Goal: Communication & Community: Answer question/provide support

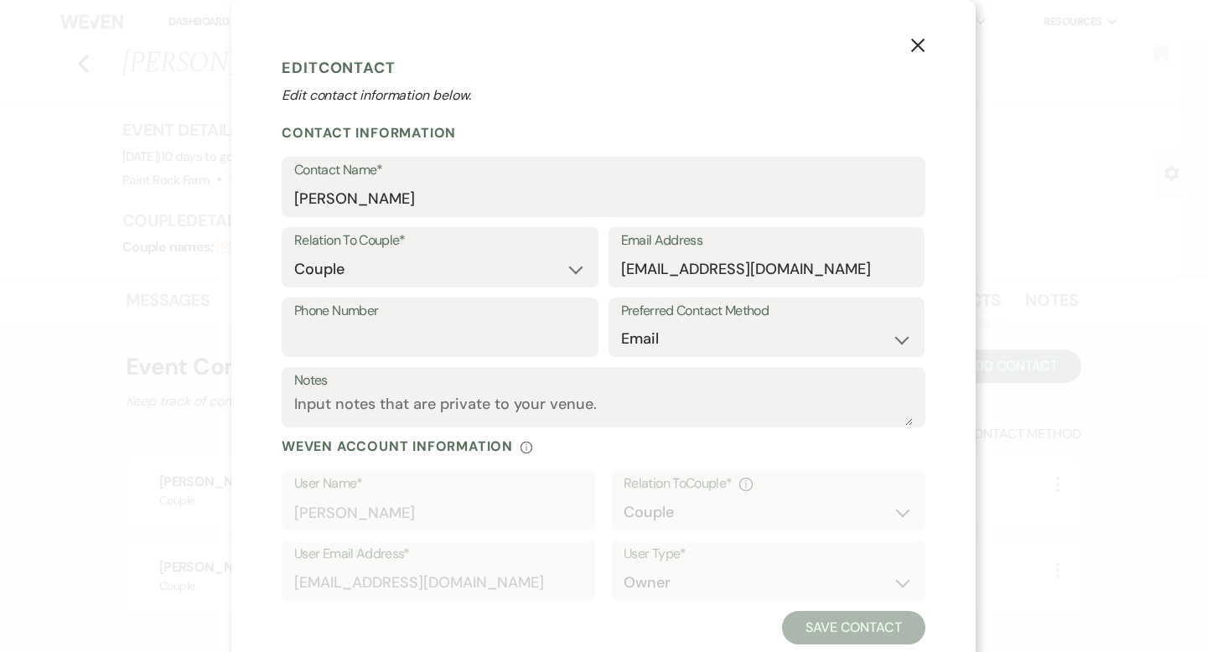
select select "1"
select select "email"
drag, startPoint x: 793, startPoint y: 271, endPoint x: 611, endPoint y: 277, distance: 182.0
click at [611, 277] on div "Email Address [EMAIL_ADDRESS][DOMAIN_NAME]" at bounding box center [767, 257] width 317 height 60
click at [918, 40] on icon "X" at bounding box center [917, 45] width 15 height 15
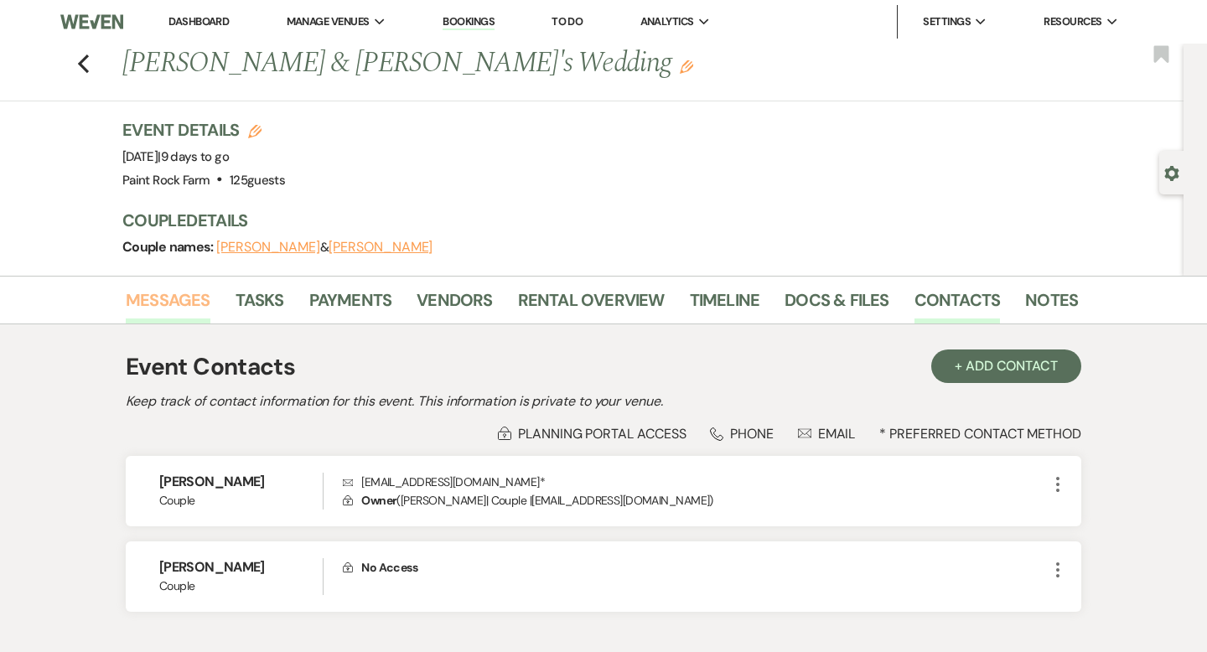
click at [196, 293] on link "Messages" at bounding box center [168, 305] width 85 height 37
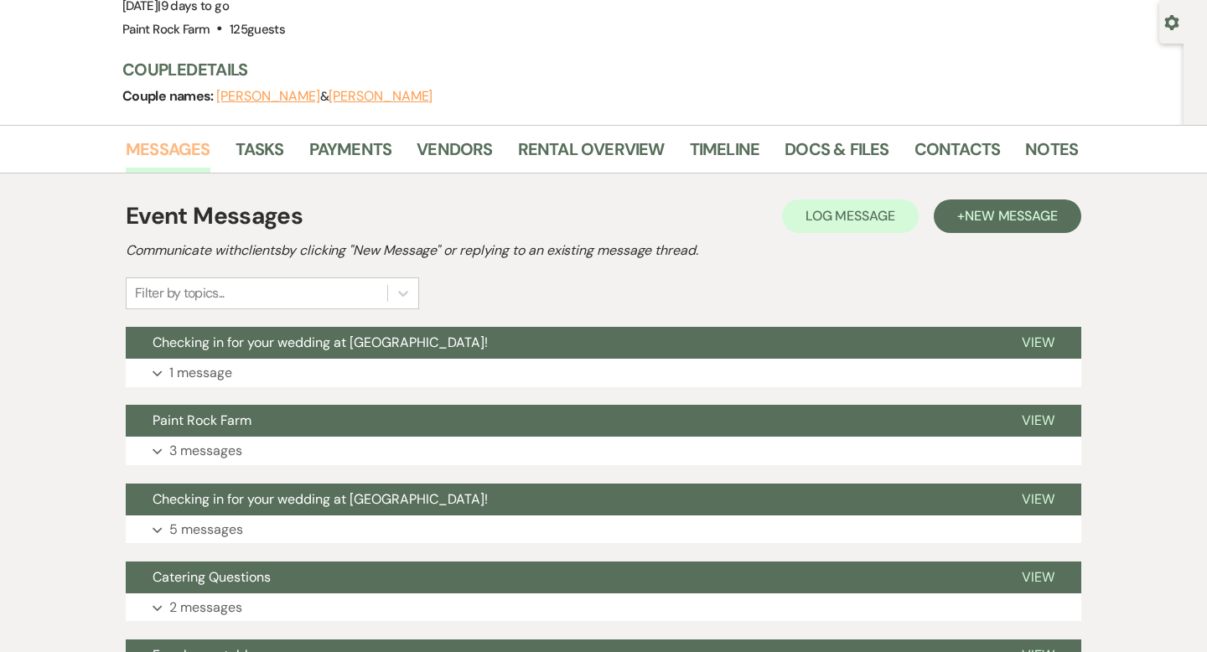
scroll to position [153, 0]
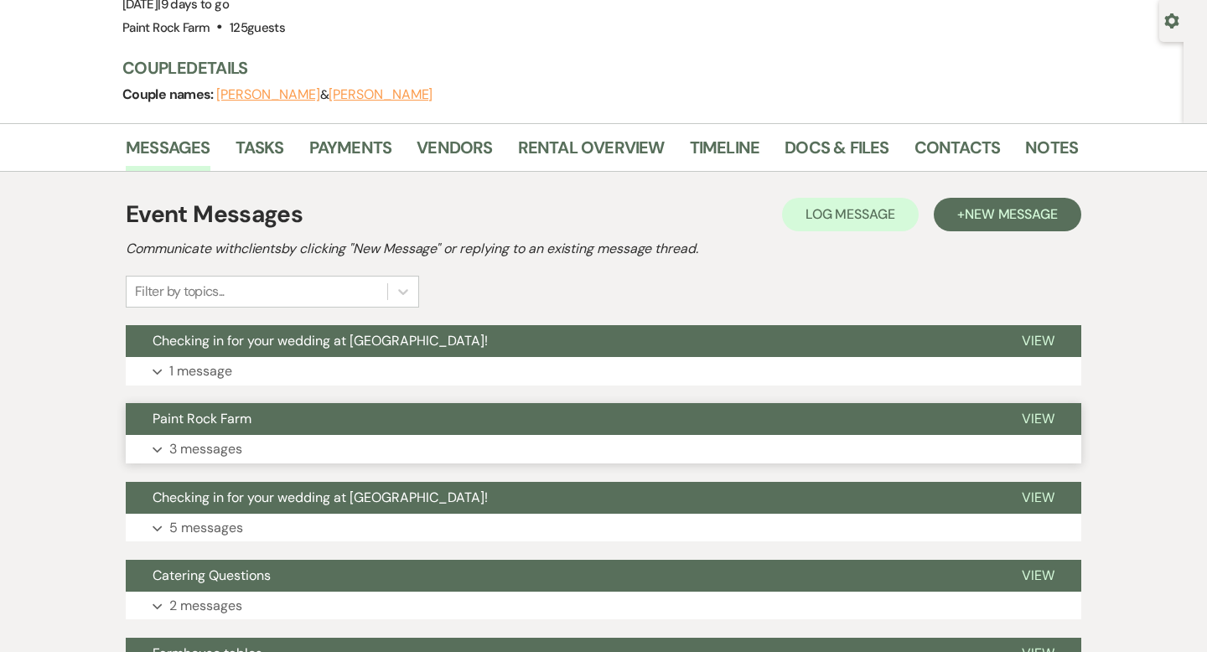
click at [231, 445] on p "3 messages" at bounding box center [205, 449] width 73 height 22
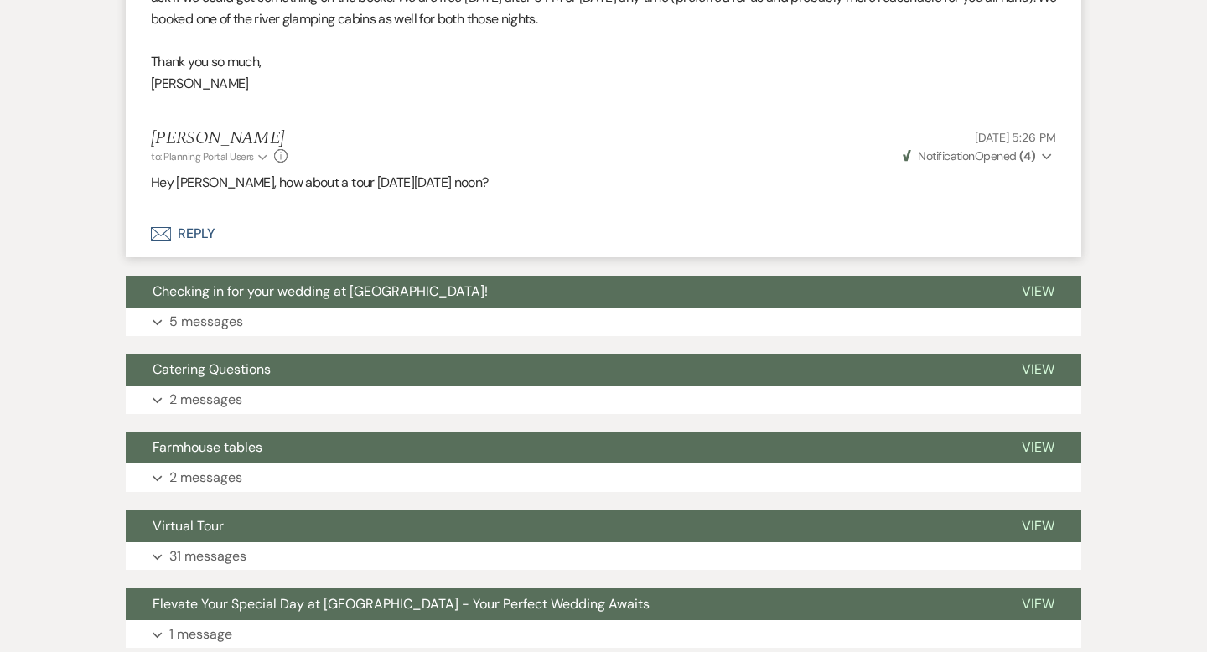
scroll to position [1153, 0]
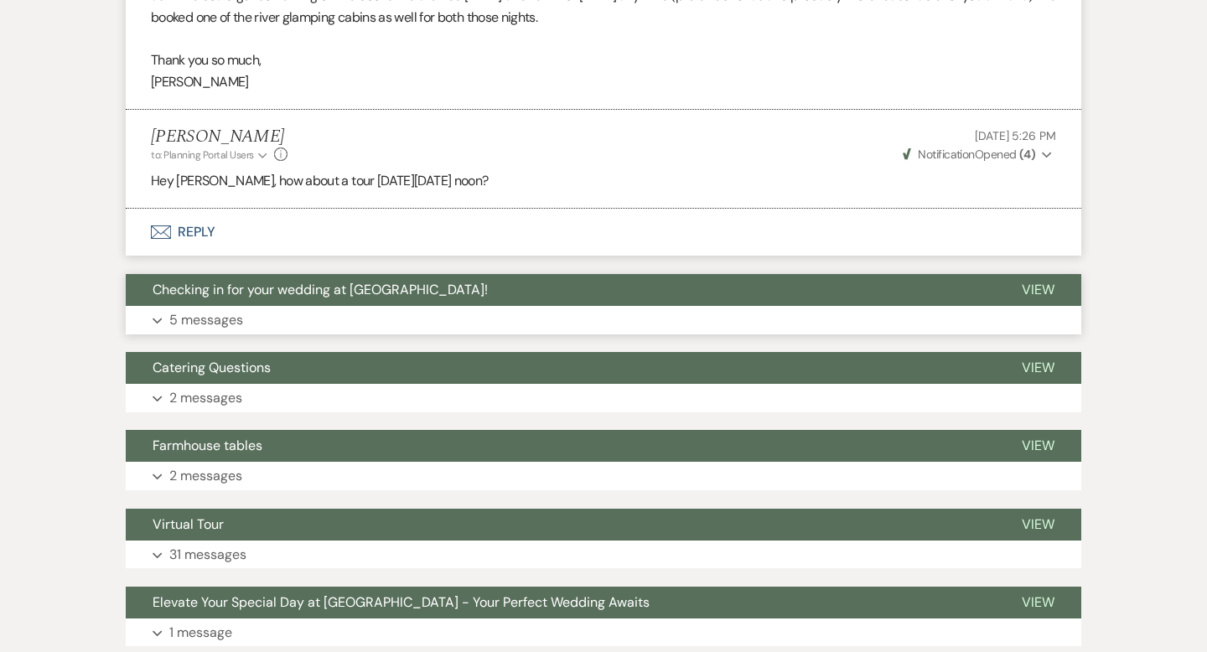
click at [230, 320] on p "5 messages" at bounding box center [206, 320] width 74 height 22
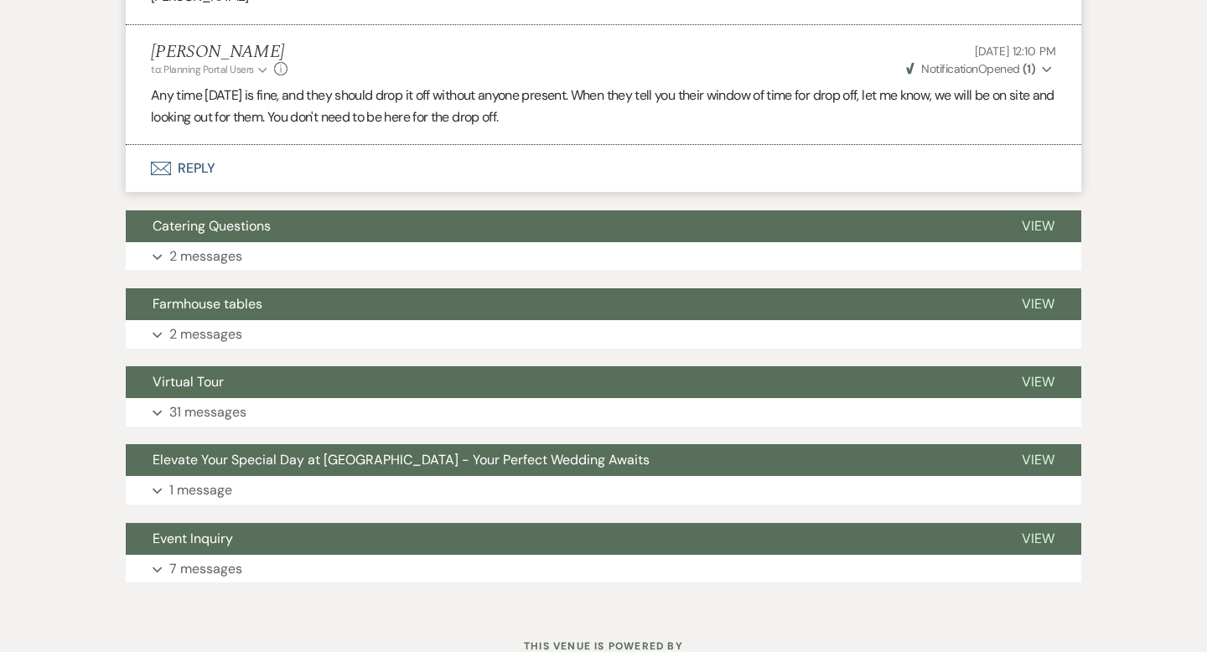
scroll to position [2490, 0]
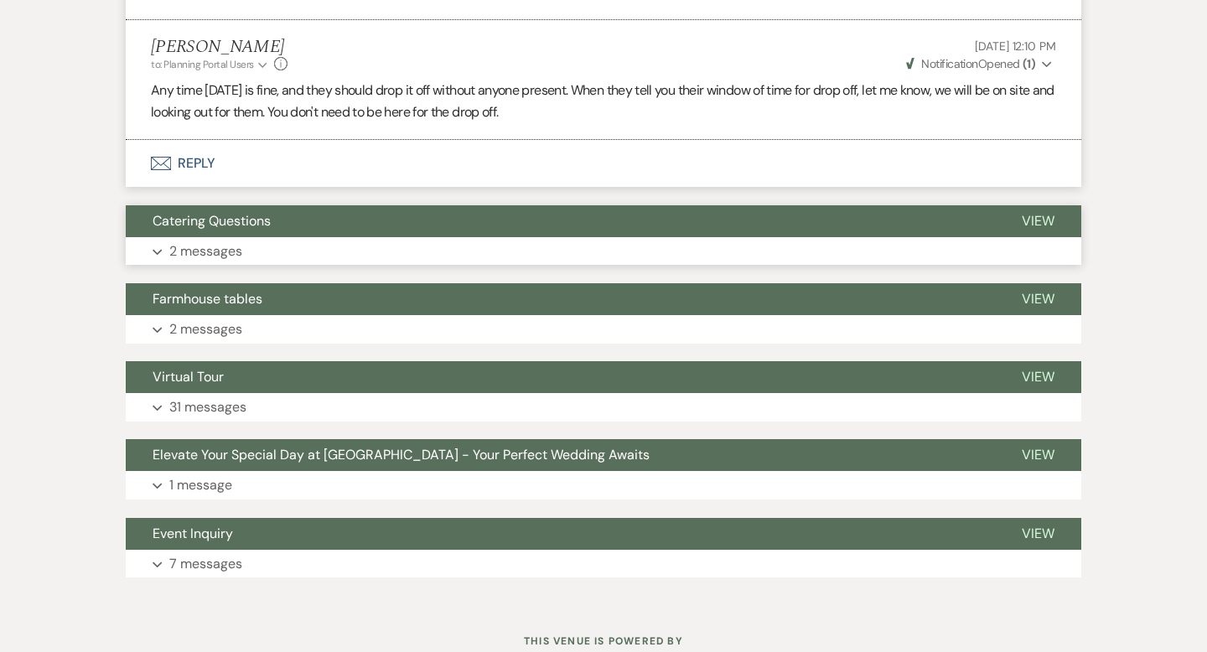
click at [230, 255] on p "2 messages" at bounding box center [205, 252] width 73 height 22
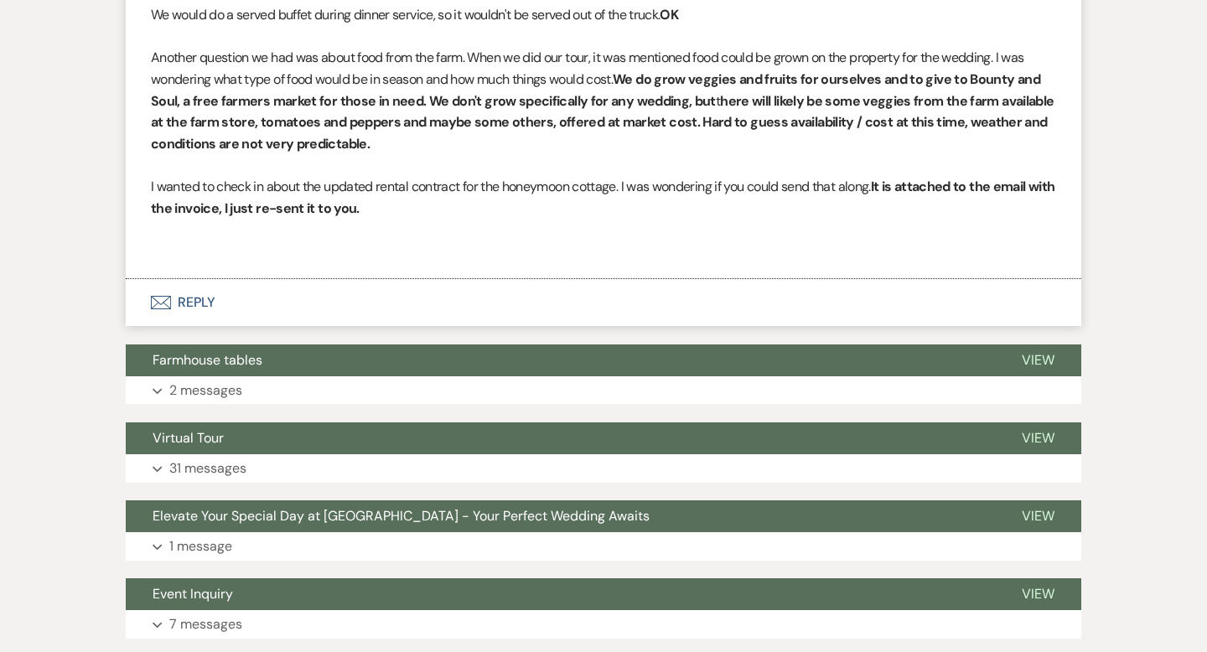
scroll to position [3308, 0]
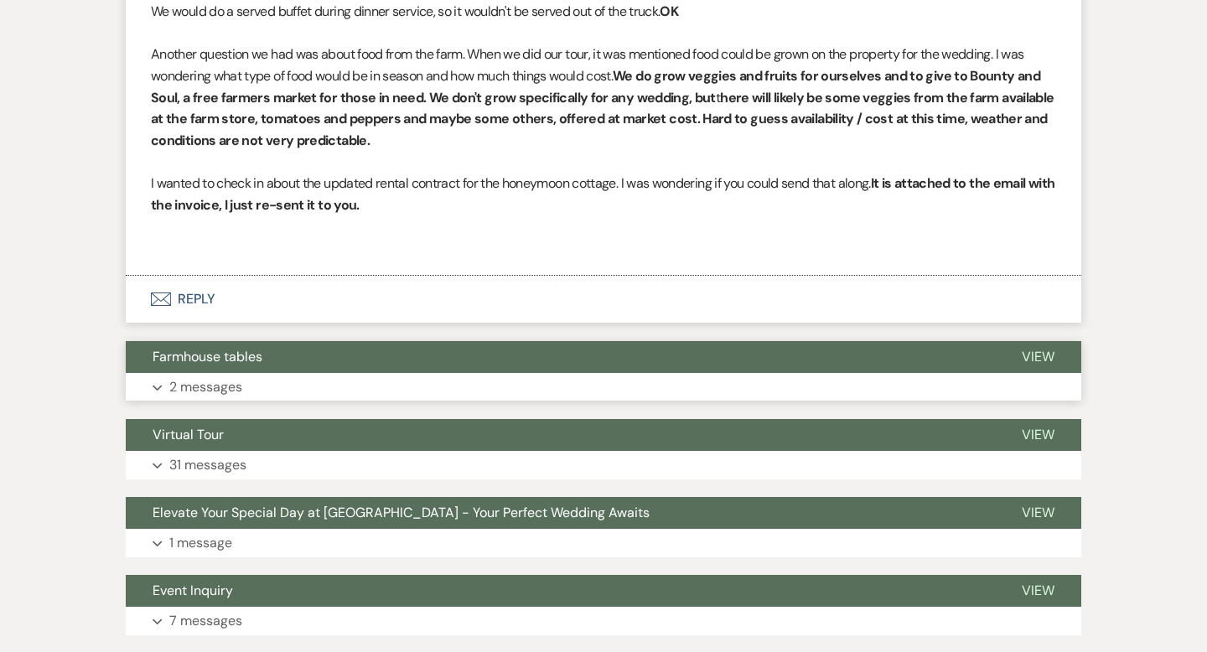
click at [204, 386] on p "2 messages" at bounding box center [205, 387] width 73 height 22
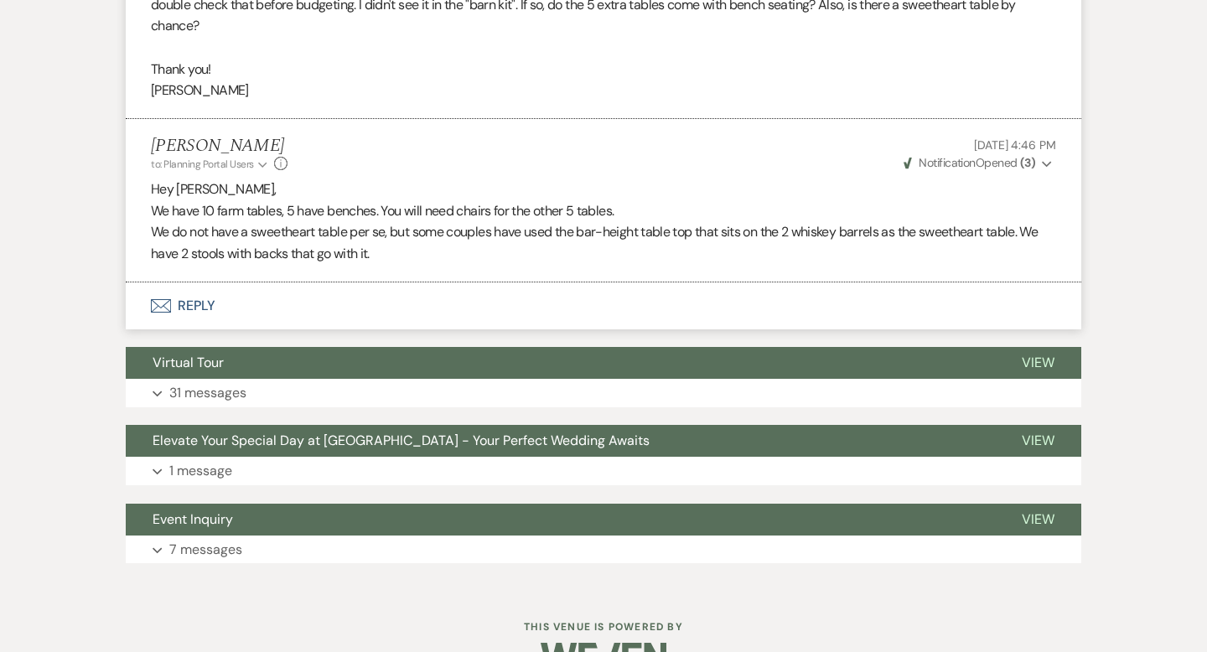
scroll to position [3830, 0]
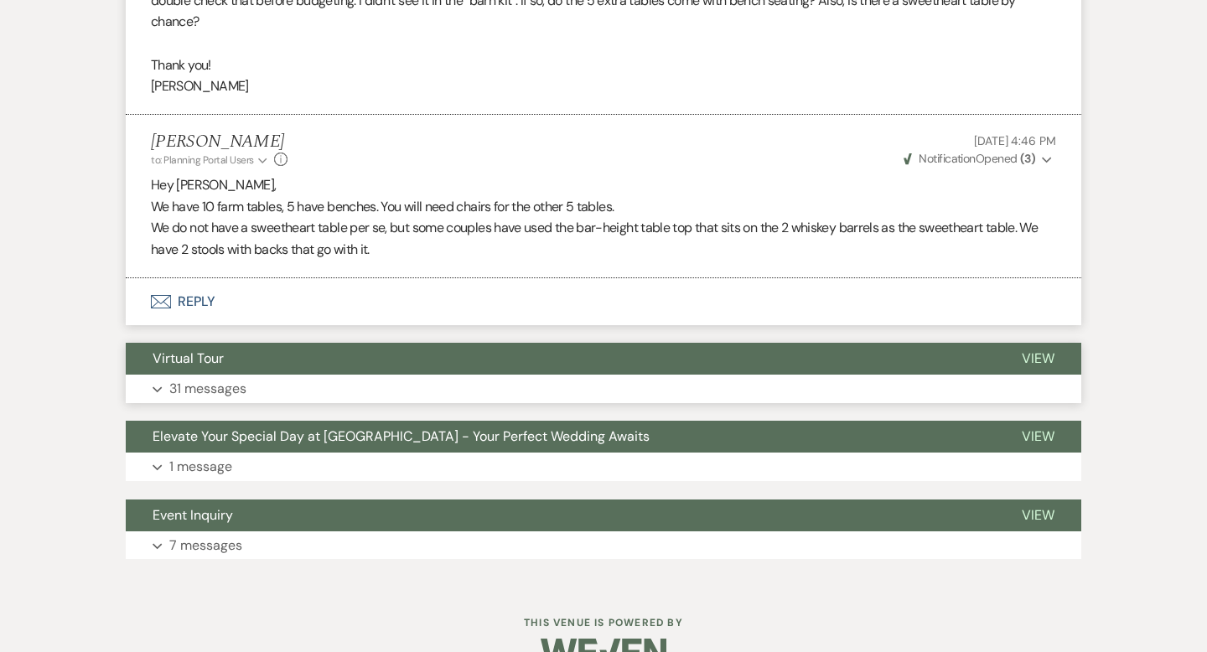
click at [230, 378] on p "31 messages" at bounding box center [207, 389] width 77 height 22
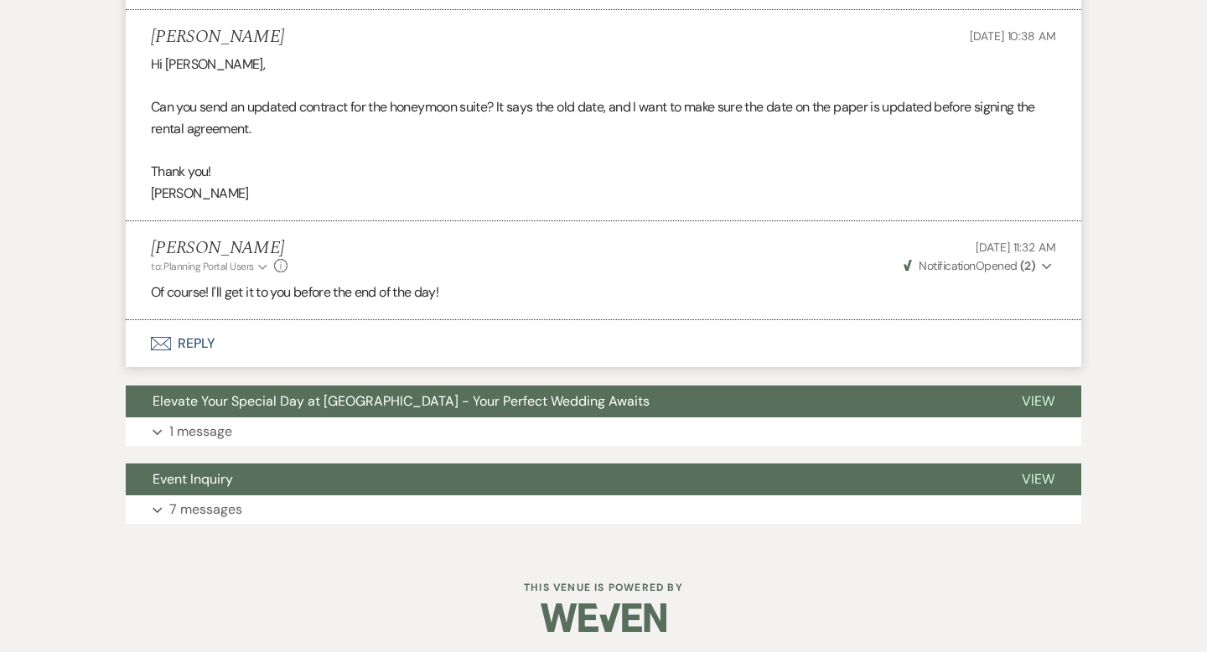
scroll to position [9726, 0]
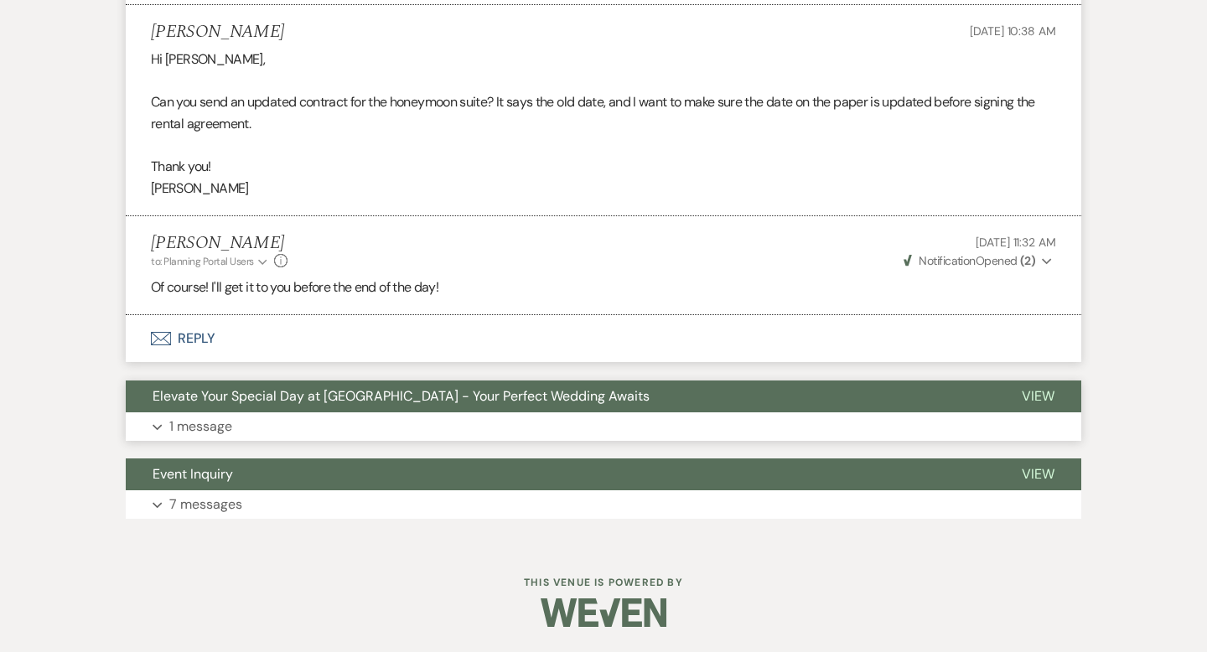
click at [221, 427] on p "1 message" at bounding box center [200, 427] width 63 height 22
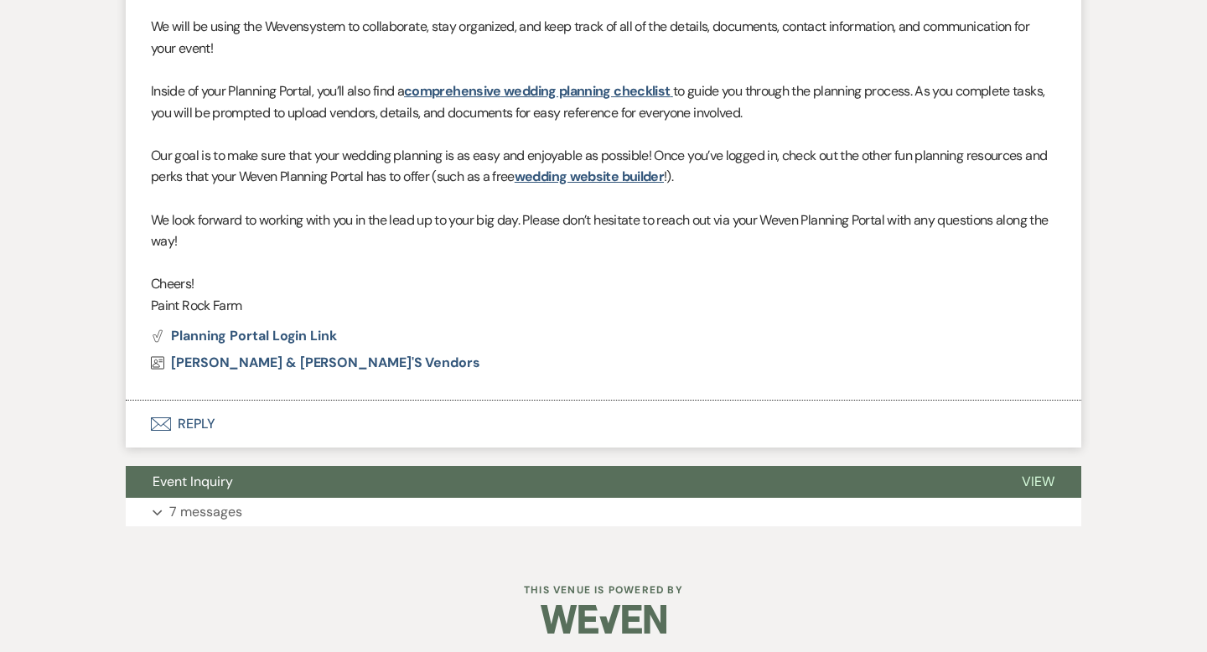
scroll to position [10362, 0]
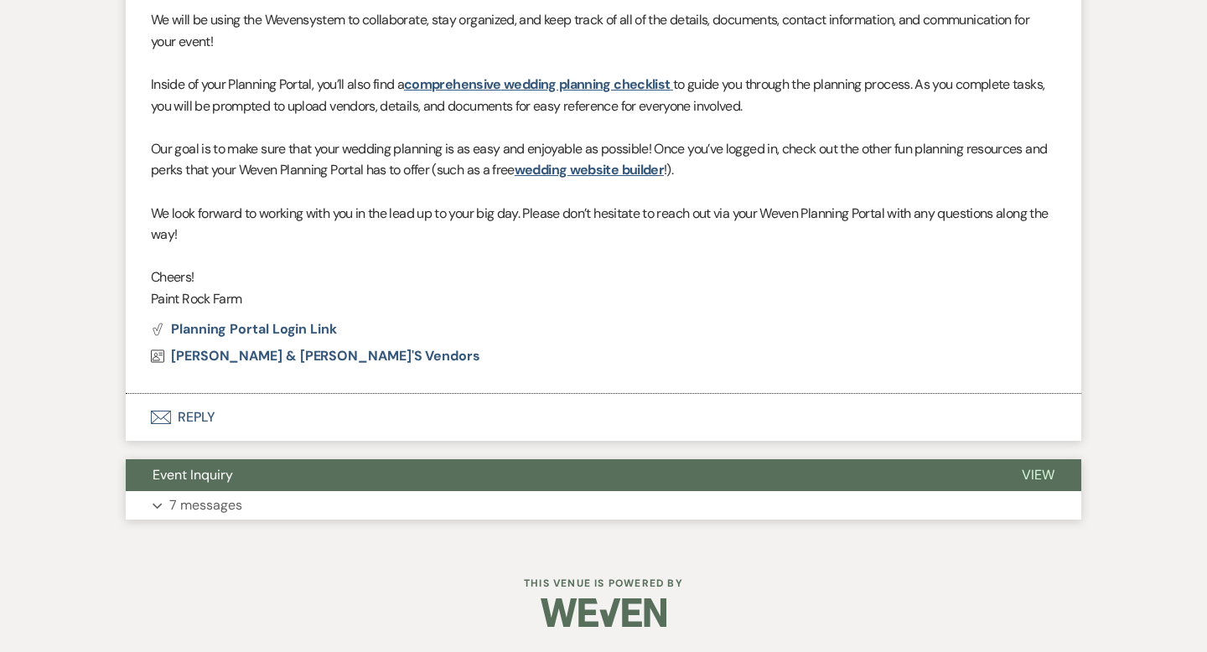
click at [214, 505] on p "7 messages" at bounding box center [205, 506] width 73 height 22
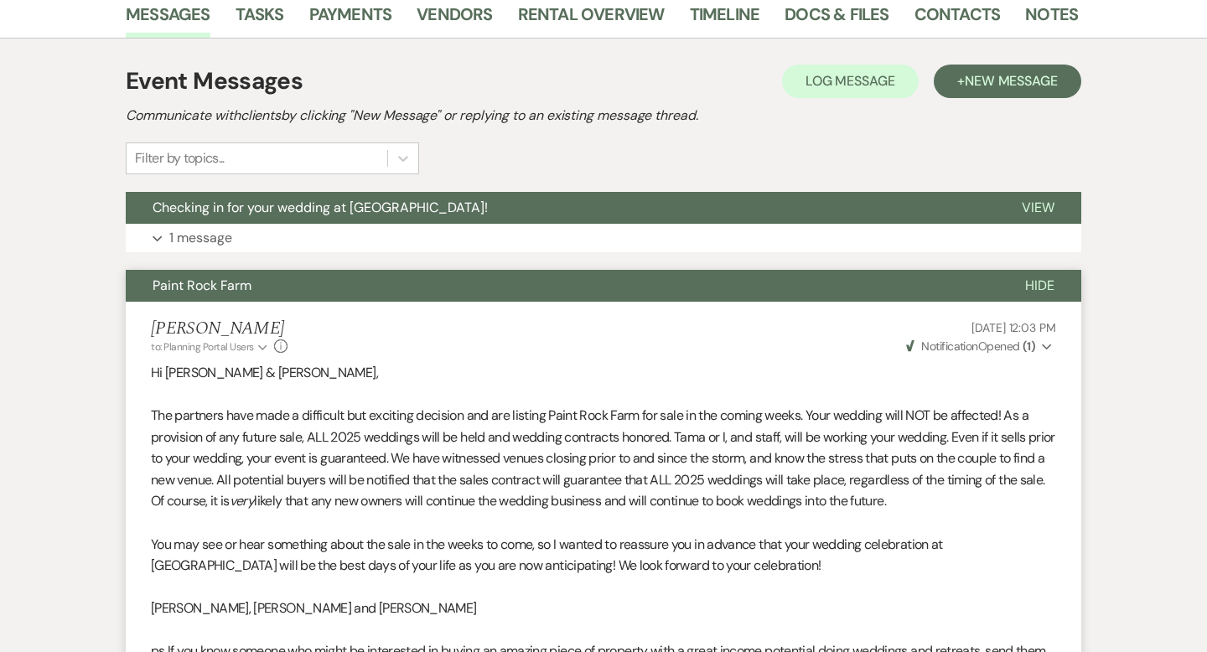
scroll to position [285, 0]
click at [1046, 285] on span "Hide" at bounding box center [1039, 286] width 29 height 18
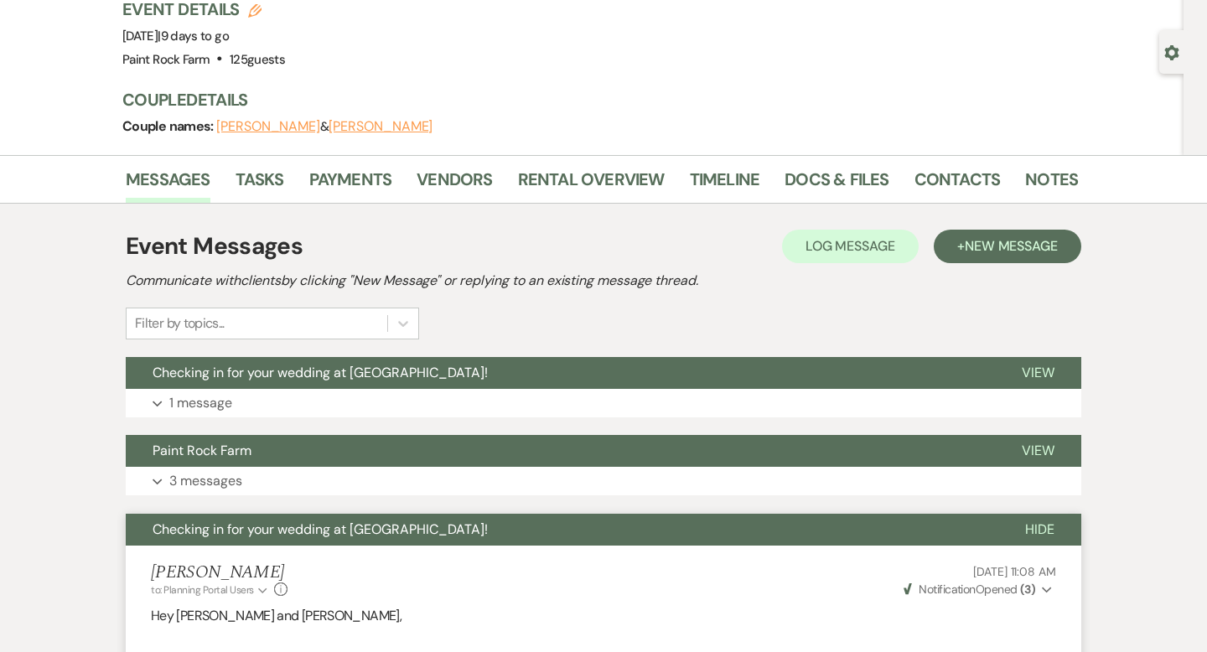
scroll to position [114, 0]
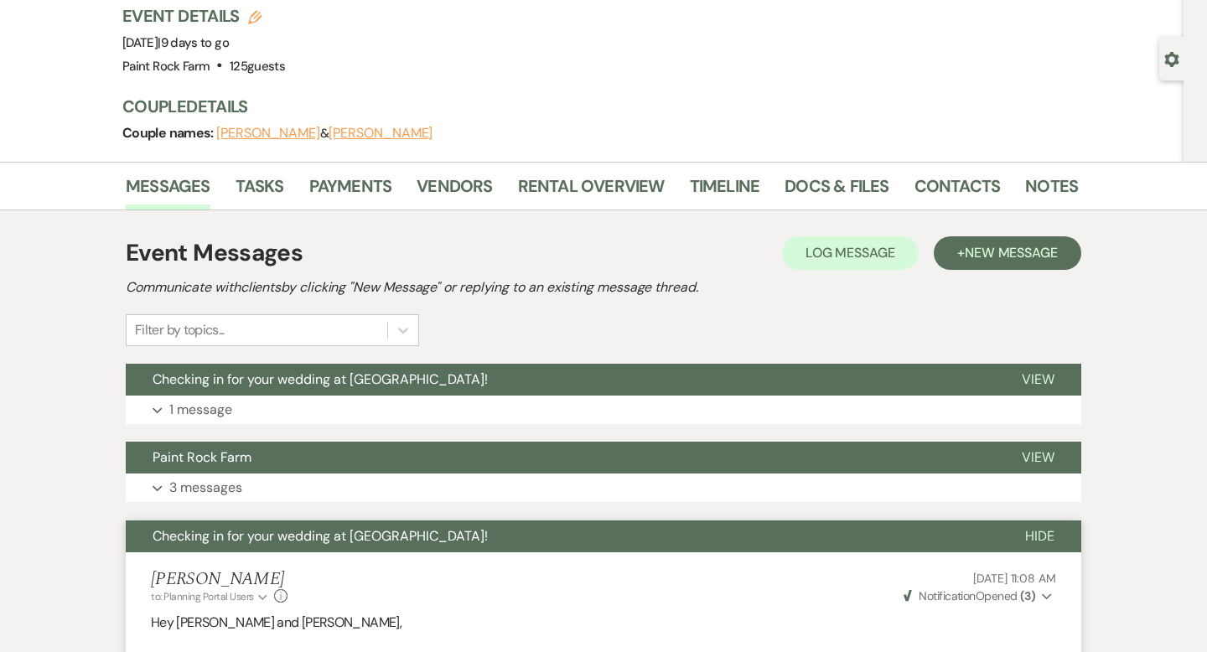
click at [1035, 536] on span "Hide" at bounding box center [1039, 536] width 29 height 18
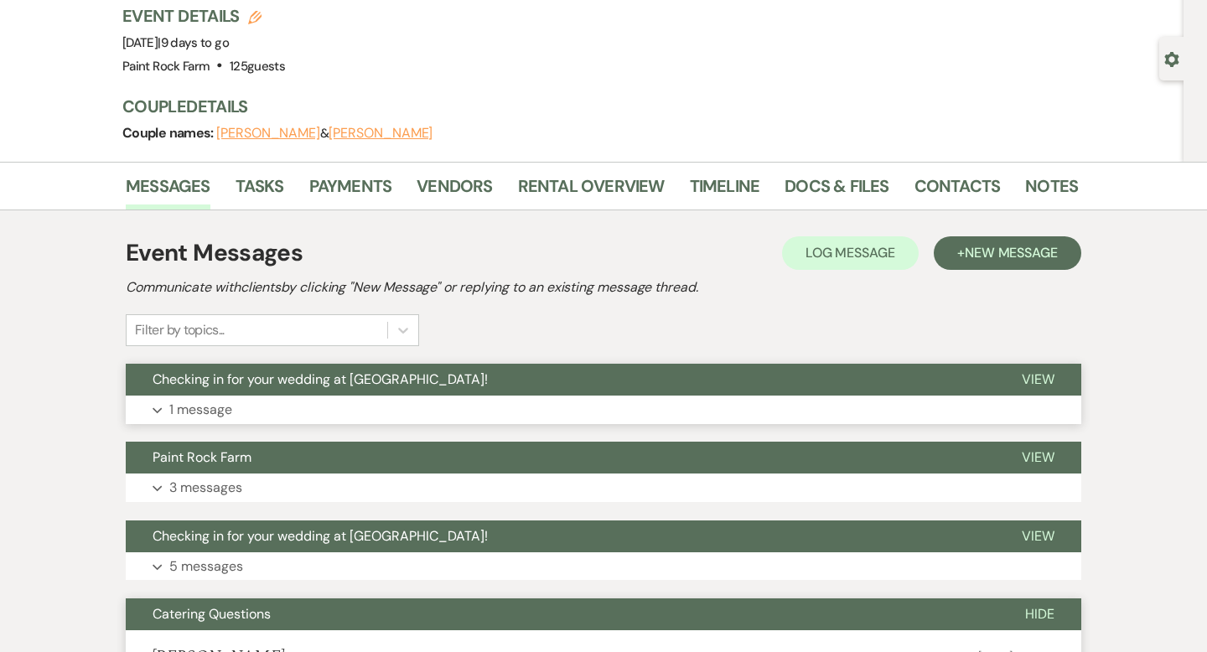
click at [1034, 379] on span "View" at bounding box center [1038, 379] width 33 height 18
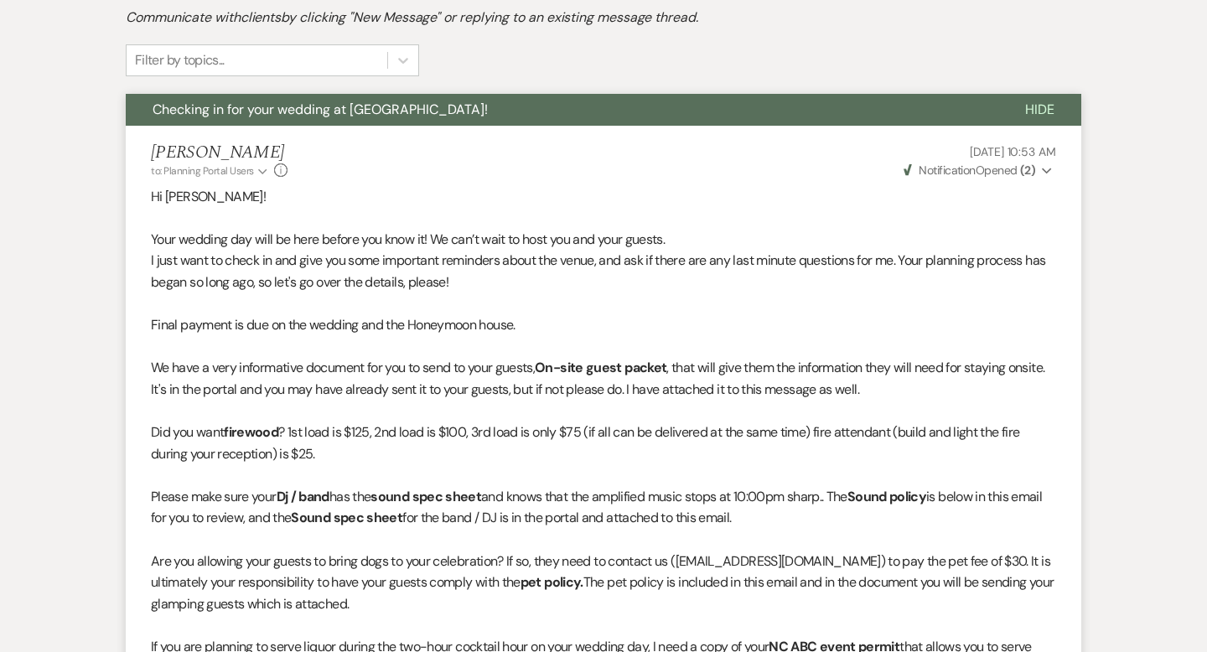
scroll to position [390, 0]
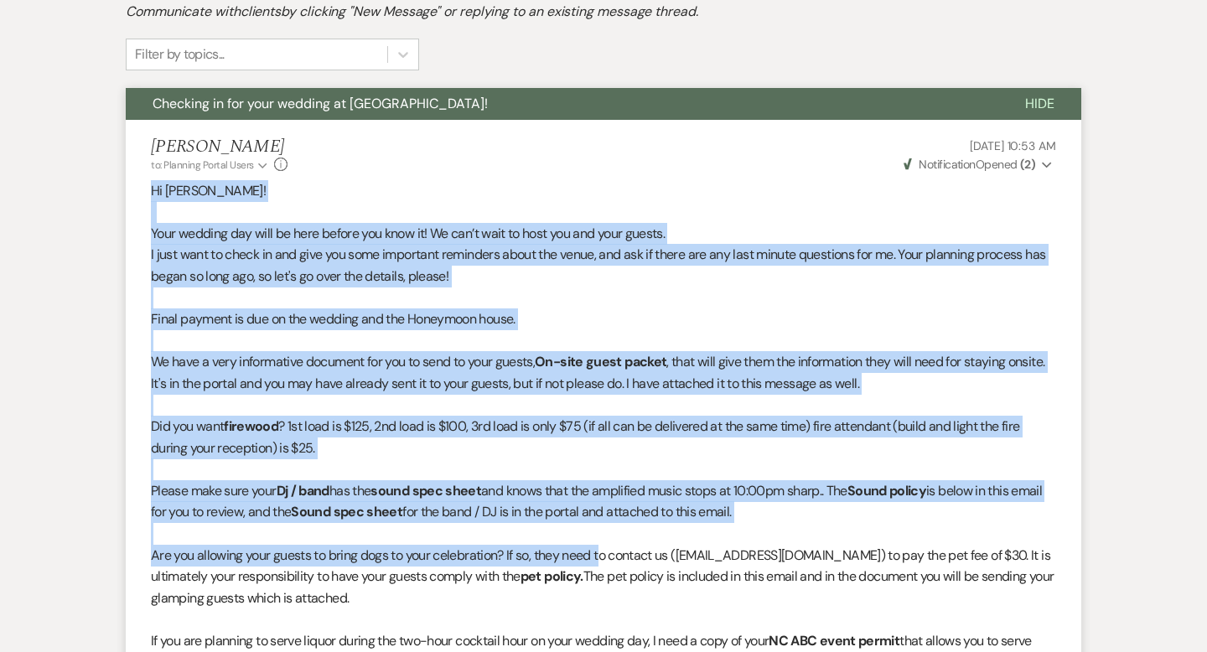
drag, startPoint x: 151, startPoint y: 189, endPoint x: 606, endPoint y: 552, distance: 582.7
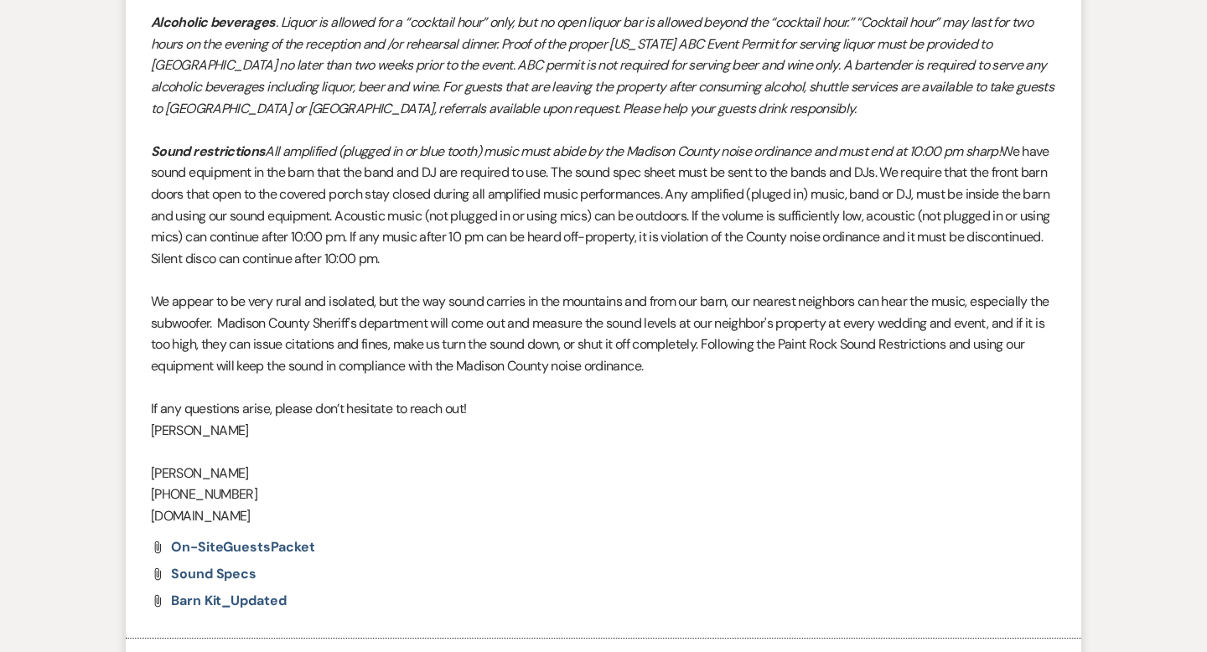
scroll to position [2205, 0]
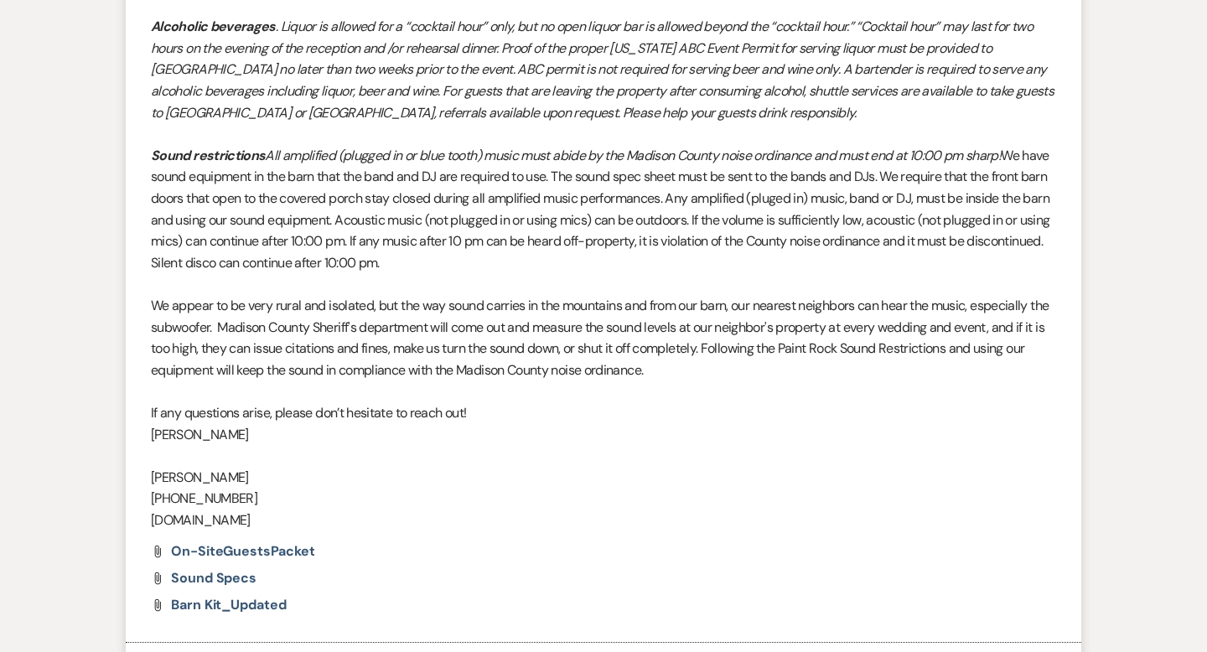
copy div "Lo Ipsumdo! Sita consect adi elit se doei tempor inc utla et! Do mag’a enim ad …"
click at [607, 477] on p "[PERSON_NAME]" at bounding box center [603, 478] width 905 height 22
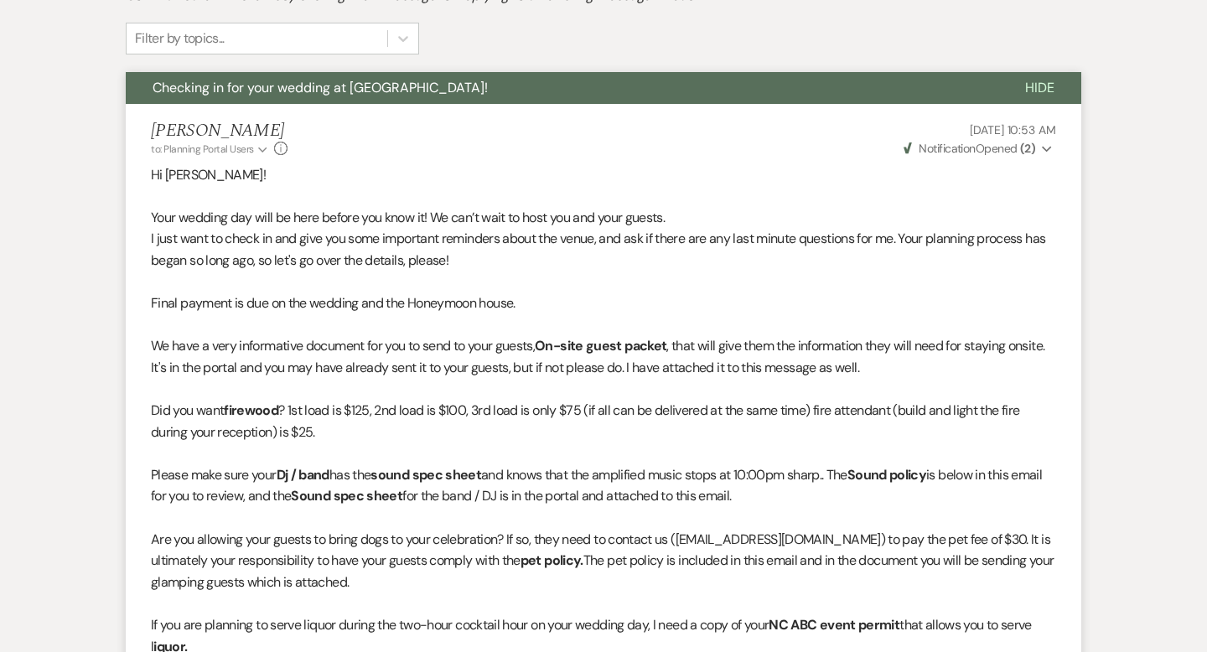
scroll to position [410, 0]
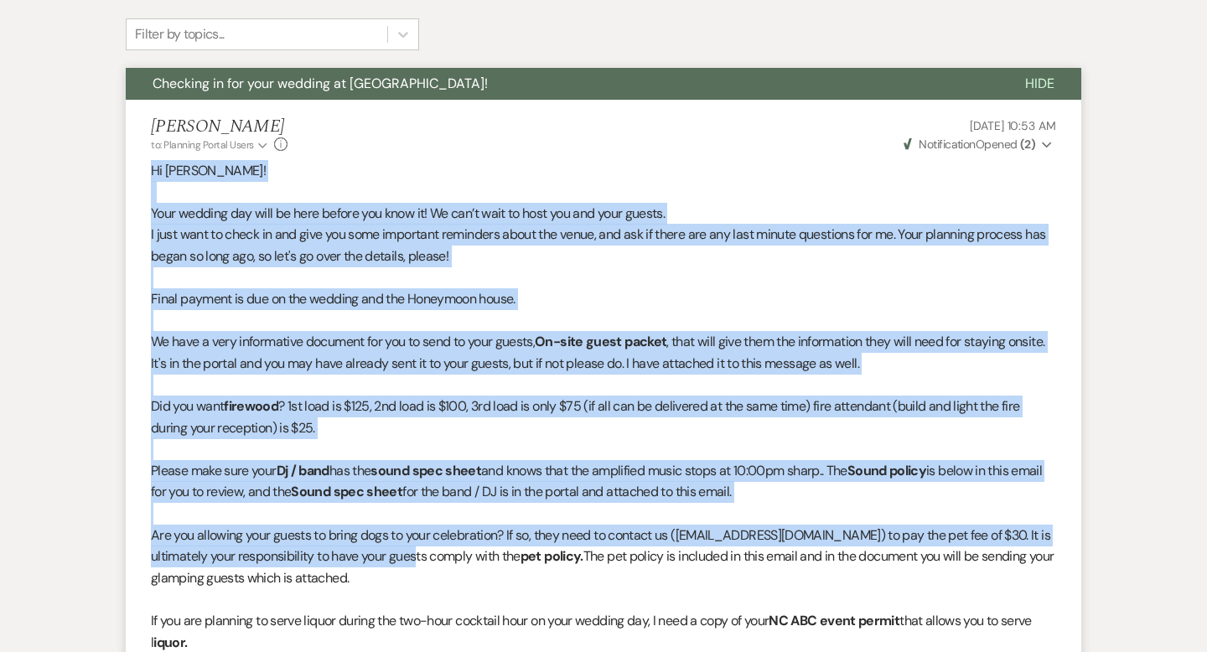
drag, startPoint x: 150, startPoint y: 167, endPoint x: 438, endPoint y: 565, distance: 491.6
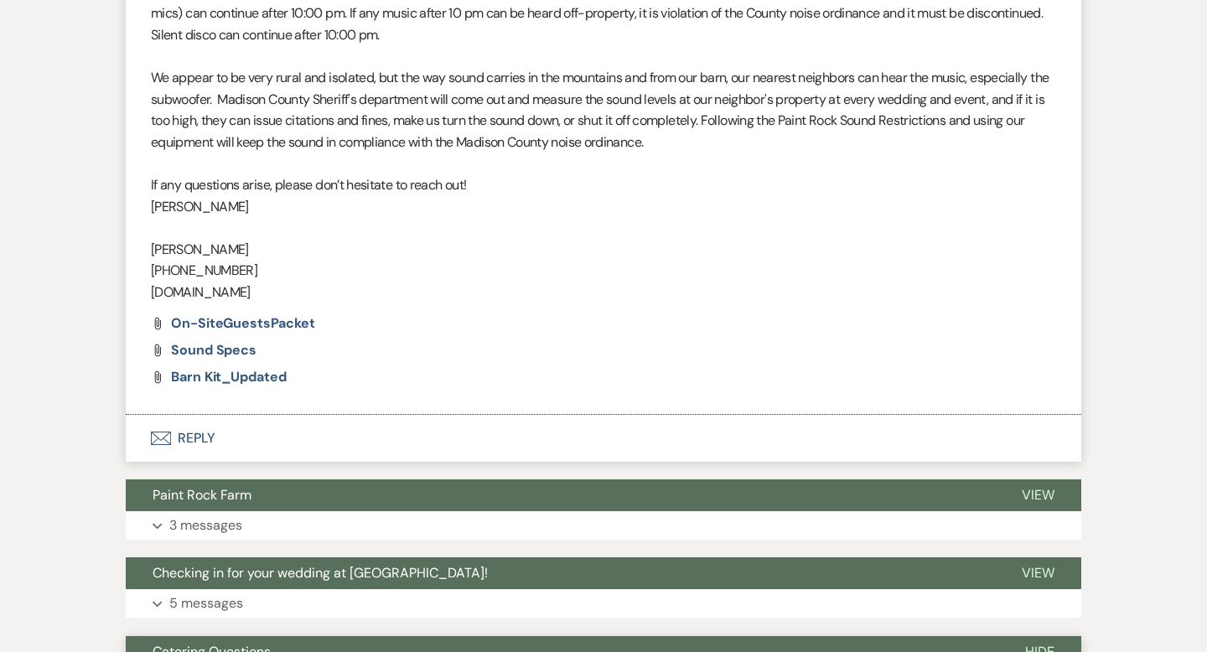
scroll to position [2436, 0]
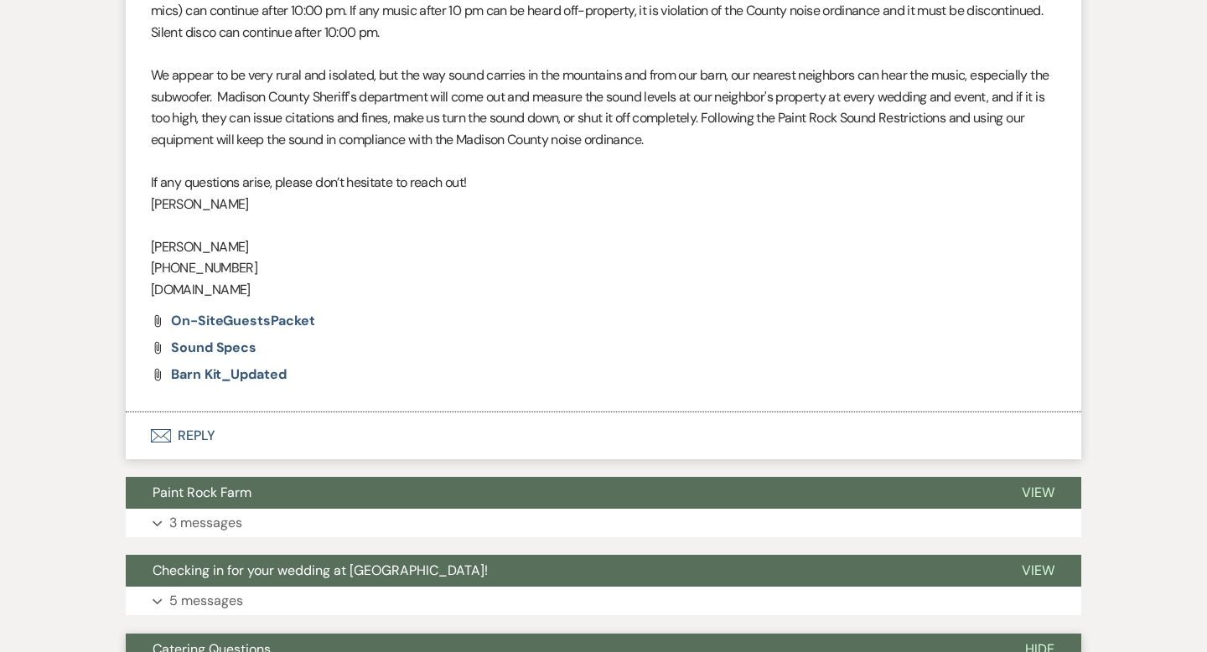
click at [192, 432] on button "Envelope Reply" at bounding box center [604, 435] width 956 height 47
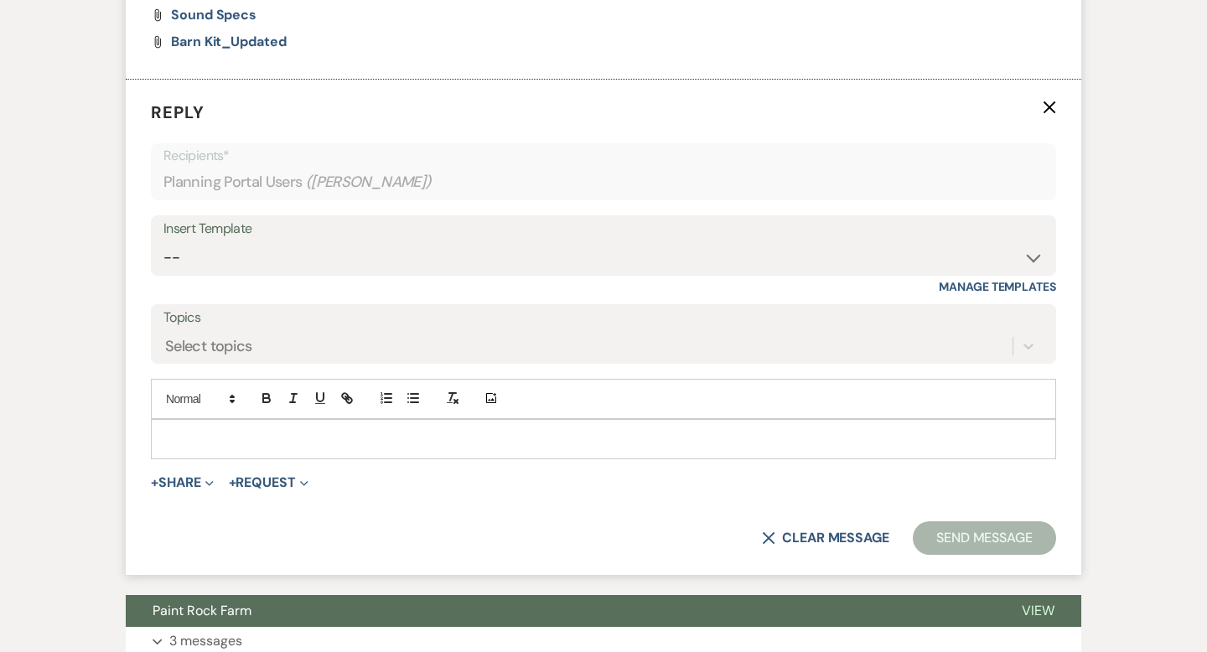
scroll to position [2770, 0]
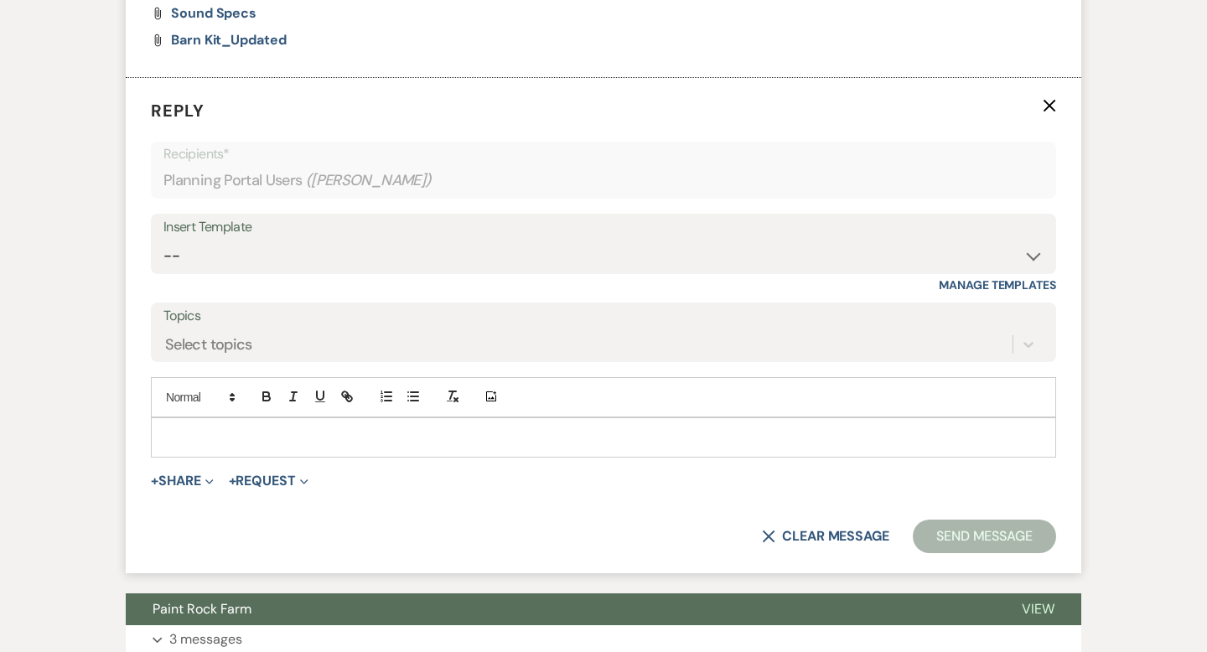
click at [184, 431] on p at bounding box center [603, 437] width 878 height 18
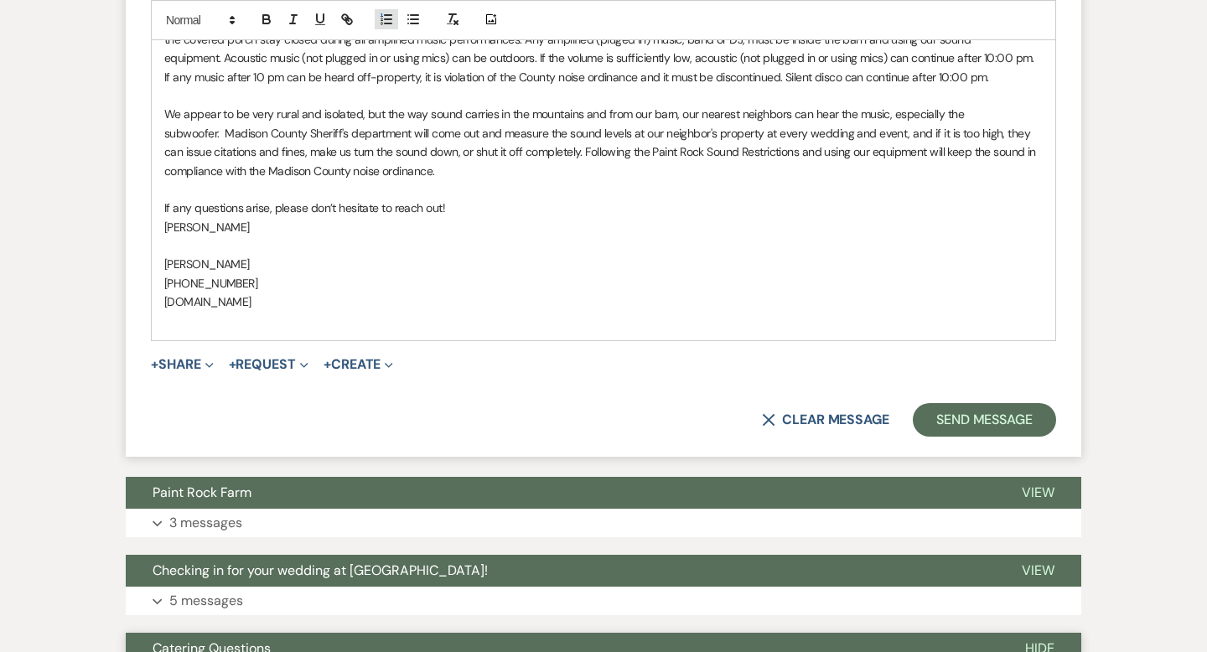
scroll to position [4754, 0]
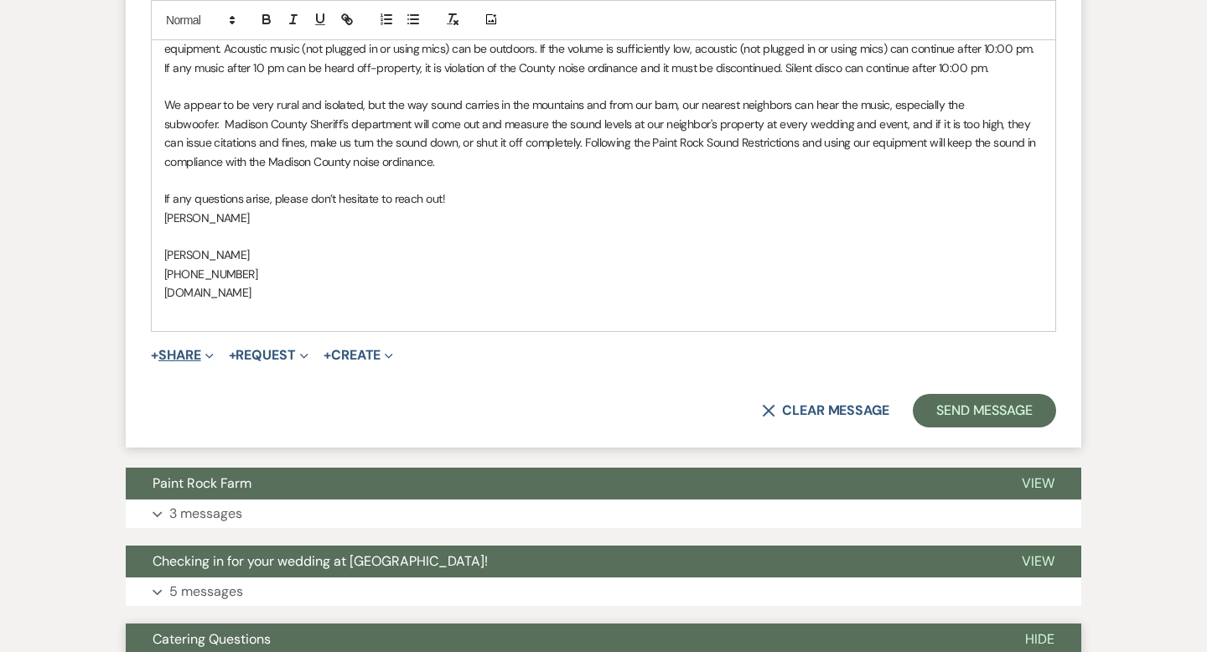
click at [192, 349] on button "+ Share Expand" at bounding box center [182, 355] width 63 height 13
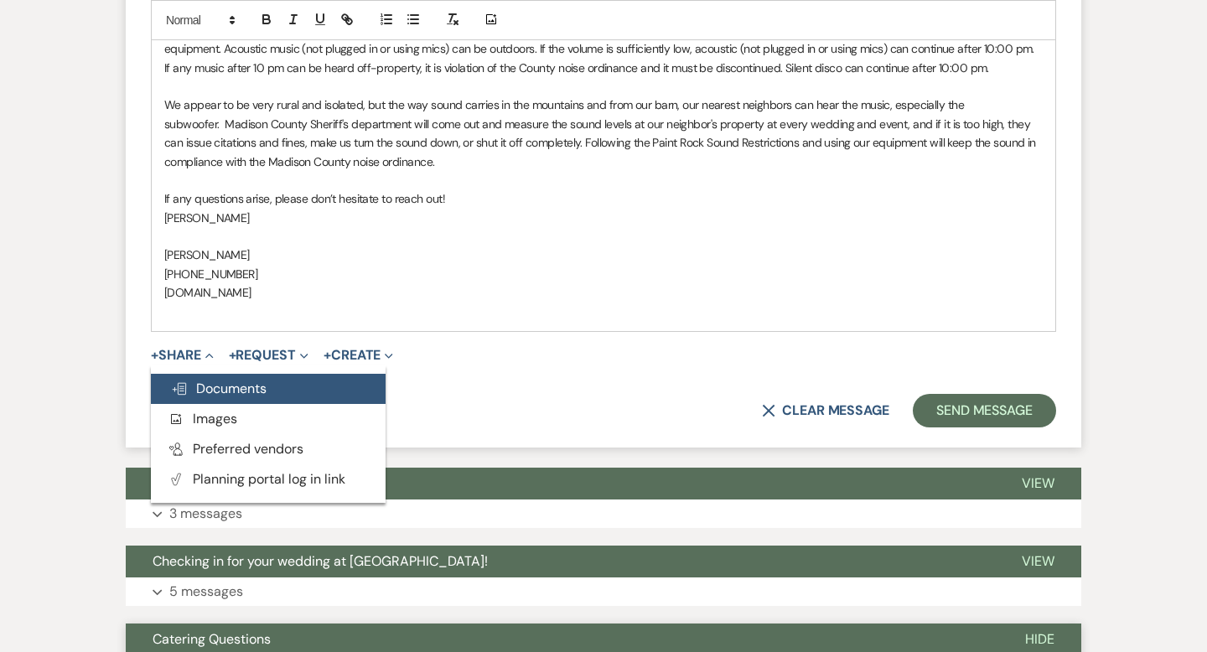
click at [211, 380] on span "Doc Upload Documents" at bounding box center [219, 389] width 96 height 18
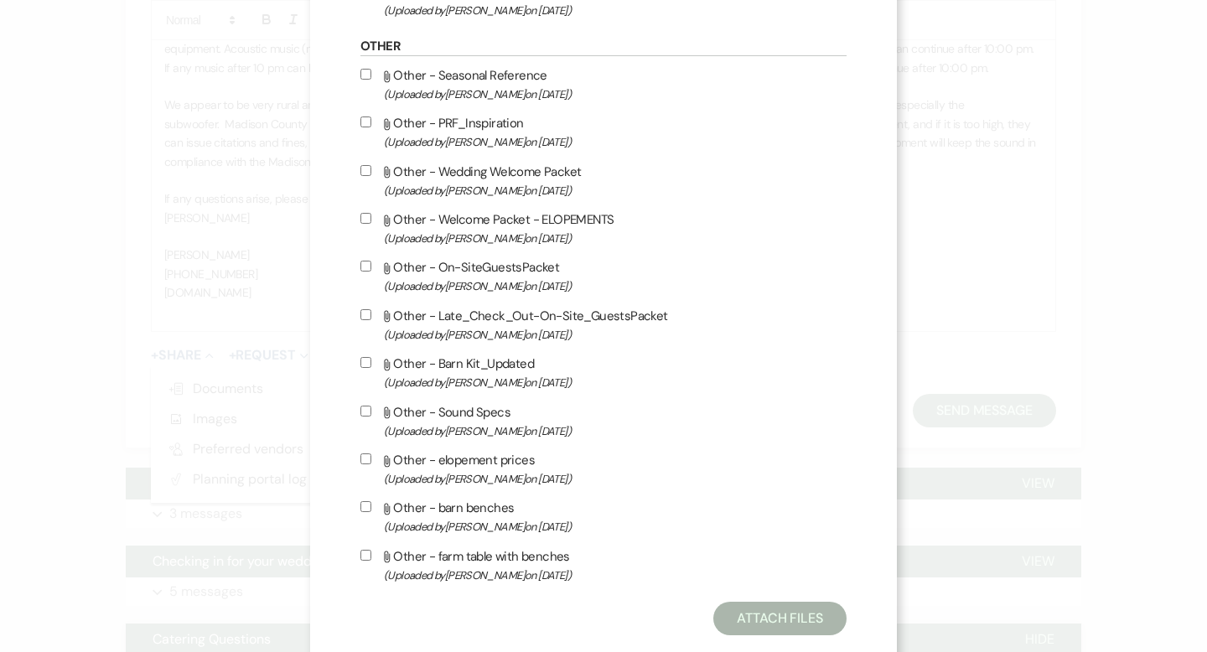
scroll to position [1345, 0]
click at [365, 271] on input "Attach File Other - On-SiteGuestsPacket (Uploaded by [PERSON_NAME] on [DATE] )" at bounding box center [365, 265] width 11 height 11
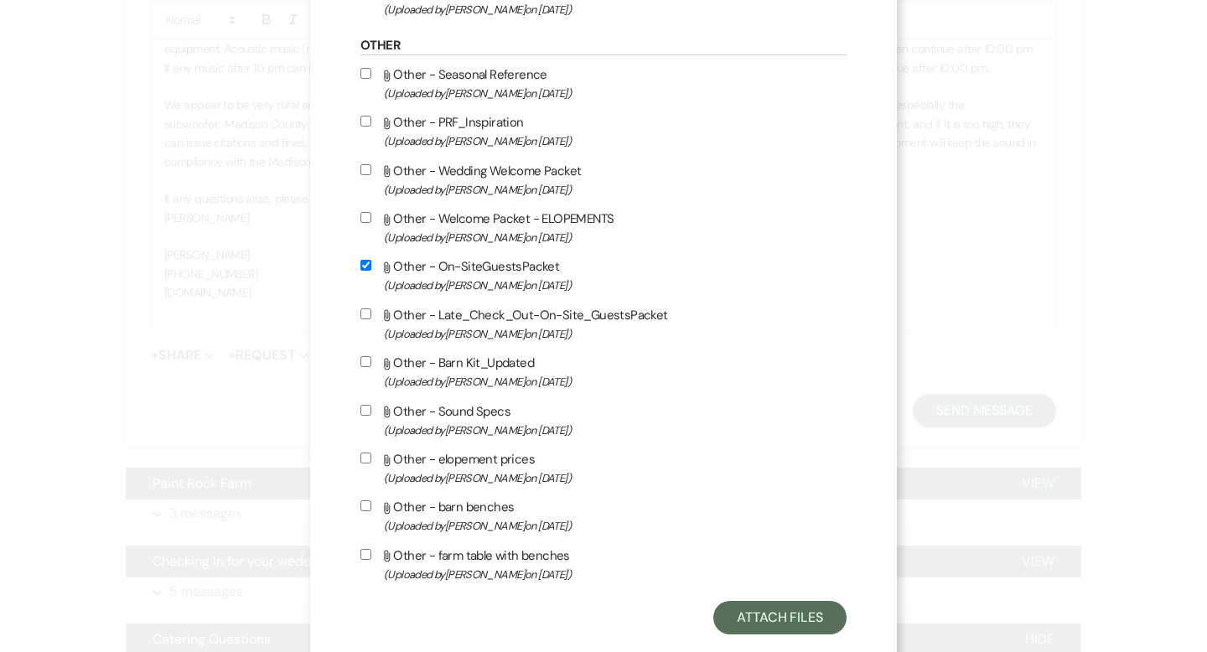
click at [365, 271] on input "Attach File Other - On-SiteGuestsPacket (Uploaded by [PERSON_NAME] on [DATE] )" at bounding box center [365, 265] width 11 height 11
checkbox input "false"
click at [367, 367] on input "Attach File Other - Barn Kit_Updated (Uploaded by [PERSON_NAME] on [DATE] )" at bounding box center [365, 361] width 11 height 11
checkbox input "true"
click at [367, 416] on input "Attach File Other - Sound Specs (Uploaded by [PERSON_NAME] on [DATE] )" at bounding box center [365, 410] width 11 height 11
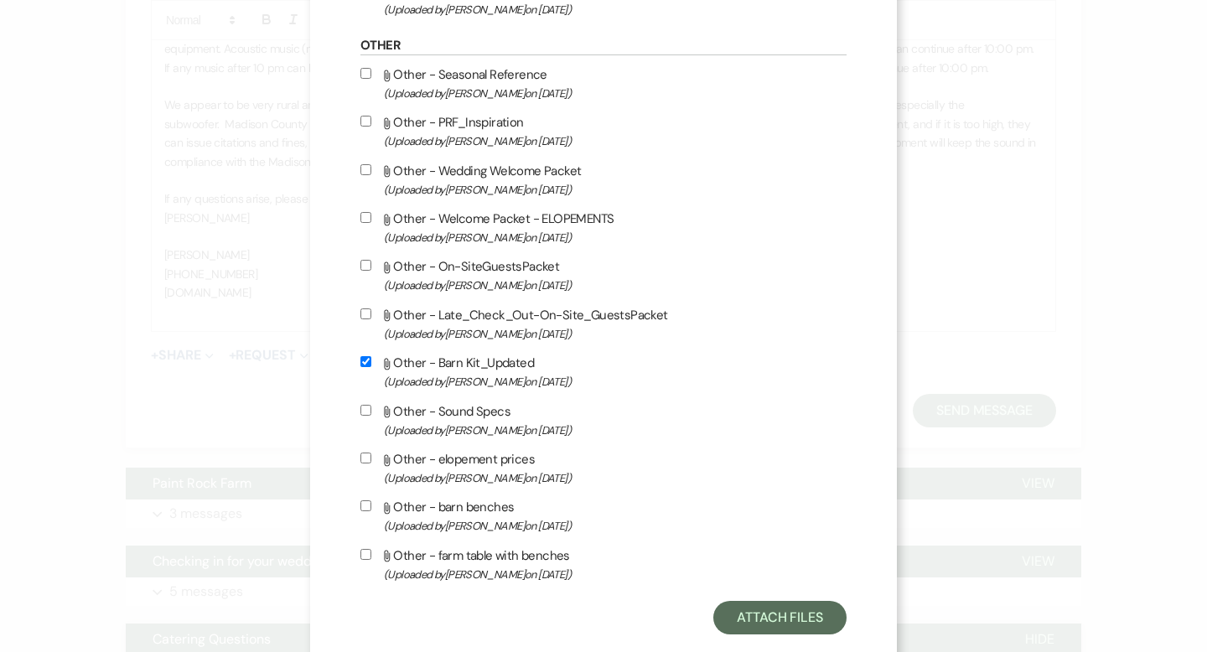
checkbox input "true"
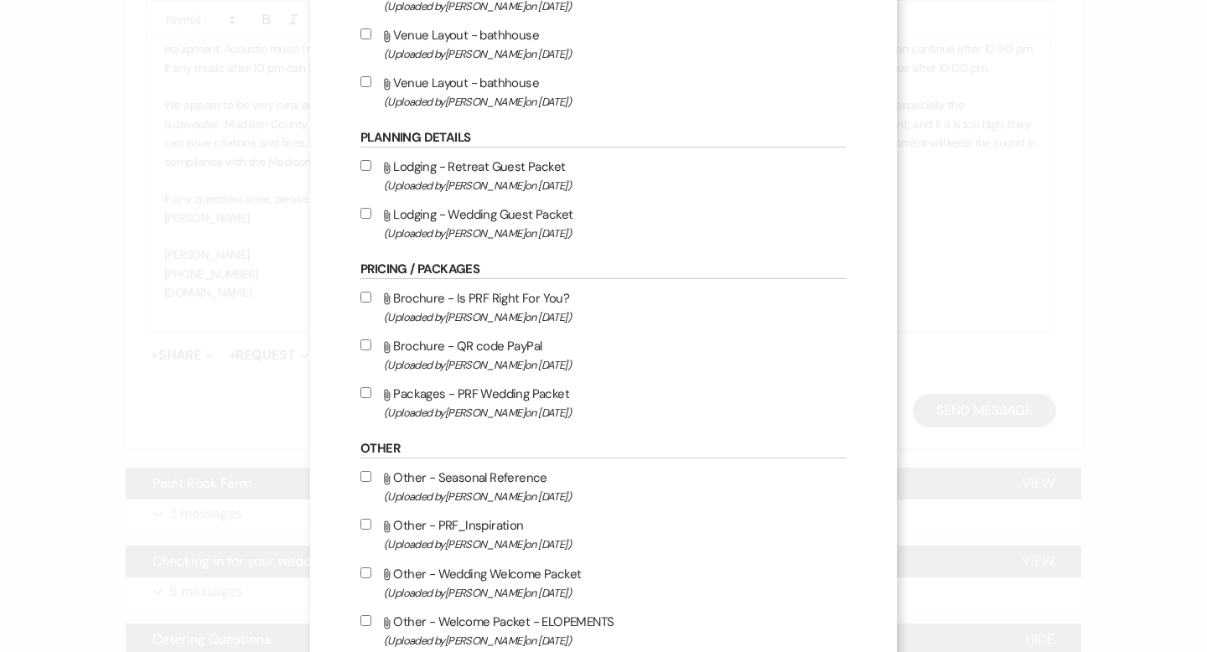
scroll to position [930, 0]
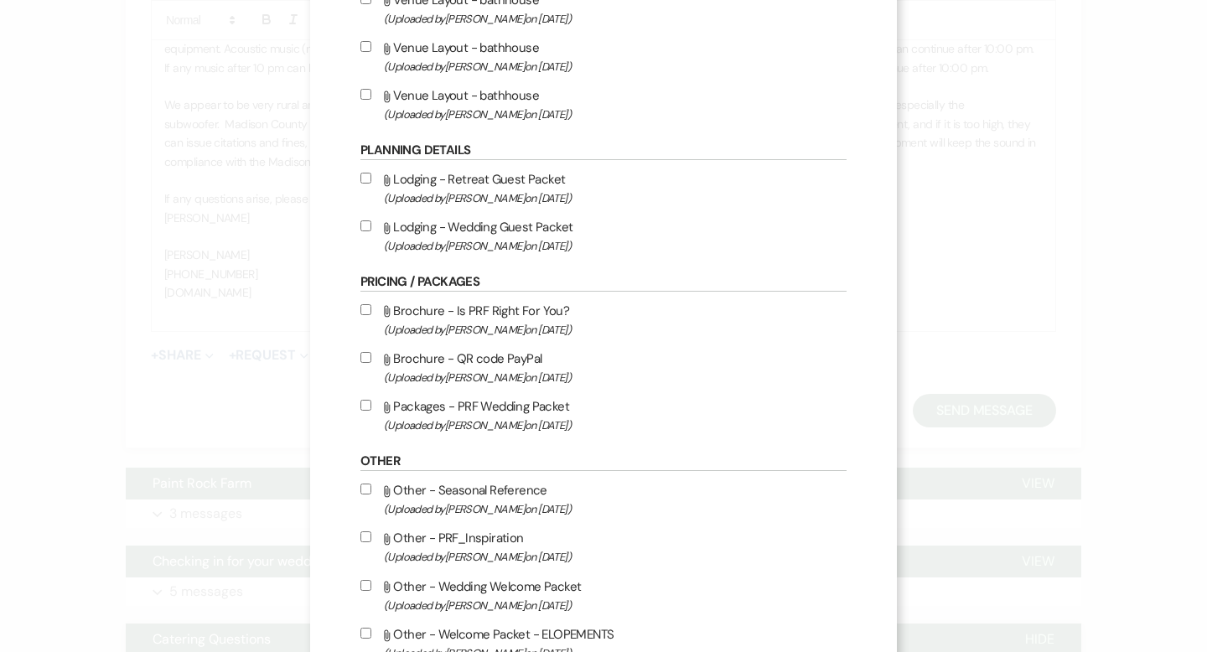
click at [367, 184] on input "Attach File Lodging - Retreat Guest Packet (Uploaded by [PERSON_NAME] on [DATE]…" at bounding box center [365, 178] width 11 height 11
checkbox input "true"
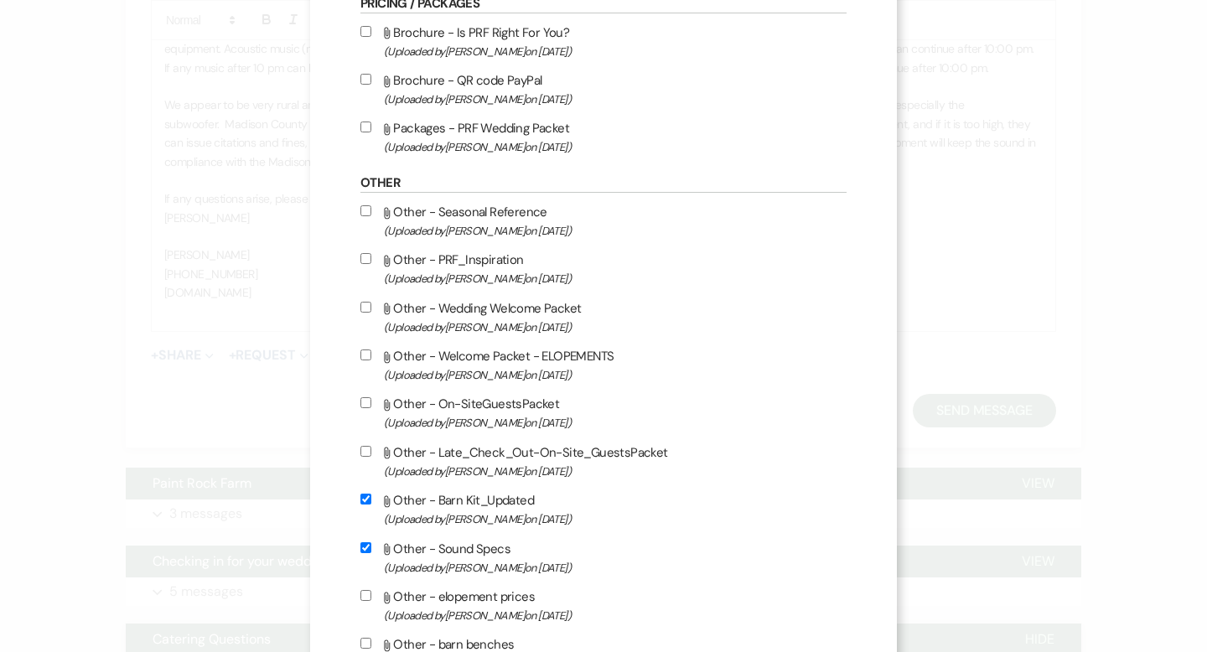
scroll to position [1392, 0]
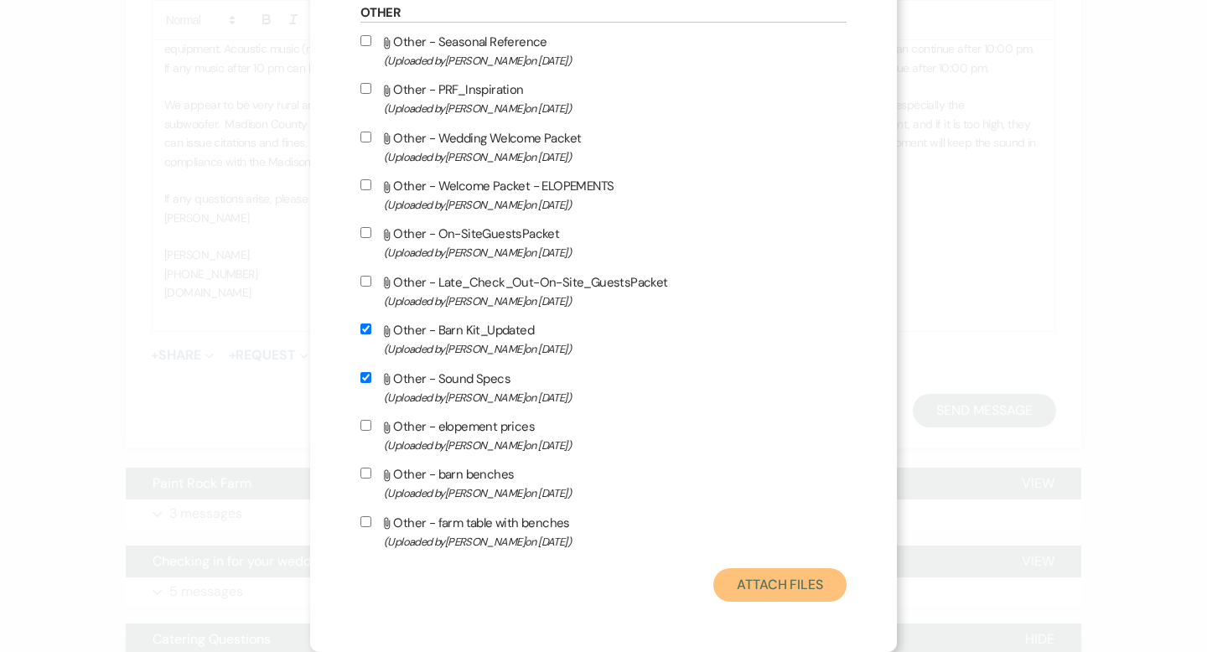
click at [752, 585] on button "Attach Files" at bounding box center [779, 585] width 133 height 34
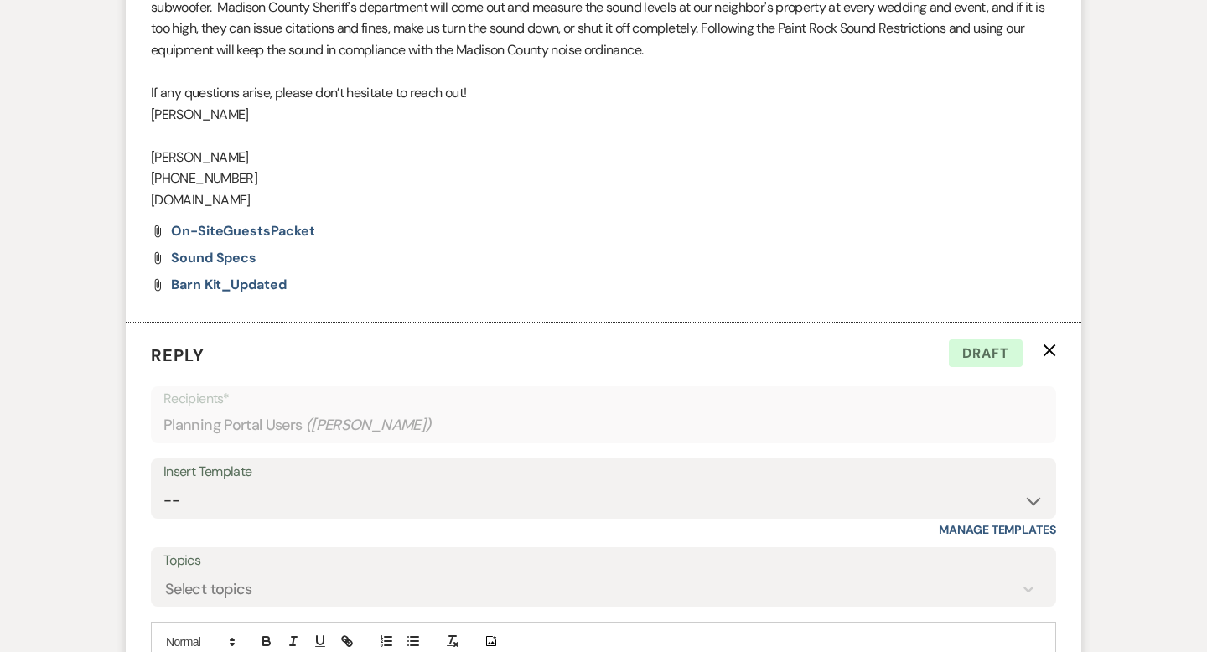
scroll to position [2516, 0]
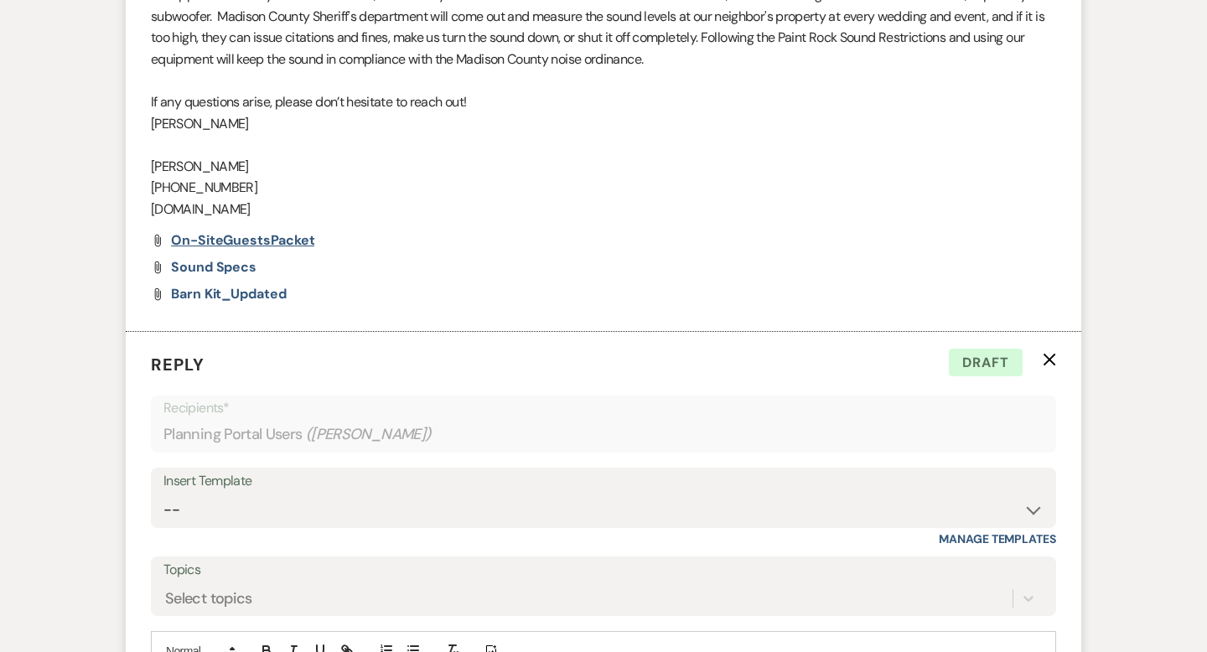
click at [291, 240] on span "On-SiteGuestsPacket" at bounding box center [242, 240] width 143 height 18
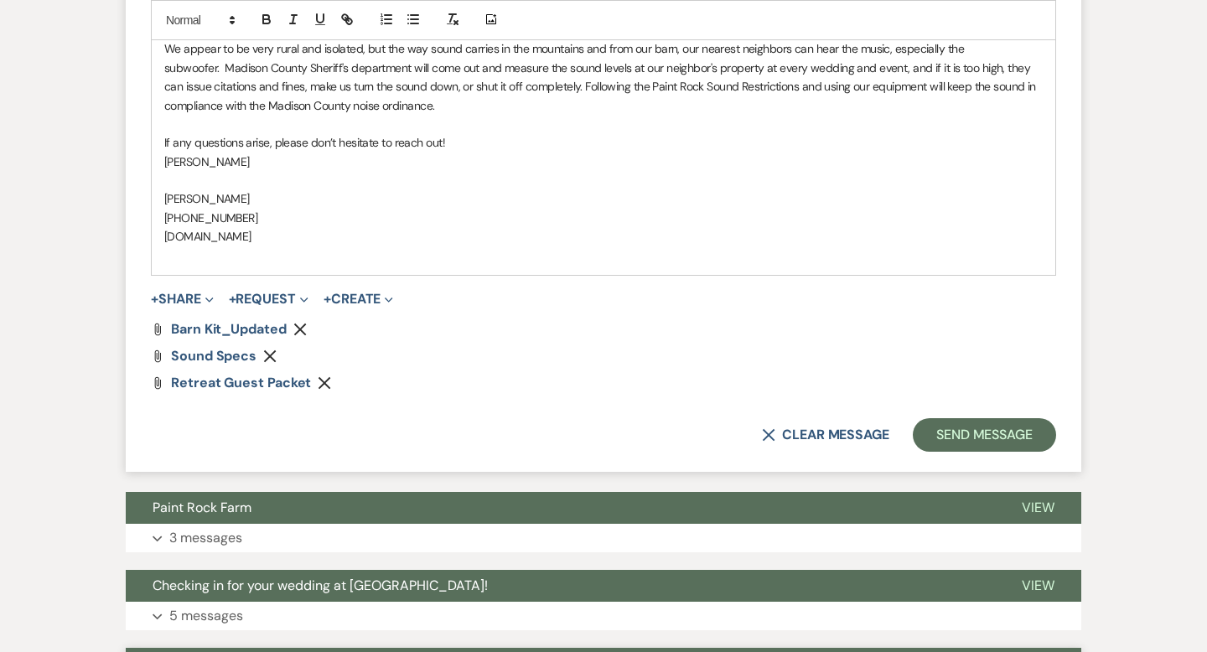
scroll to position [4819, 0]
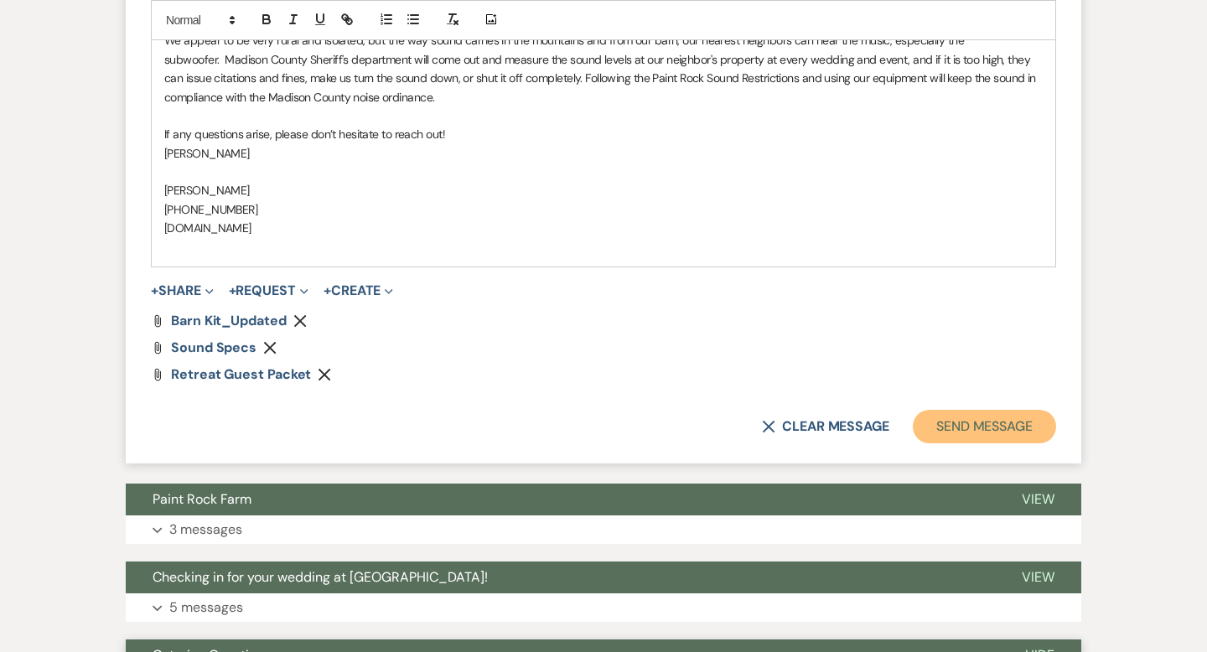
click at [974, 411] on button "Send Message" at bounding box center [984, 427] width 143 height 34
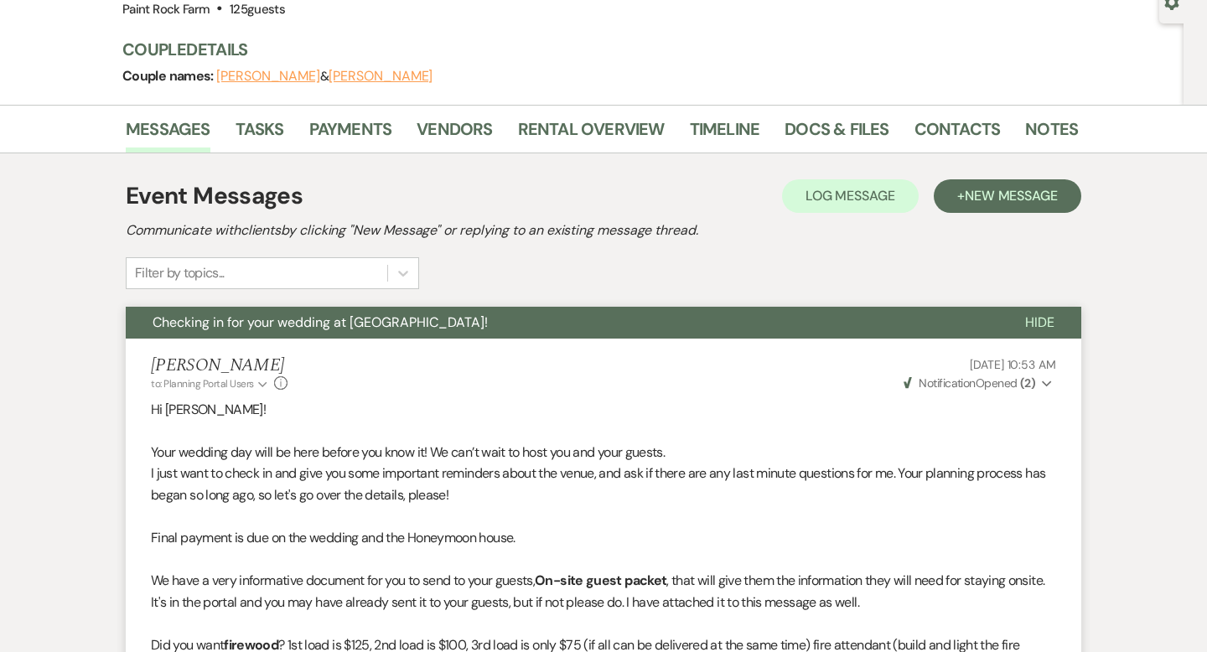
scroll to position [0, 0]
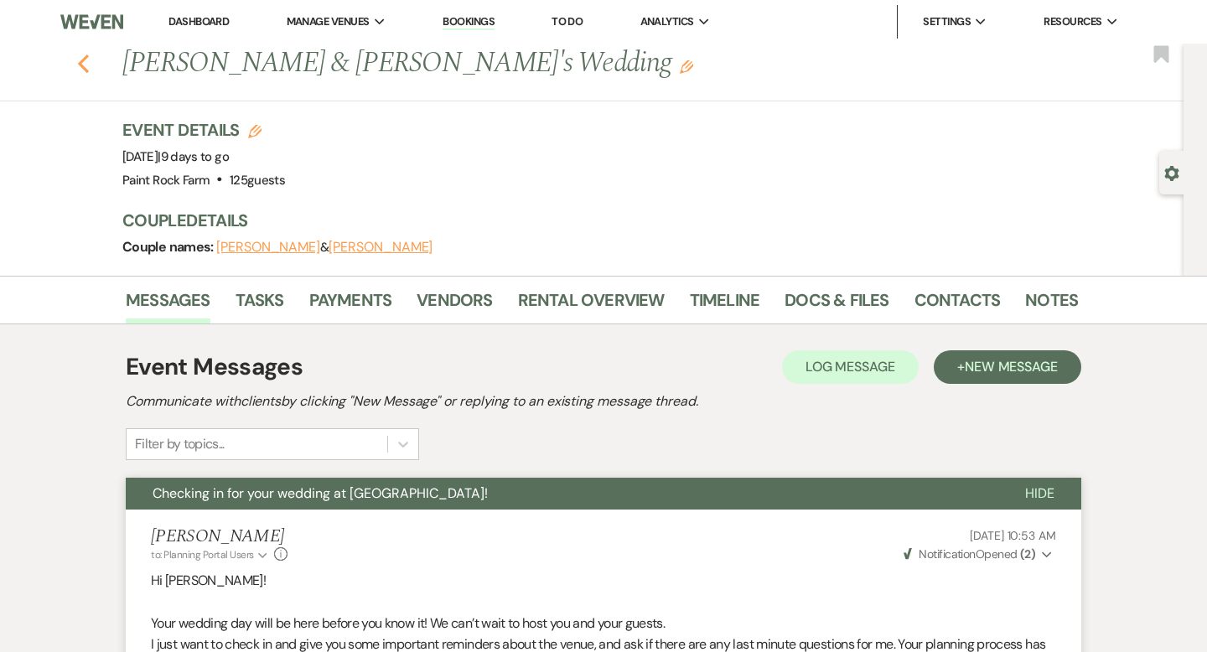
click at [81, 65] on use "button" at bounding box center [83, 63] width 11 height 18
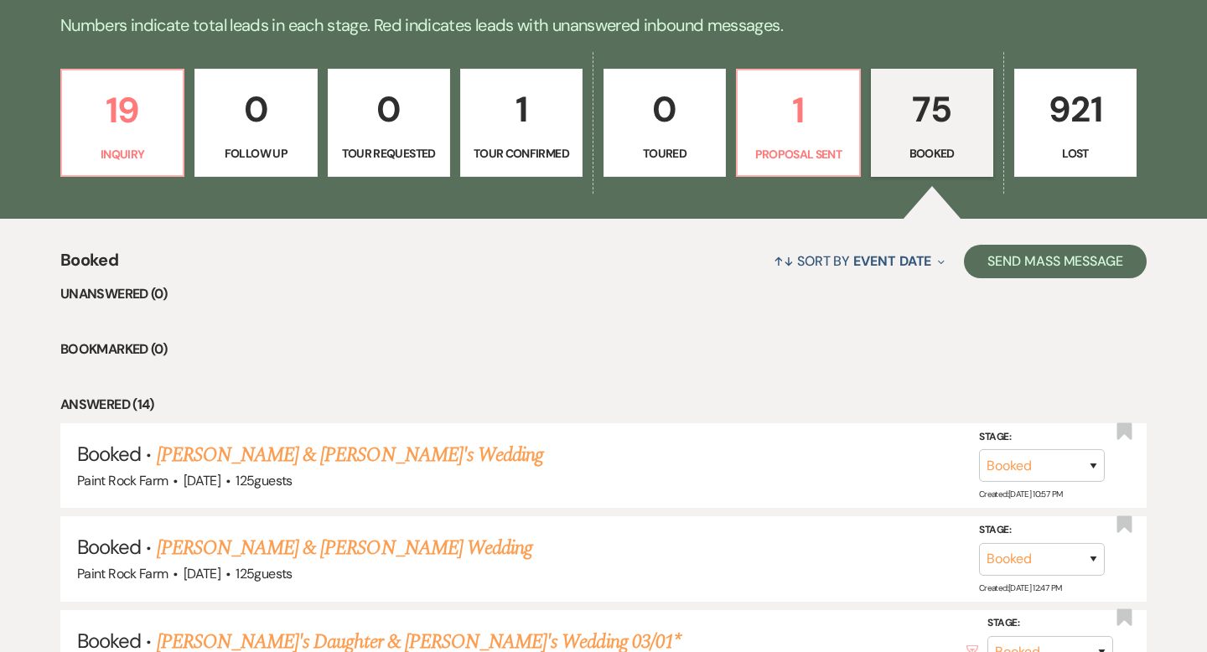
scroll to position [429, 0]
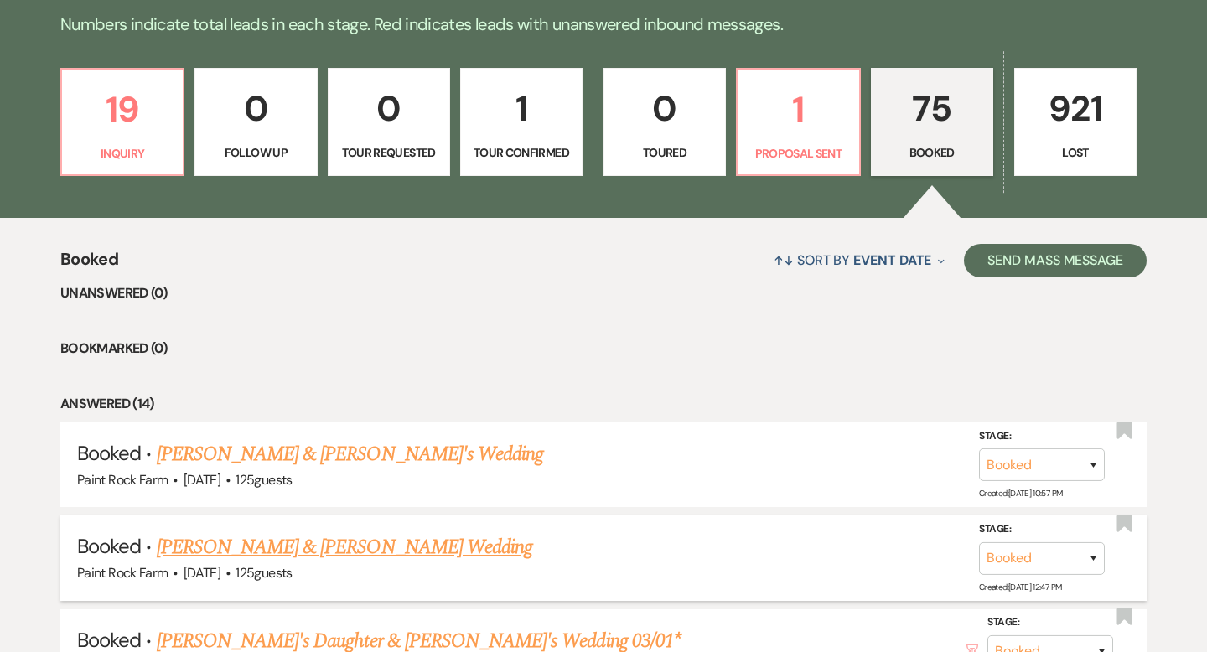
click at [288, 545] on link "[PERSON_NAME] & [PERSON_NAME] Wedding" at bounding box center [345, 547] width 376 height 30
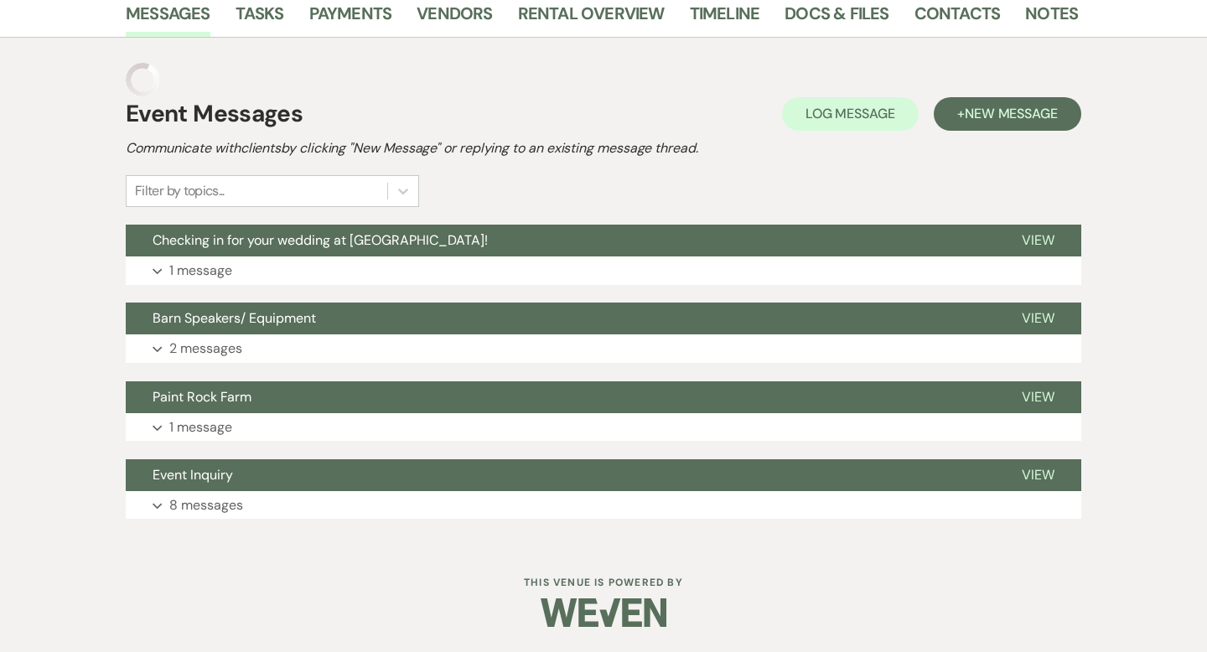
scroll to position [253, 0]
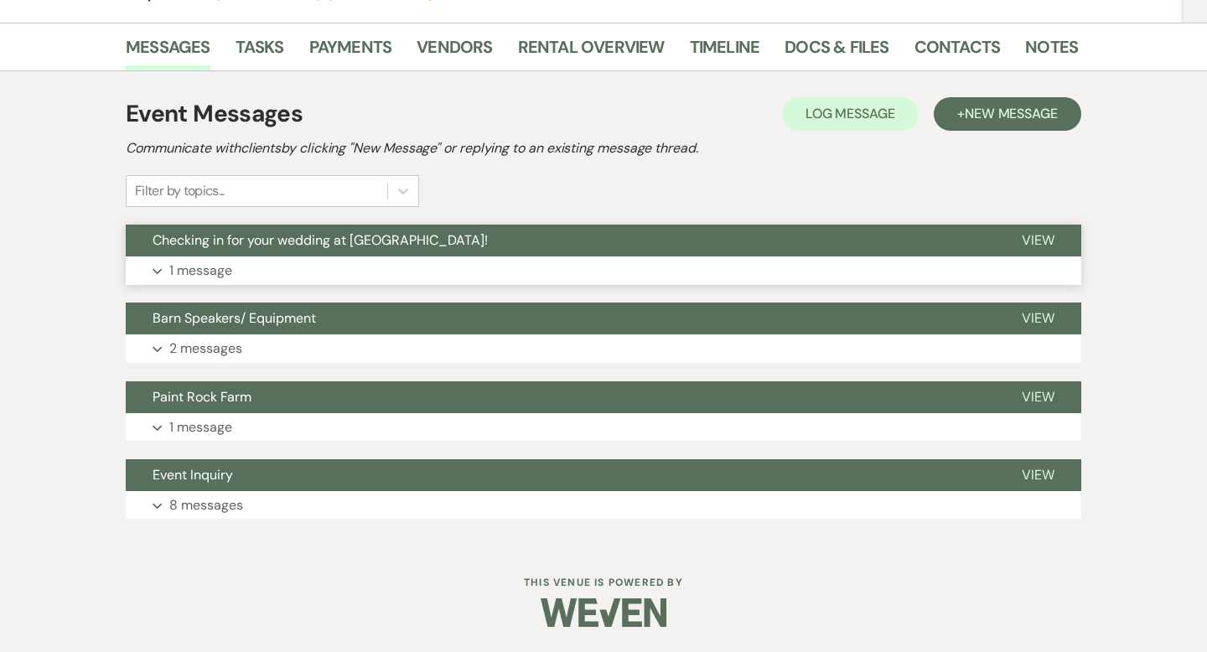
click at [224, 267] on p "1 message" at bounding box center [200, 271] width 63 height 22
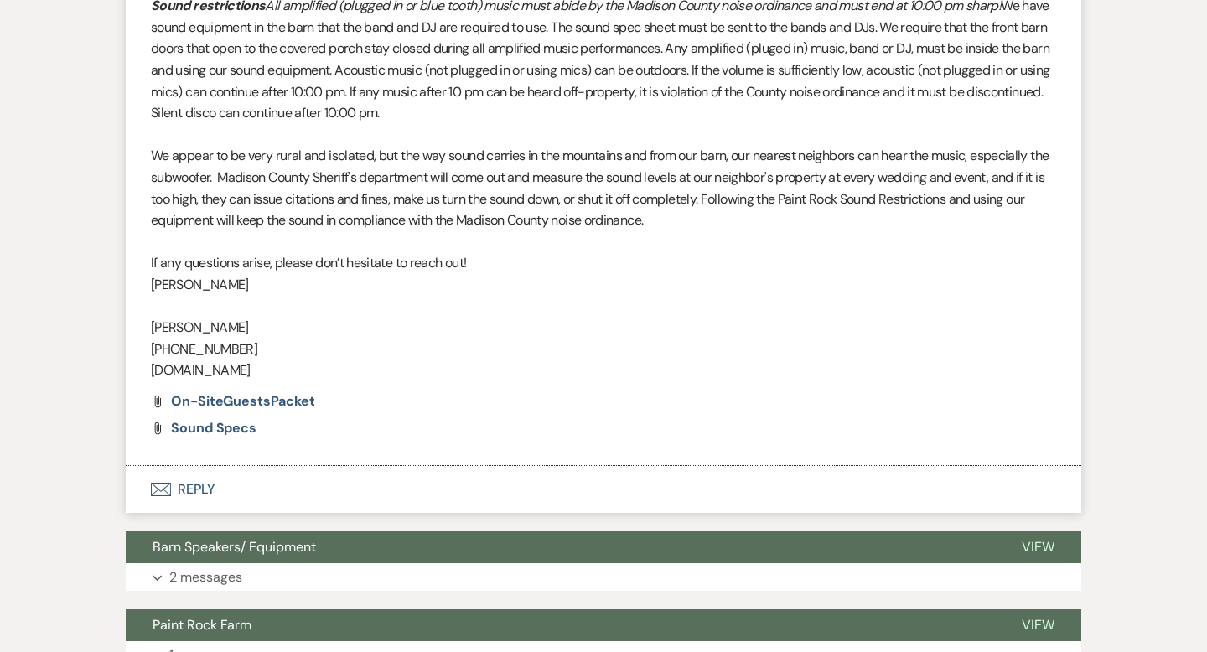
scroll to position [2220, 0]
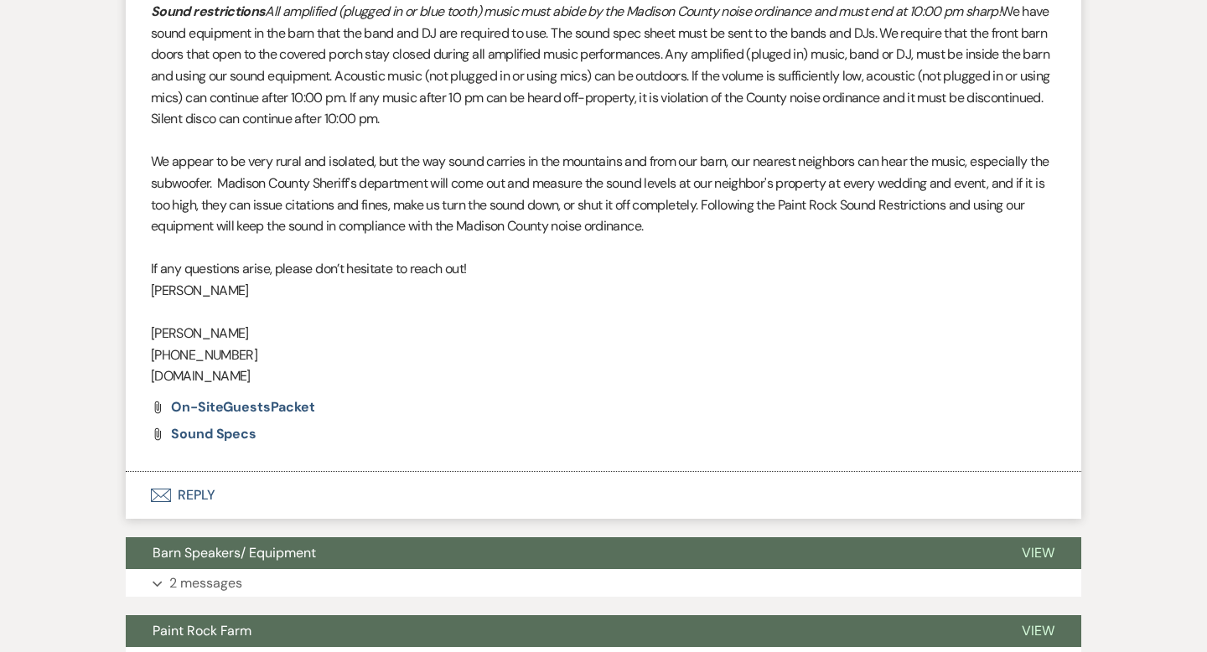
click at [199, 500] on button "Envelope Reply" at bounding box center [604, 495] width 956 height 47
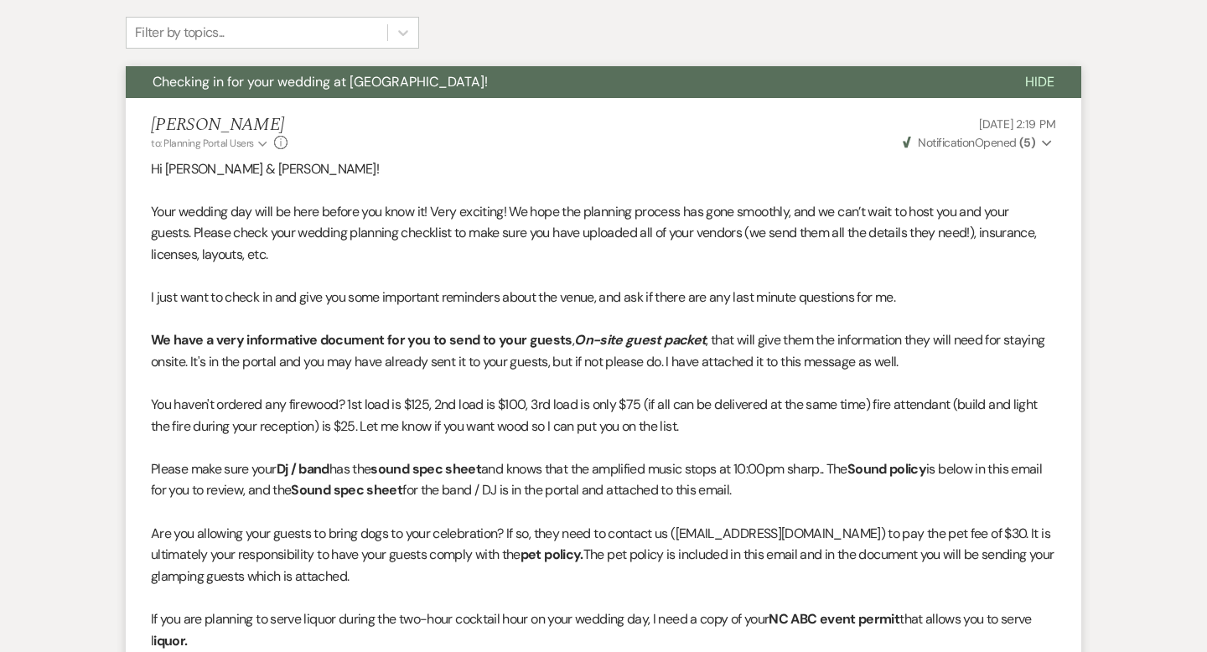
scroll to position [415, 0]
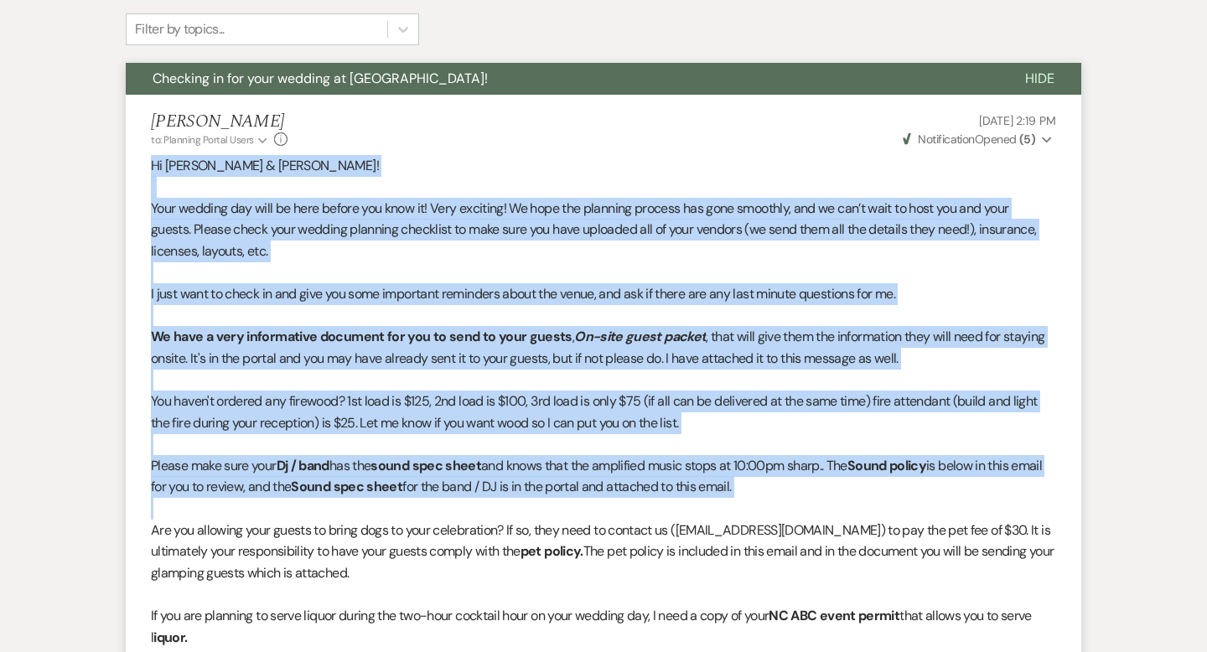
drag, startPoint x: 150, startPoint y: 161, endPoint x: 537, endPoint y: 504, distance: 517.2
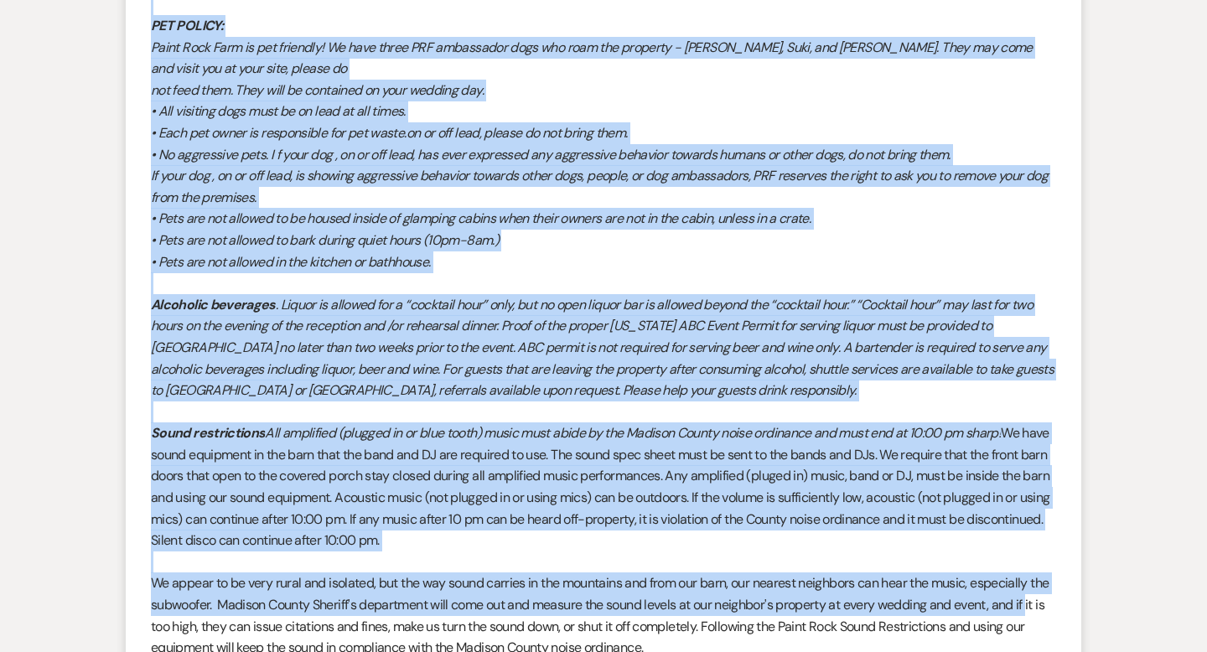
scroll to position [2142, 0]
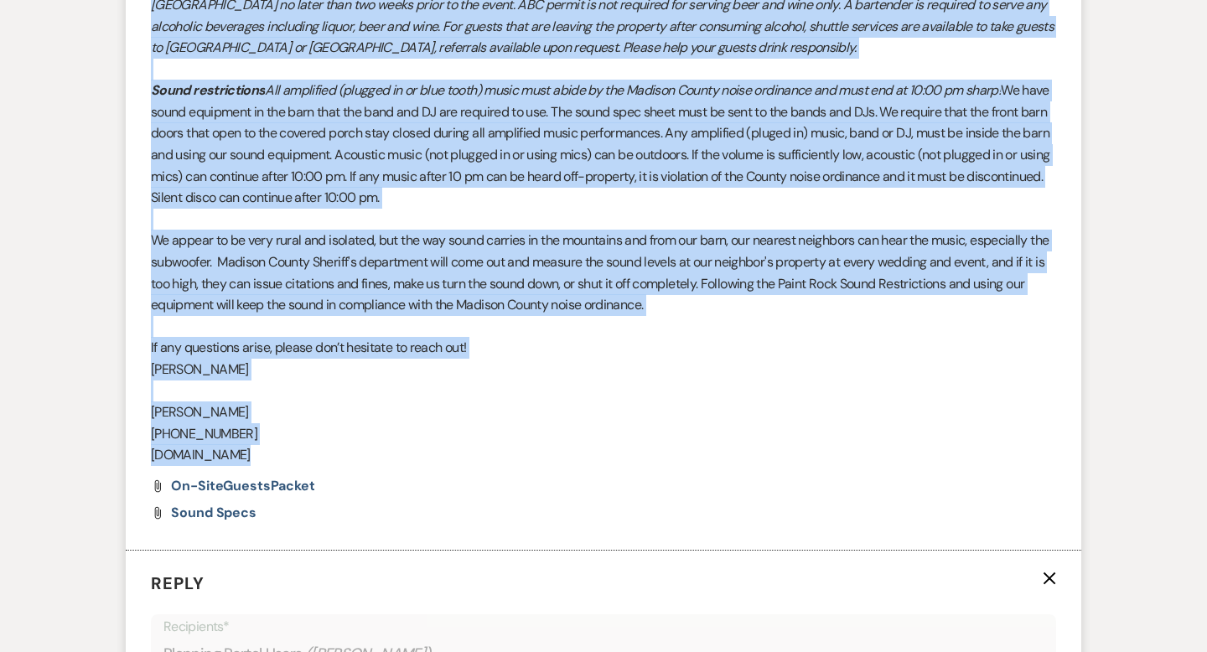
copy li "Lo Ipsum & Dolor! Sita consect adi elit se doei tempor inc utla et! Dolo magnaa…"
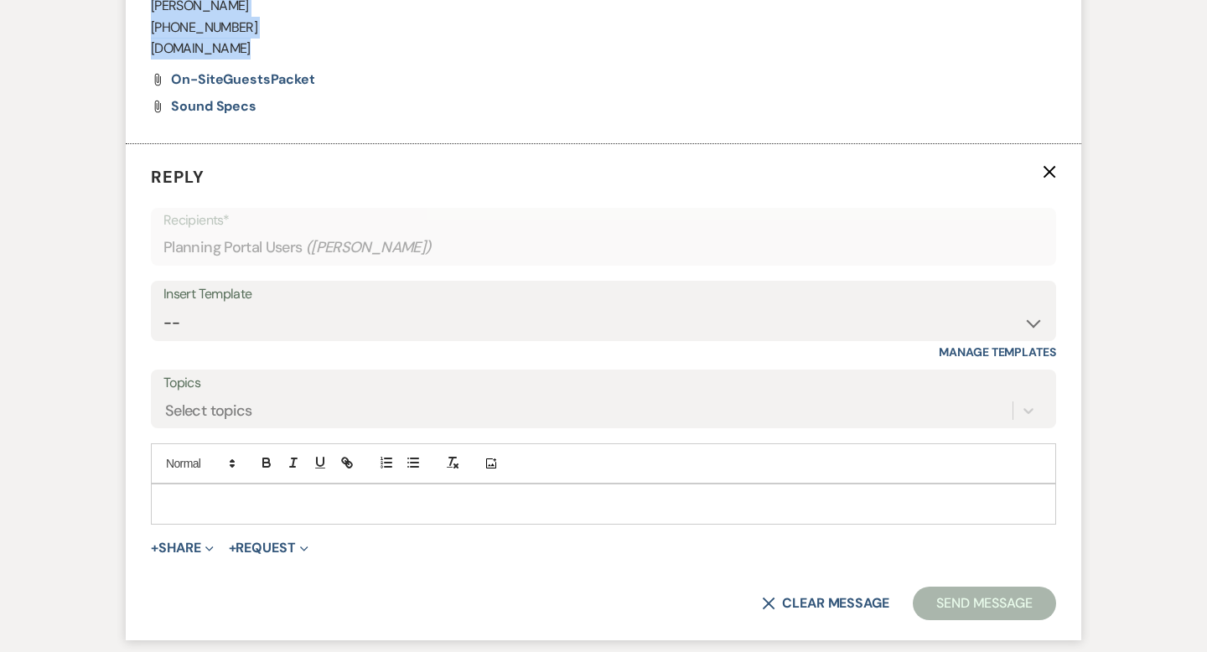
scroll to position [2574, 0]
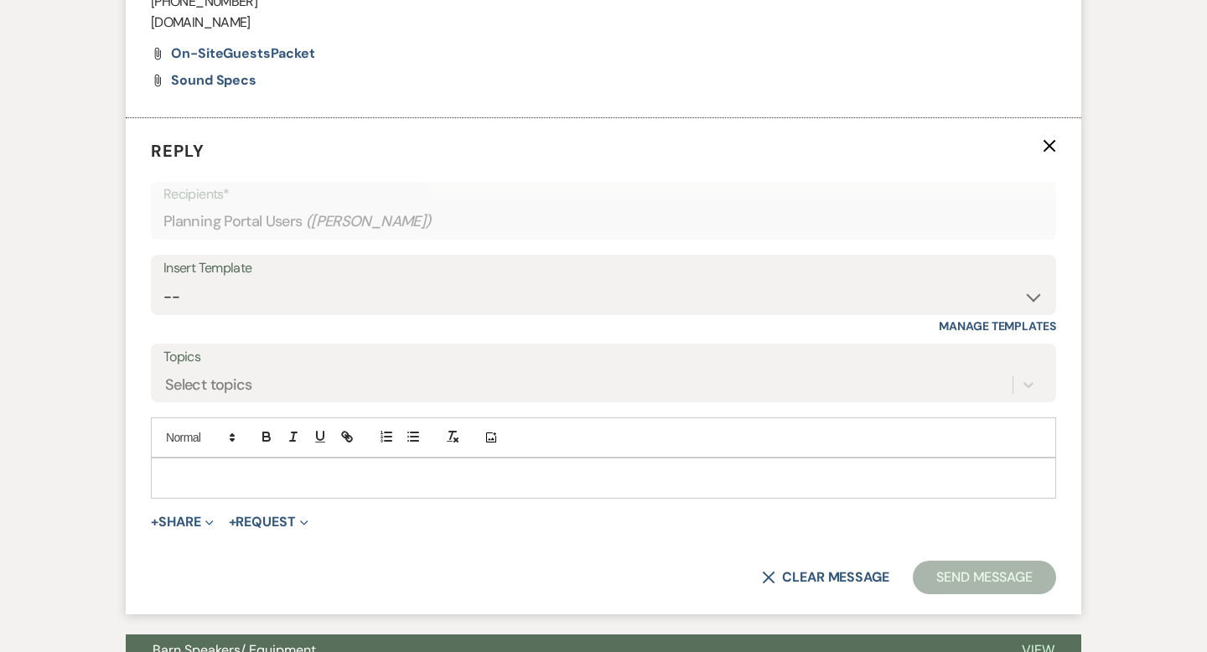
click at [177, 469] on p at bounding box center [603, 478] width 878 height 18
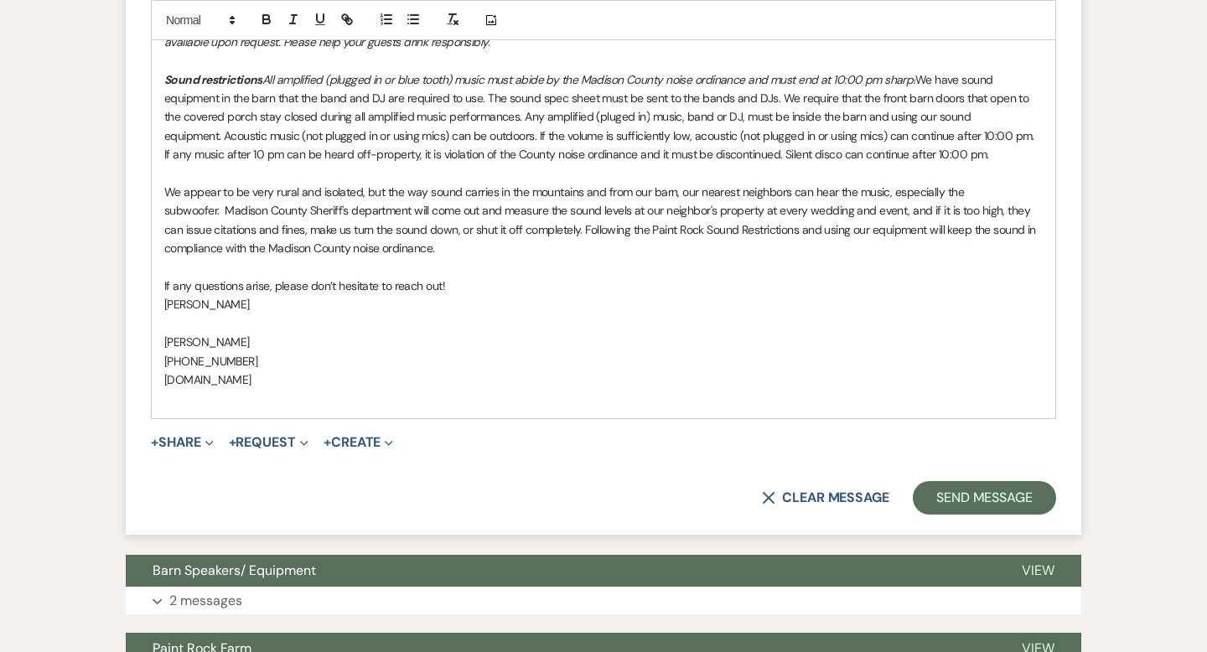
scroll to position [4390, 0]
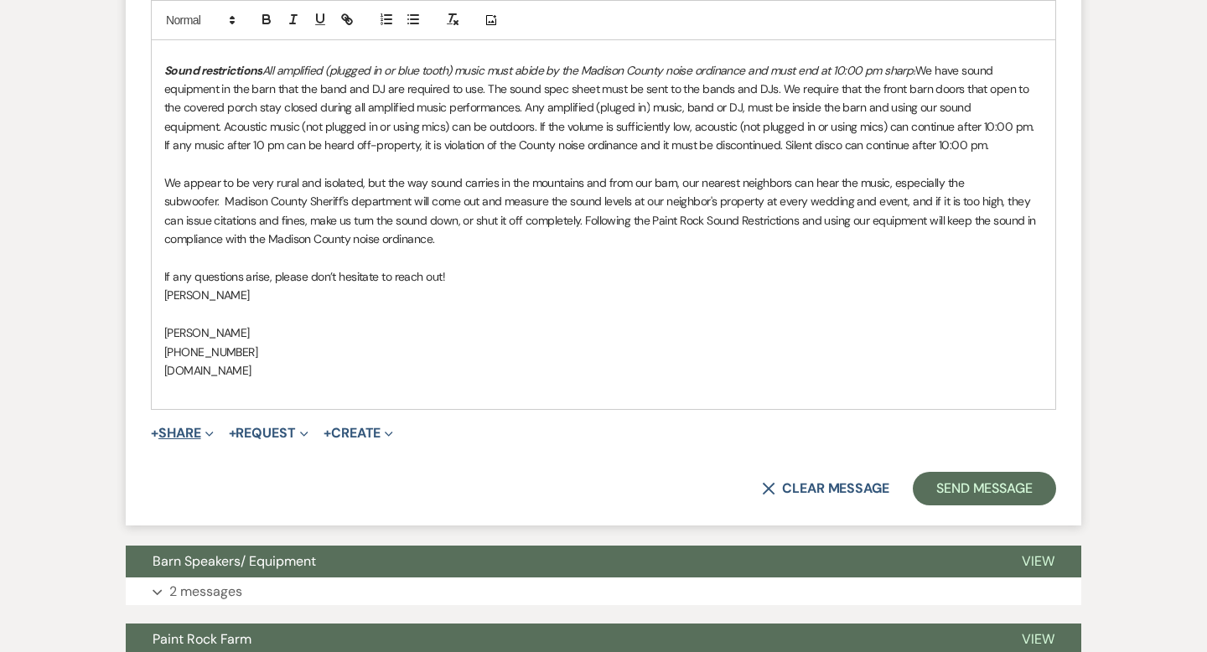
click at [185, 427] on button "+ Share Expand" at bounding box center [182, 433] width 63 height 13
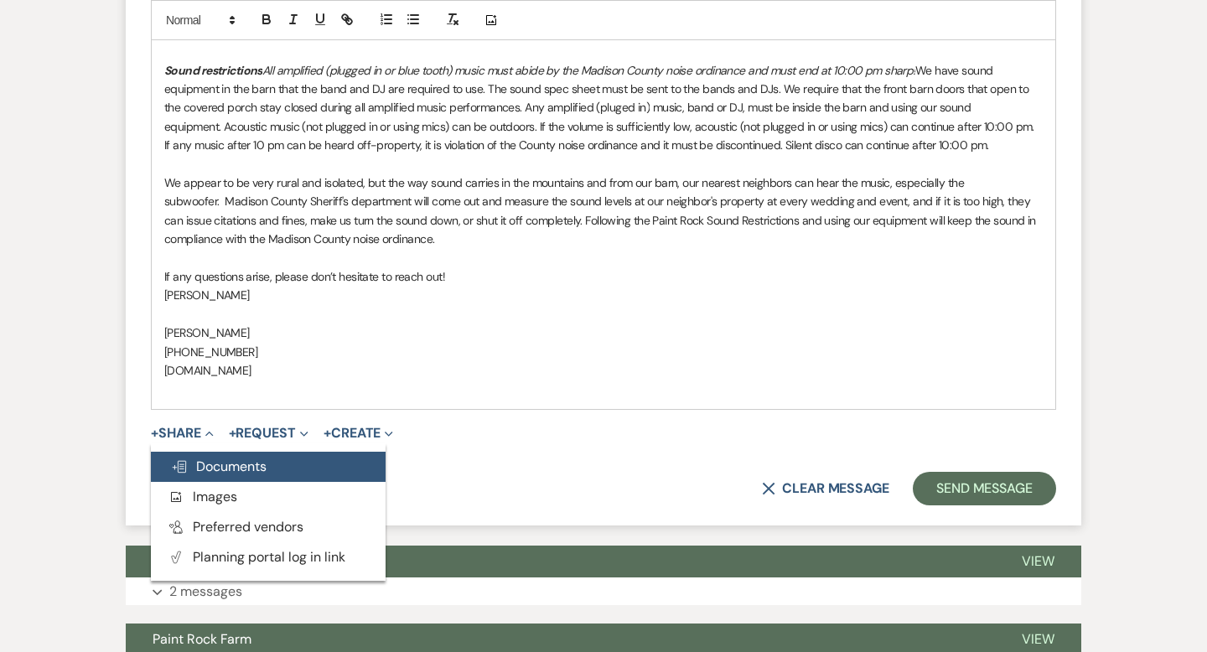
click at [205, 458] on span "Doc Upload Documents" at bounding box center [219, 467] width 96 height 18
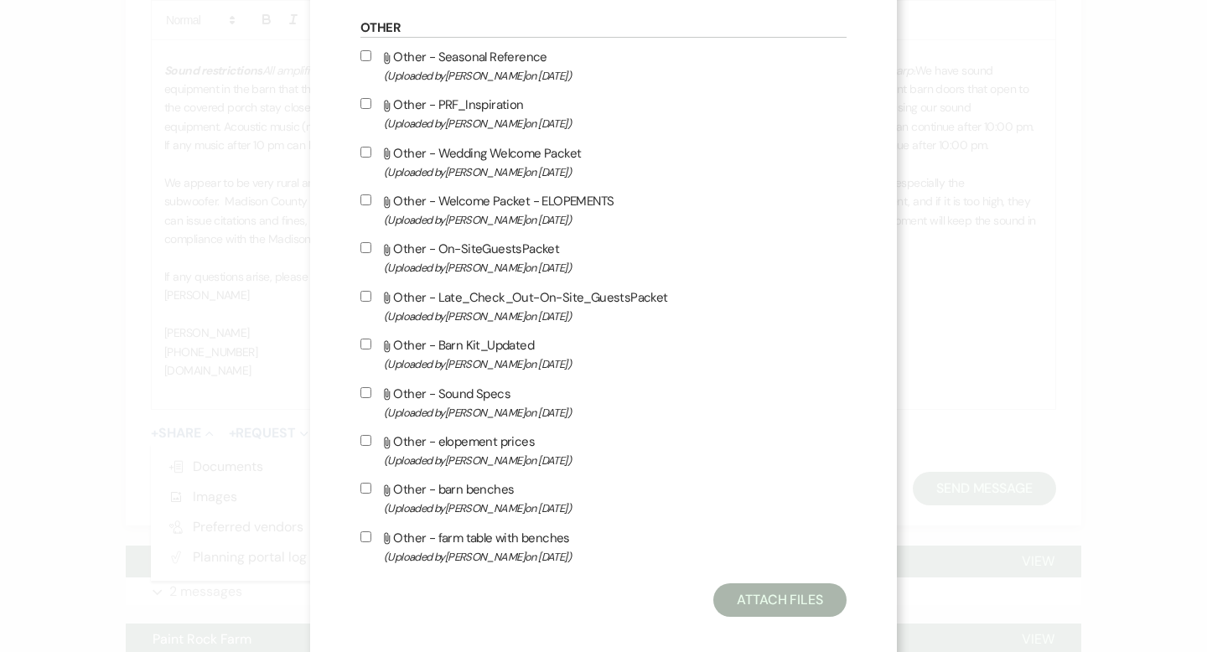
scroll to position [1361, 0]
click at [365, 351] on input "Attach File Other - Barn Kit_Updated (Uploaded by [PERSON_NAME] on [DATE] )" at bounding box center [365, 345] width 11 height 11
checkbox input "true"
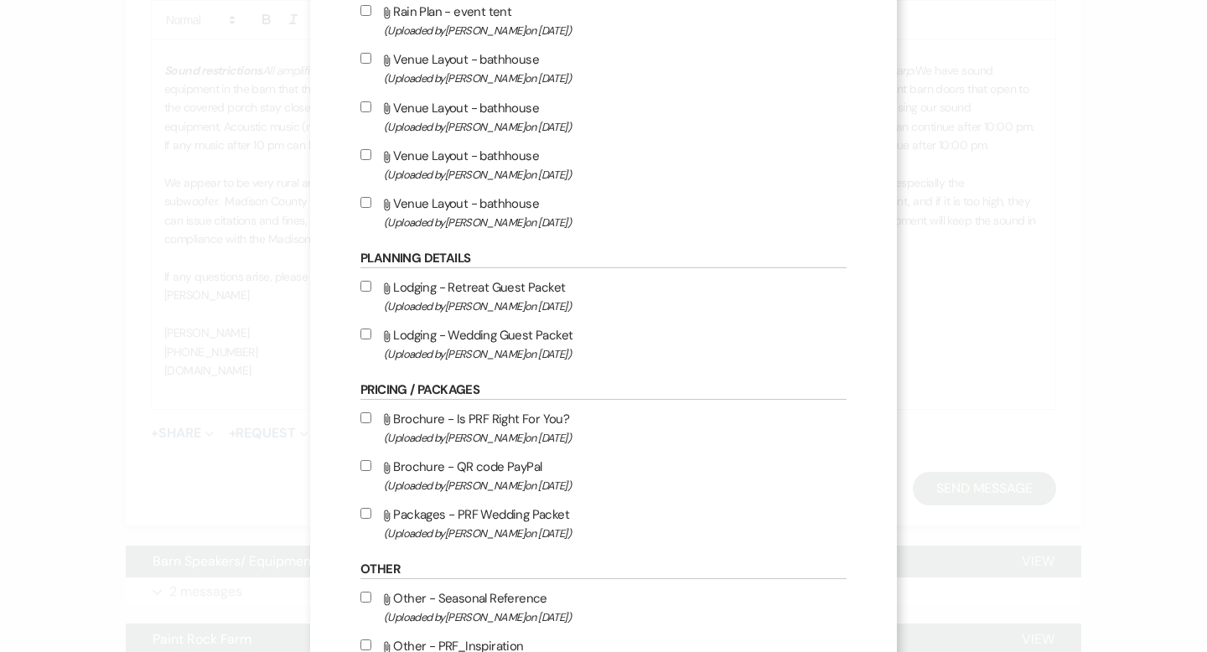
scroll to position [816, 0]
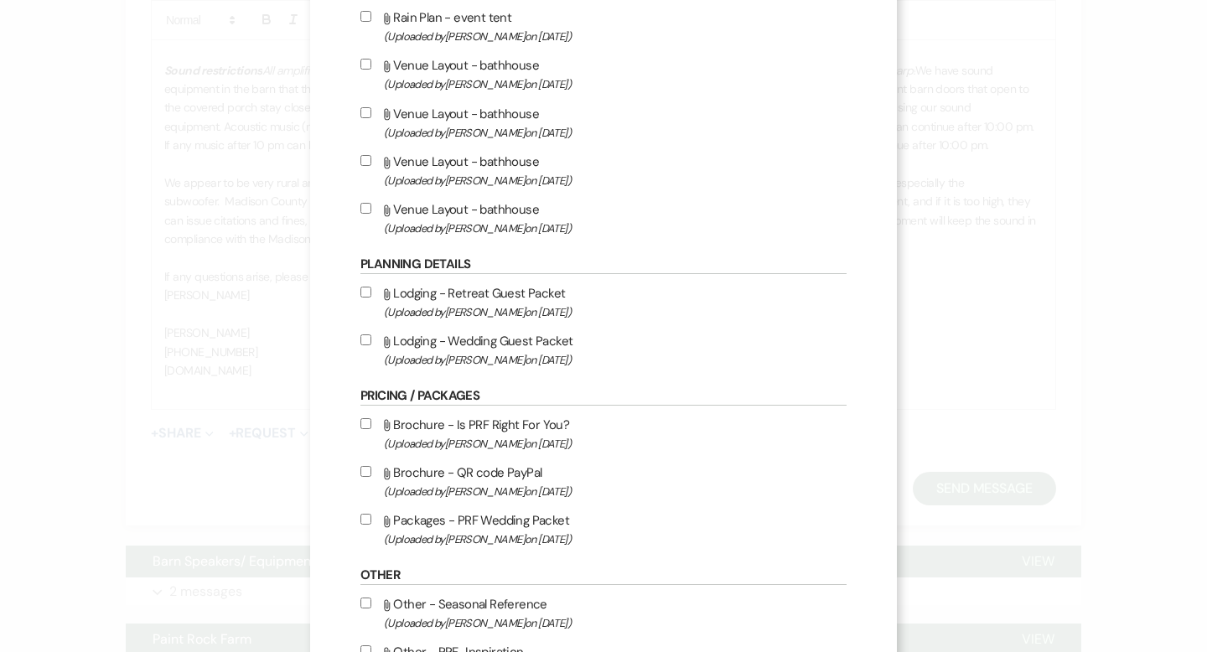
click at [366, 345] on input "Attach File Lodging - Wedding Guest Packet (Uploaded by [PERSON_NAME] on [DATE]…" at bounding box center [365, 339] width 11 height 11
checkbox input "true"
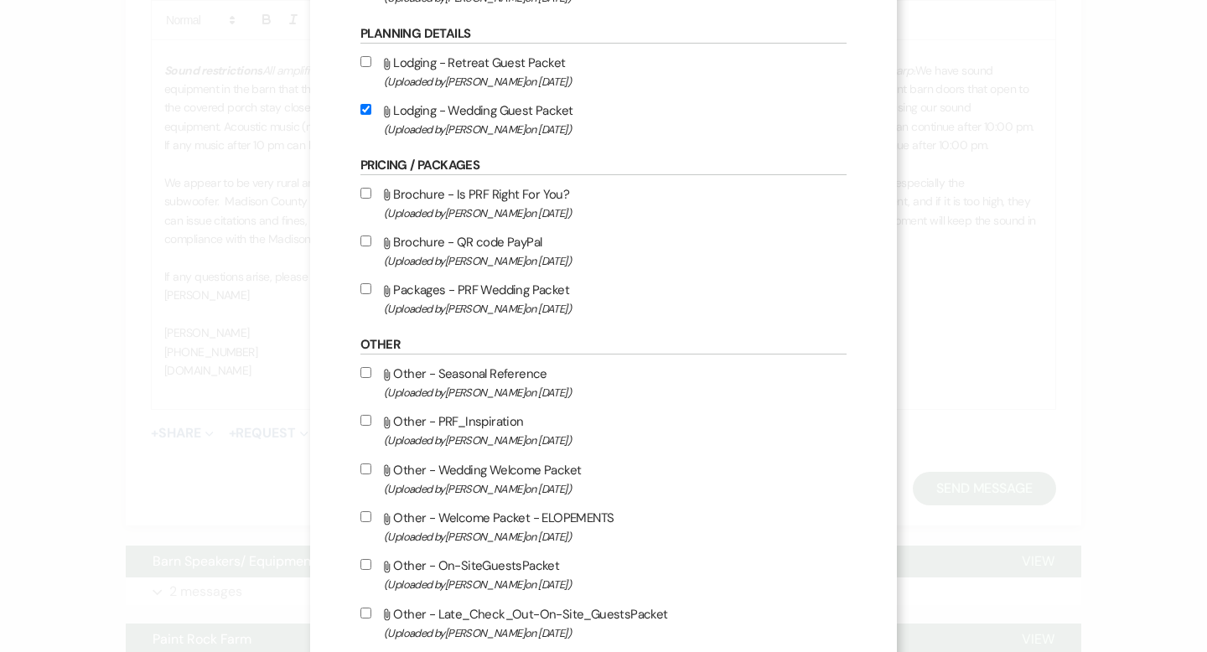
scroll to position [1392, 0]
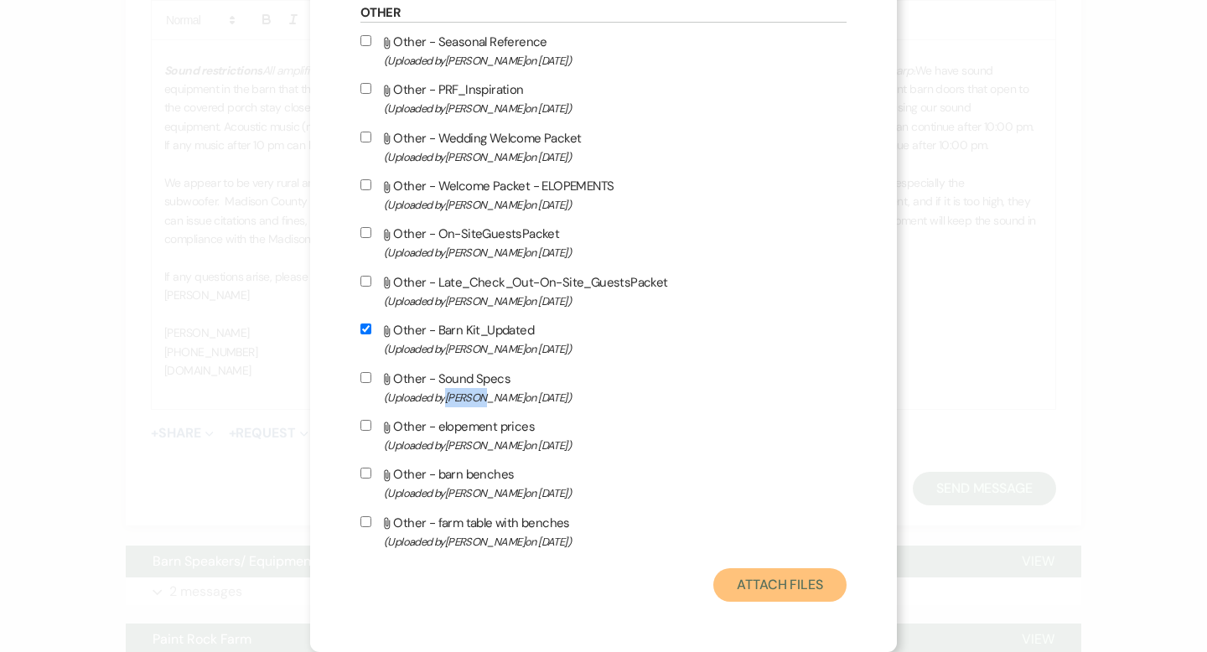
click at [768, 595] on button "Attach Files" at bounding box center [779, 585] width 133 height 34
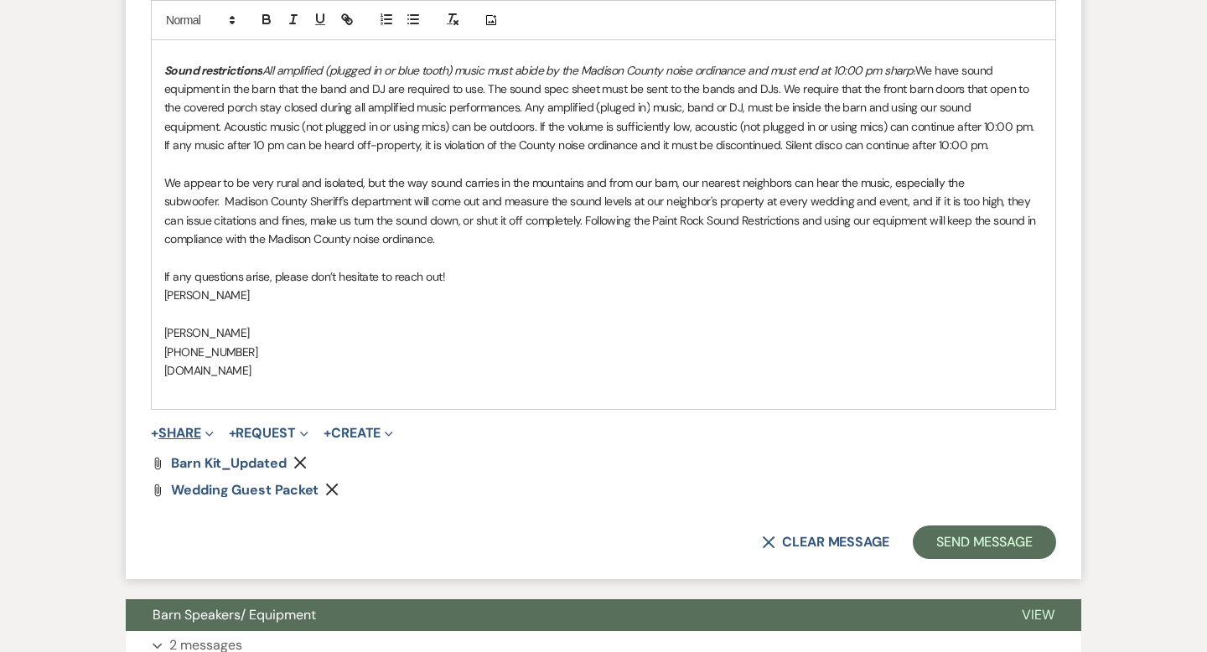
click at [180, 427] on button "+ Share Expand" at bounding box center [182, 433] width 63 height 13
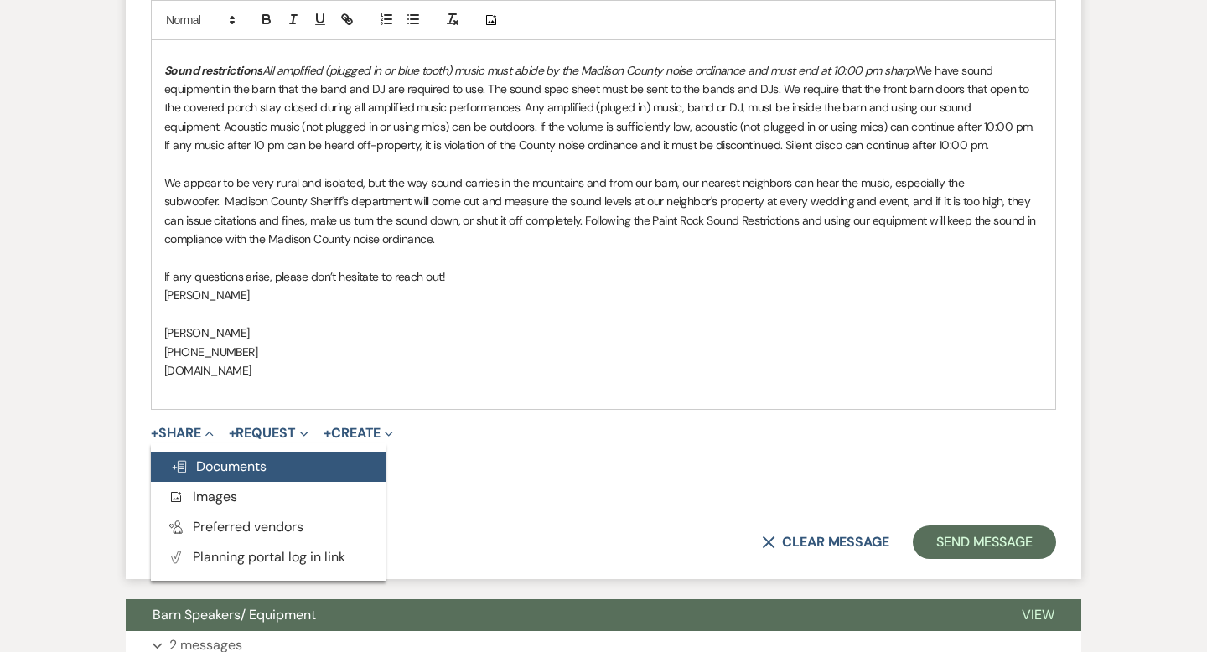
click at [230, 458] on span "Doc Upload Documents" at bounding box center [219, 467] width 96 height 18
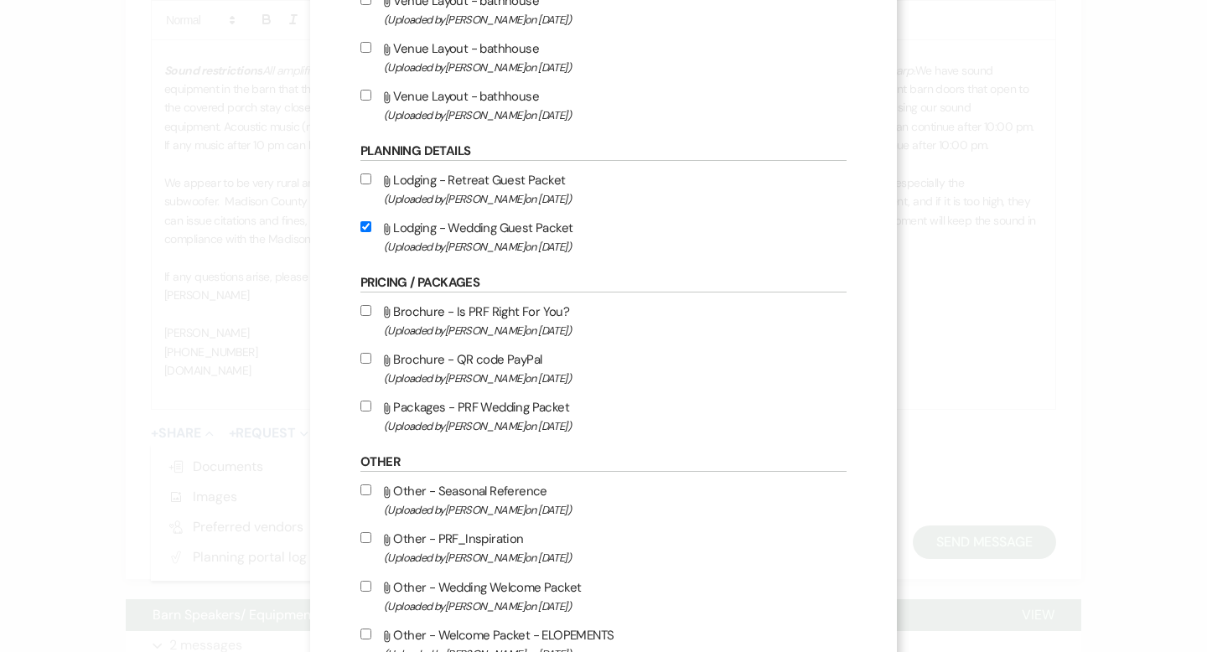
scroll to position [931, 0]
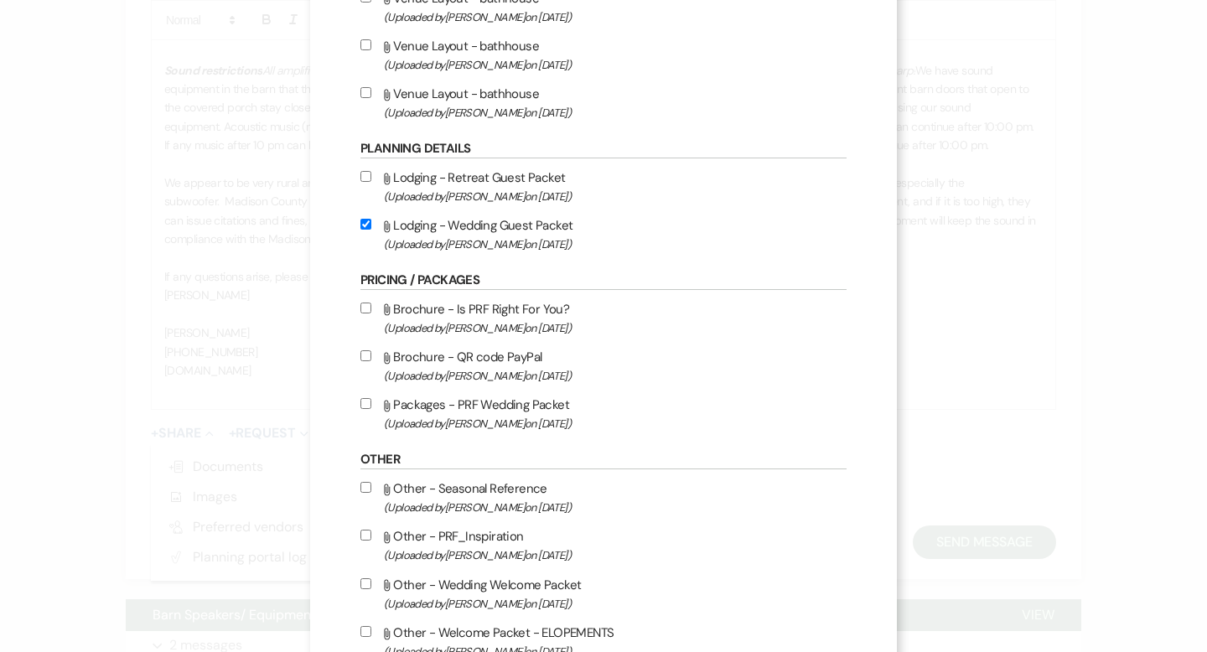
click at [366, 230] on input "Attach File Lodging - Wedding Guest Packet (Uploaded by [PERSON_NAME] on [DATE]…" at bounding box center [365, 224] width 11 height 11
checkbox input "false"
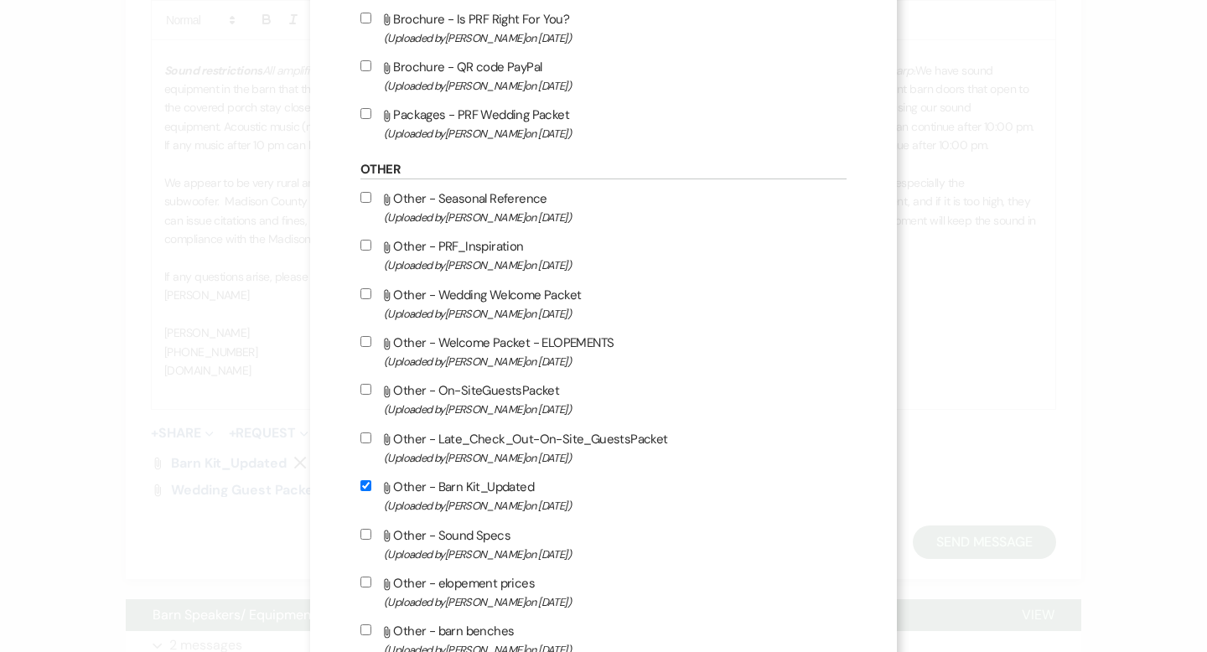
scroll to position [1222, 0]
click at [370, 490] on input "Attach File Other - Barn Kit_Updated (Uploaded by [PERSON_NAME] on [DATE] )" at bounding box center [365, 484] width 11 height 11
checkbox input "false"
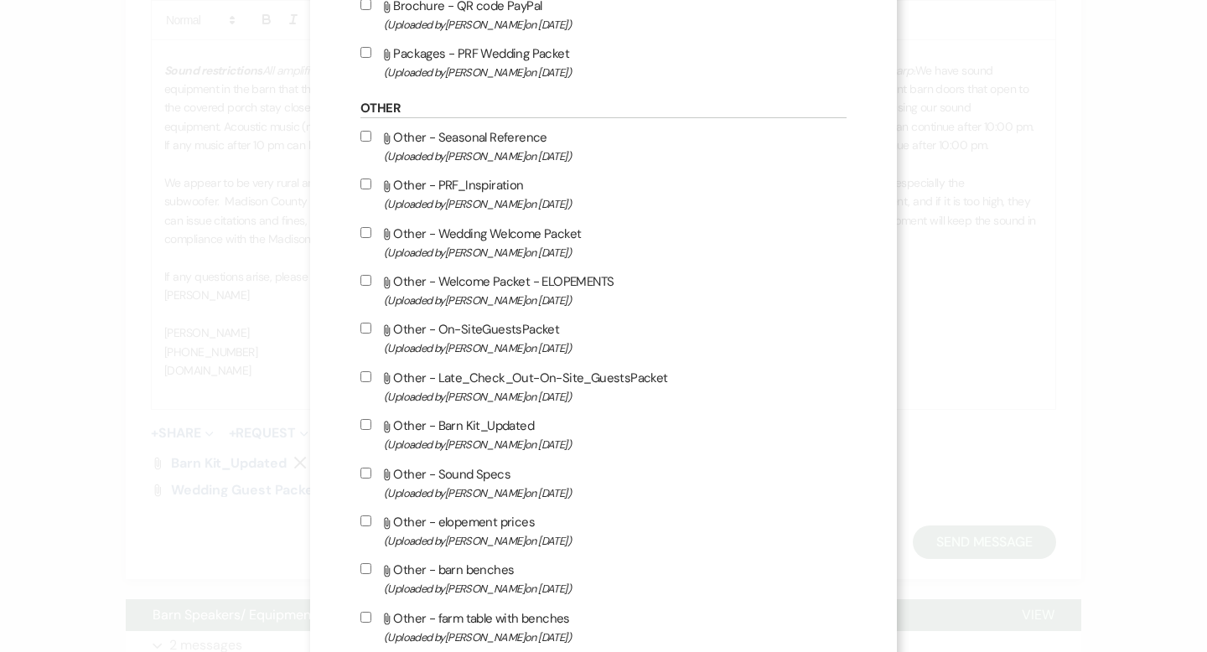
click at [366, 479] on input "Attach File Other - Sound Specs (Uploaded by [PERSON_NAME] on [DATE] )" at bounding box center [365, 473] width 11 height 11
checkbox input "true"
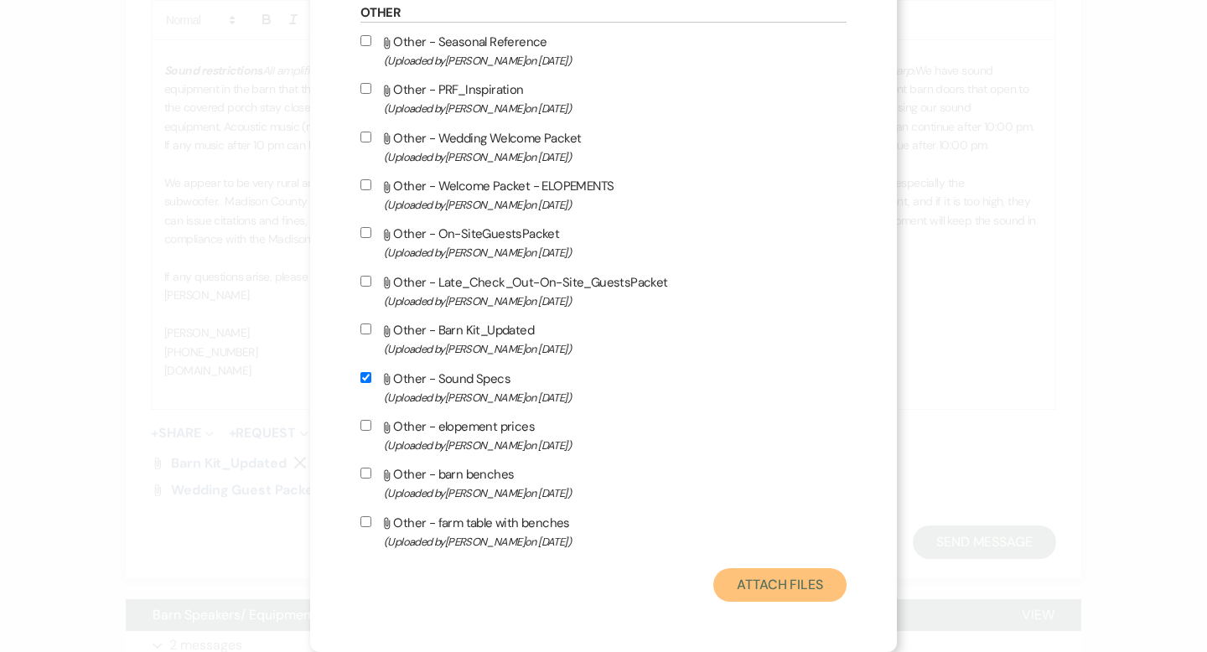
click at [792, 592] on button "Attach Files" at bounding box center [779, 585] width 133 height 34
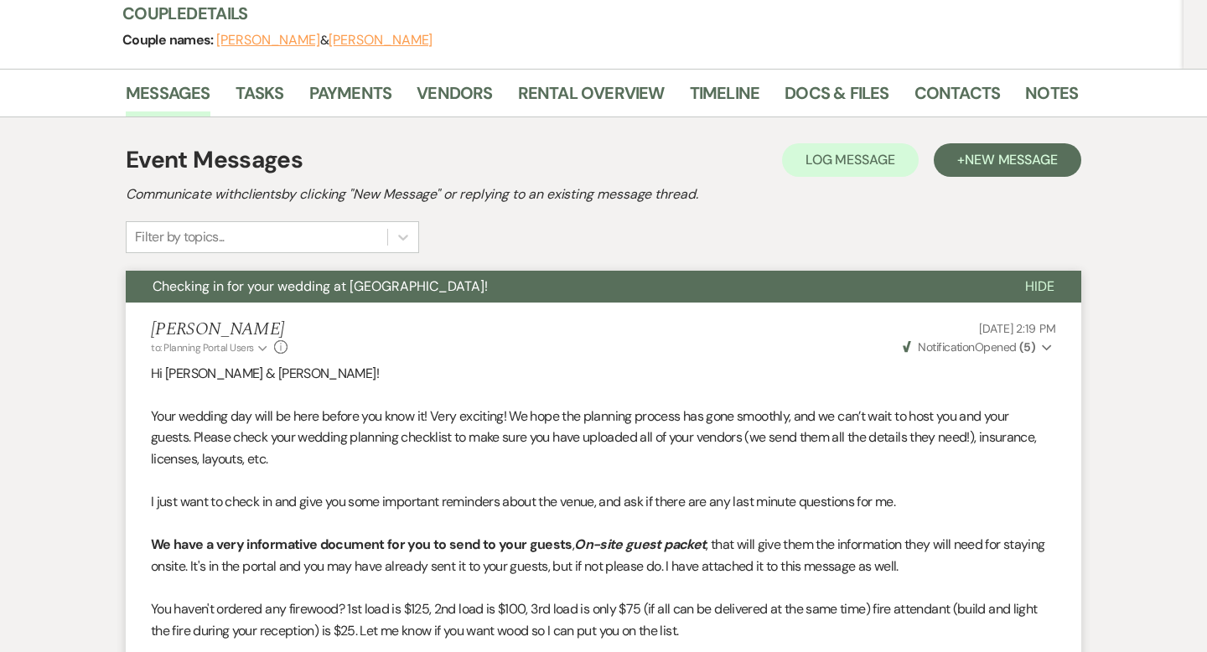
scroll to position [0, 0]
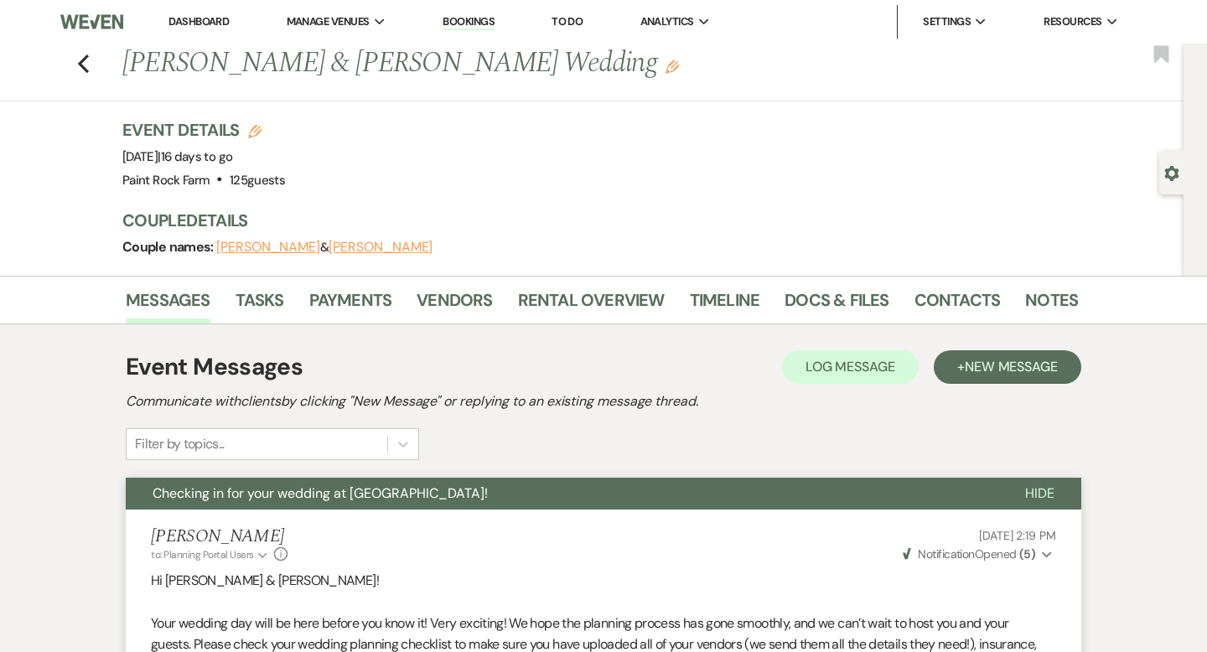
click at [238, 248] on button "[PERSON_NAME]" at bounding box center [268, 247] width 104 height 13
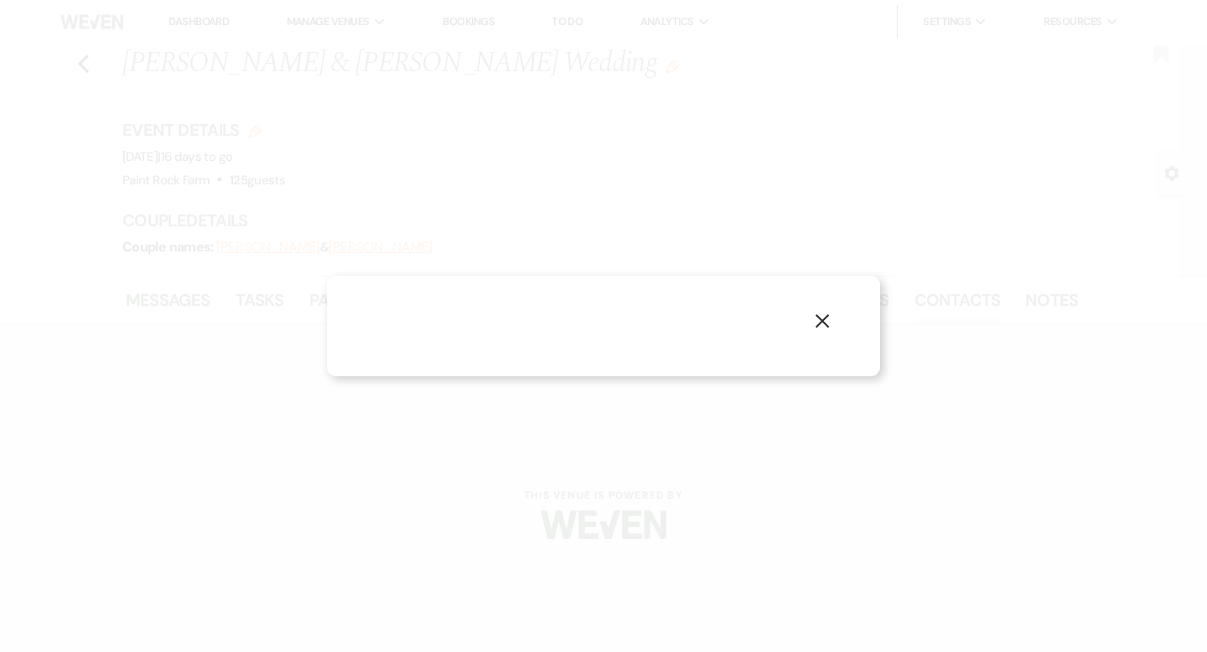
select select "1"
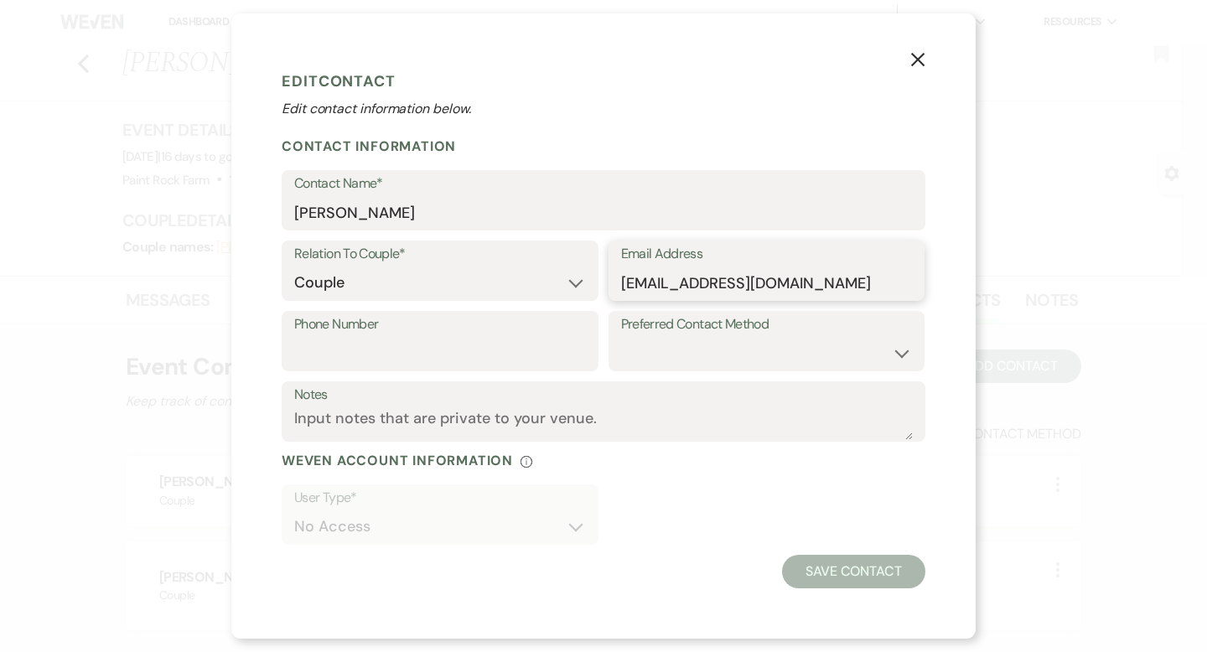
drag, startPoint x: 829, startPoint y: 282, endPoint x: 613, endPoint y: 273, distance: 216.4
click at [613, 273] on div "Email Address [EMAIL_ADDRESS][DOMAIN_NAME]" at bounding box center [767, 271] width 317 height 60
click at [916, 62] on use "button" at bounding box center [917, 59] width 13 height 13
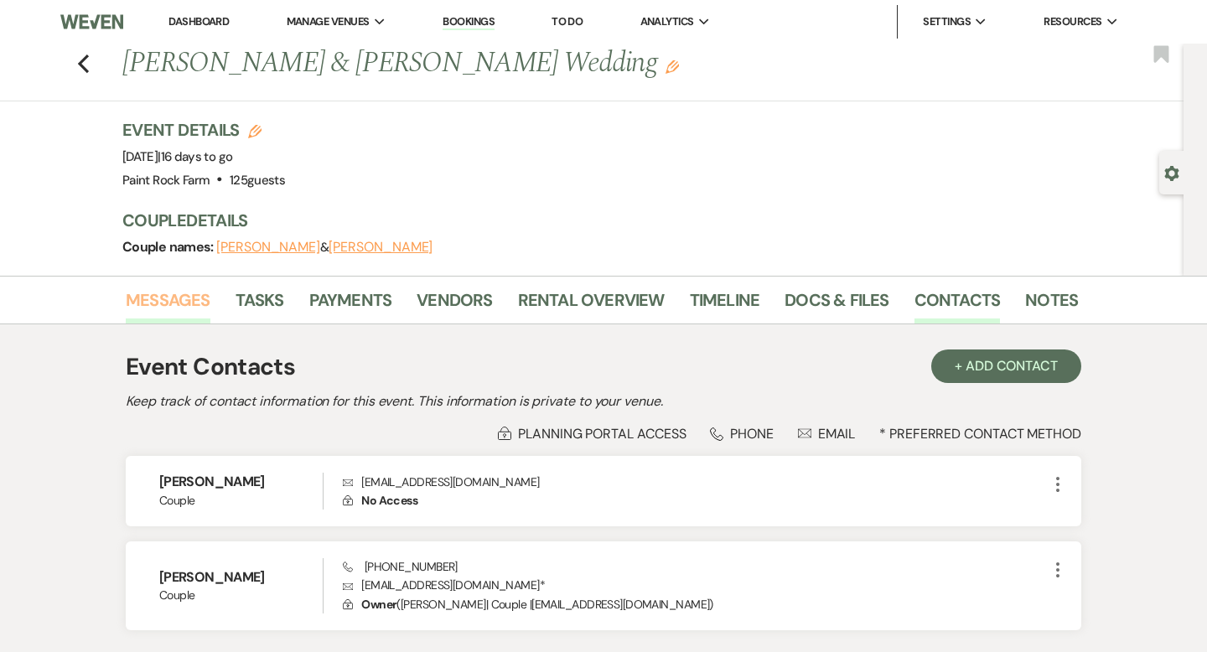
click at [166, 297] on link "Messages" at bounding box center [168, 305] width 85 height 37
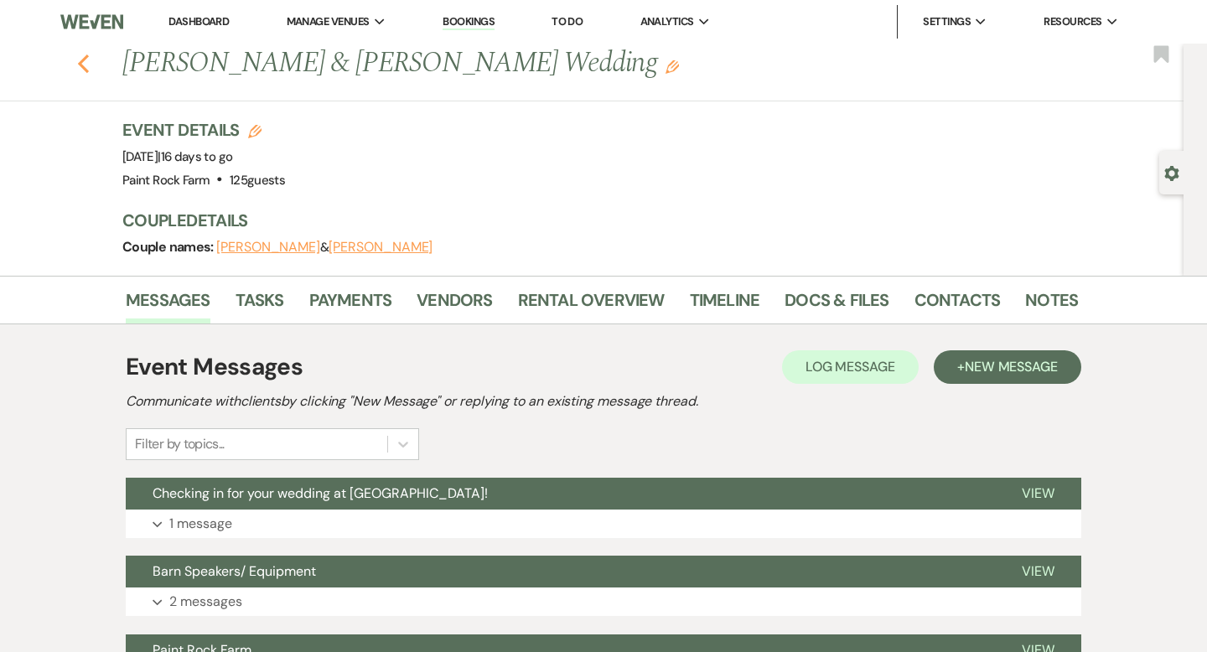
click at [85, 65] on icon "Previous" at bounding box center [83, 64] width 13 height 20
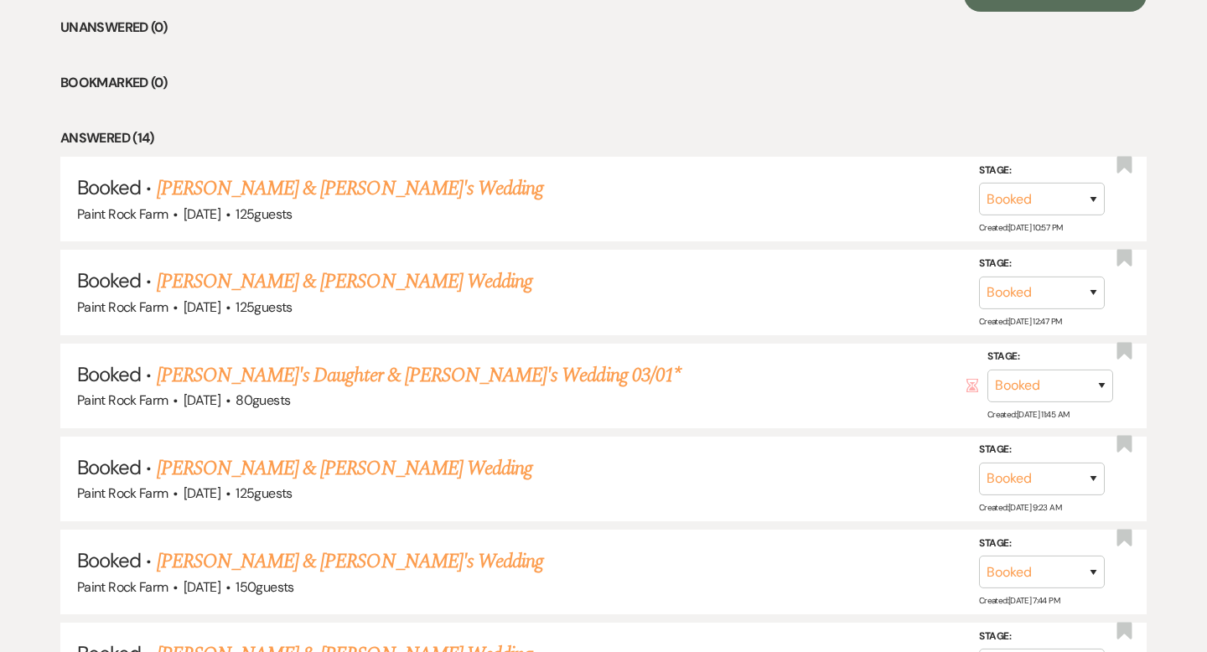
scroll to position [704, 0]
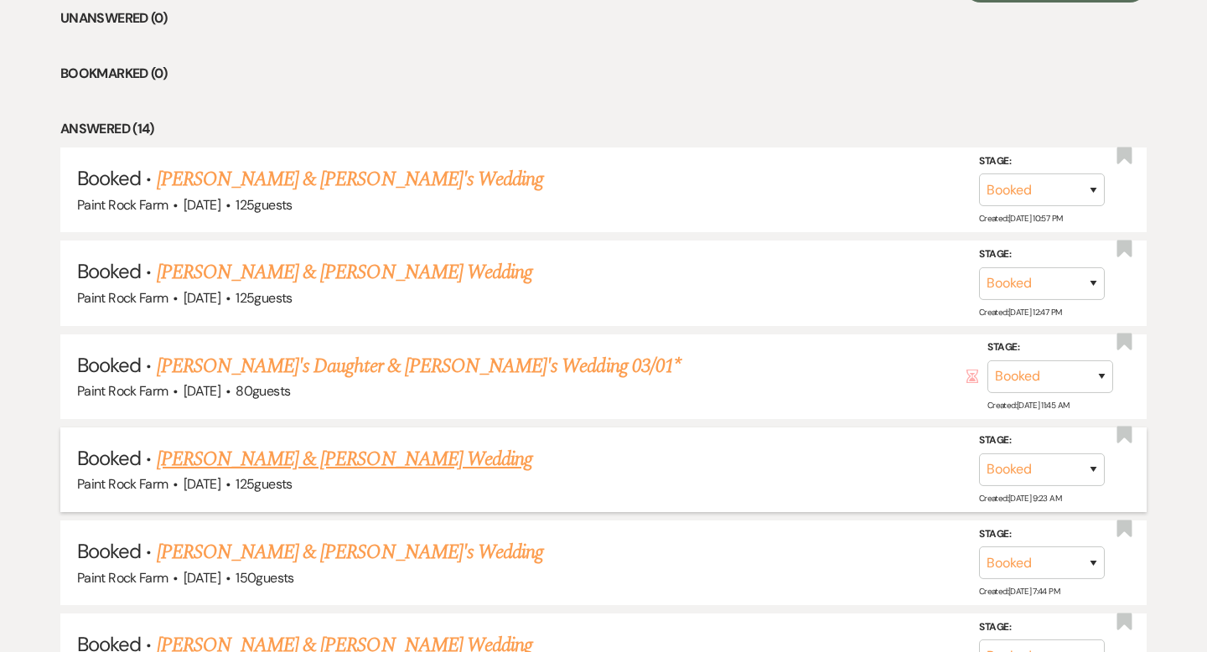
click at [386, 456] on link "[PERSON_NAME] & [PERSON_NAME] Wedding" at bounding box center [345, 459] width 376 height 30
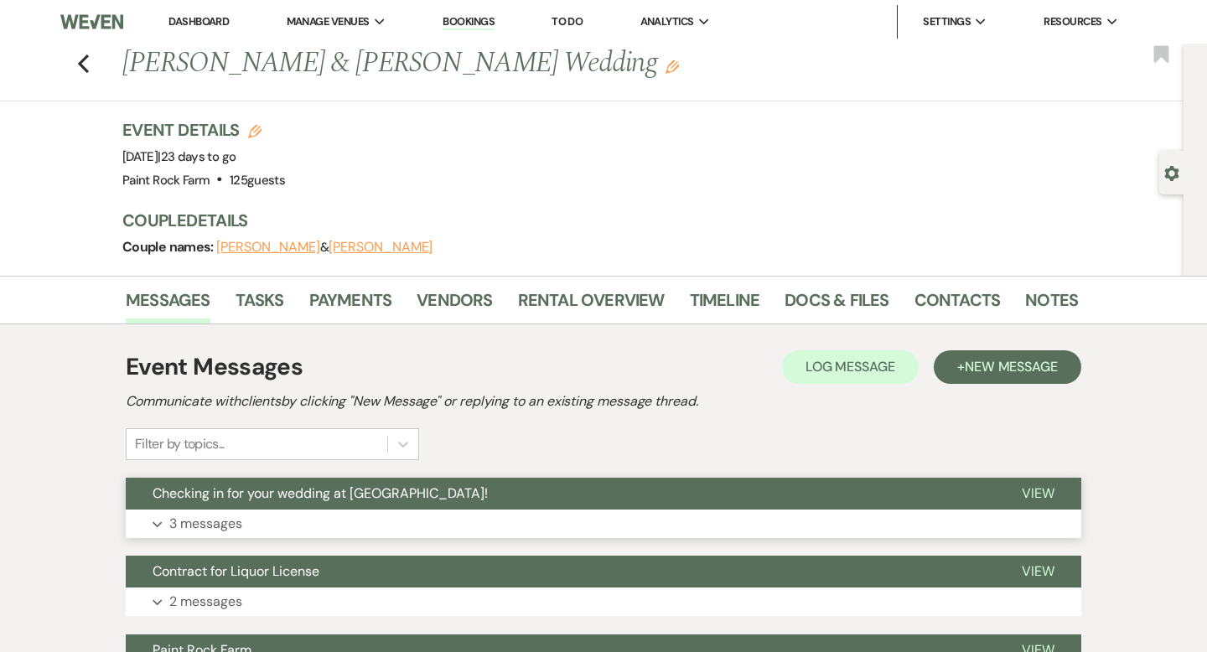
click at [212, 525] on p "3 messages" at bounding box center [205, 524] width 73 height 22
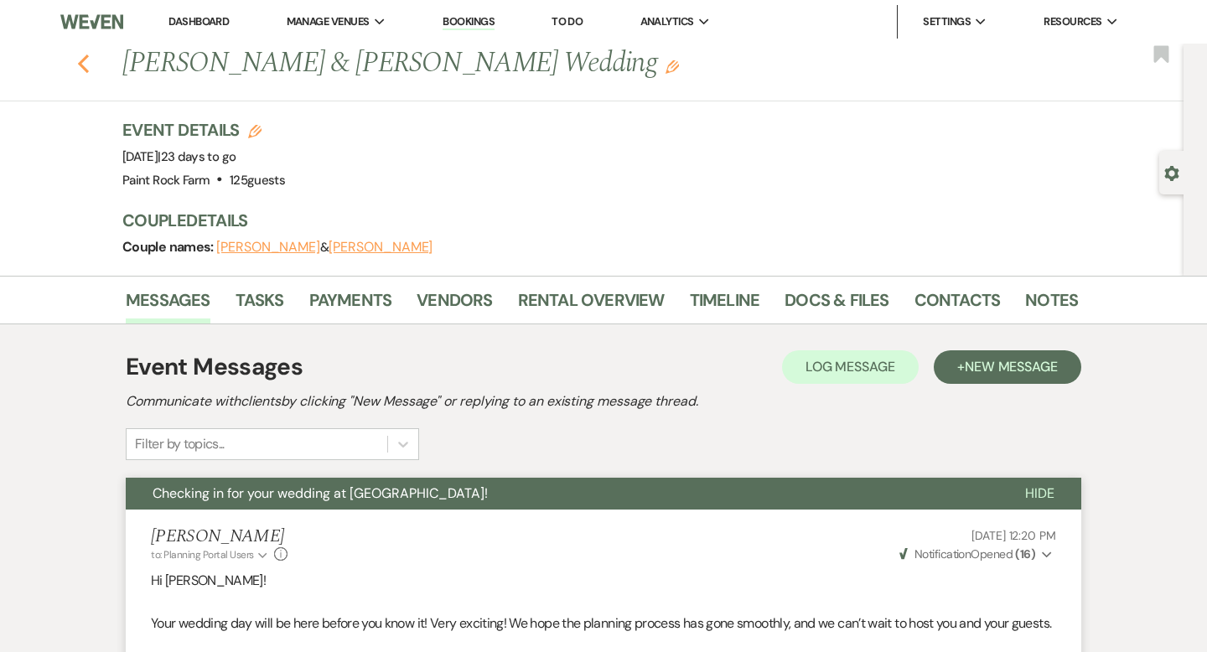
click at [83, 61] on icon "Previous" at bounding box center [83, 64] width 13 height 20
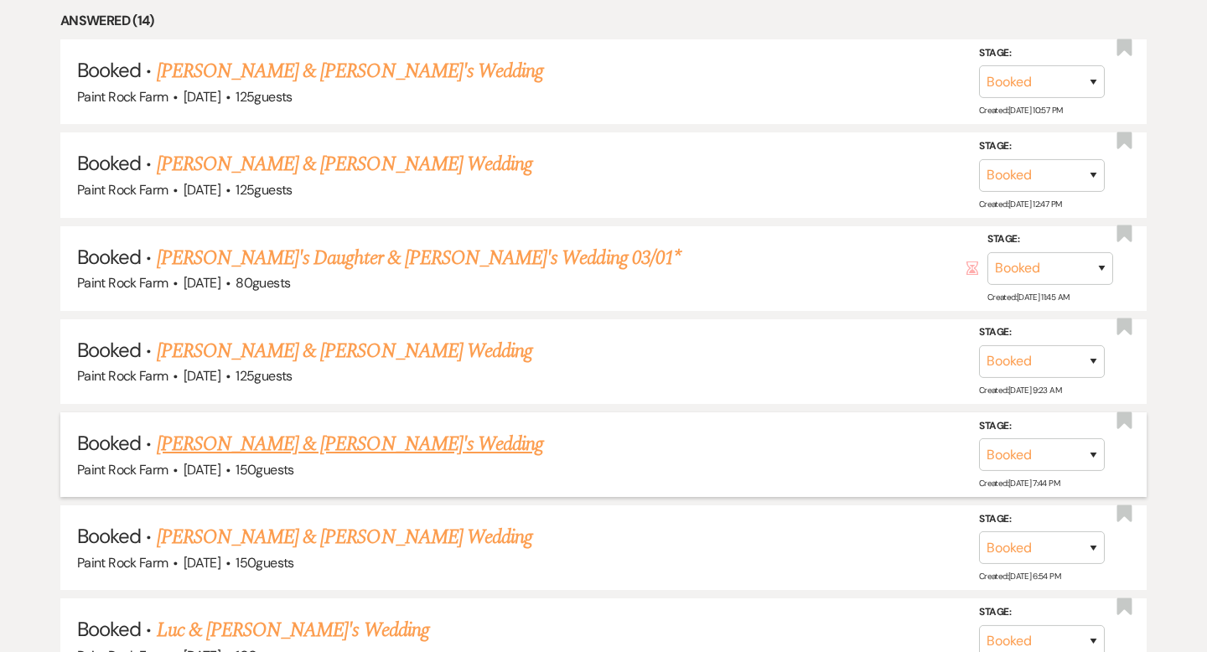
scroll to position [810, 0]
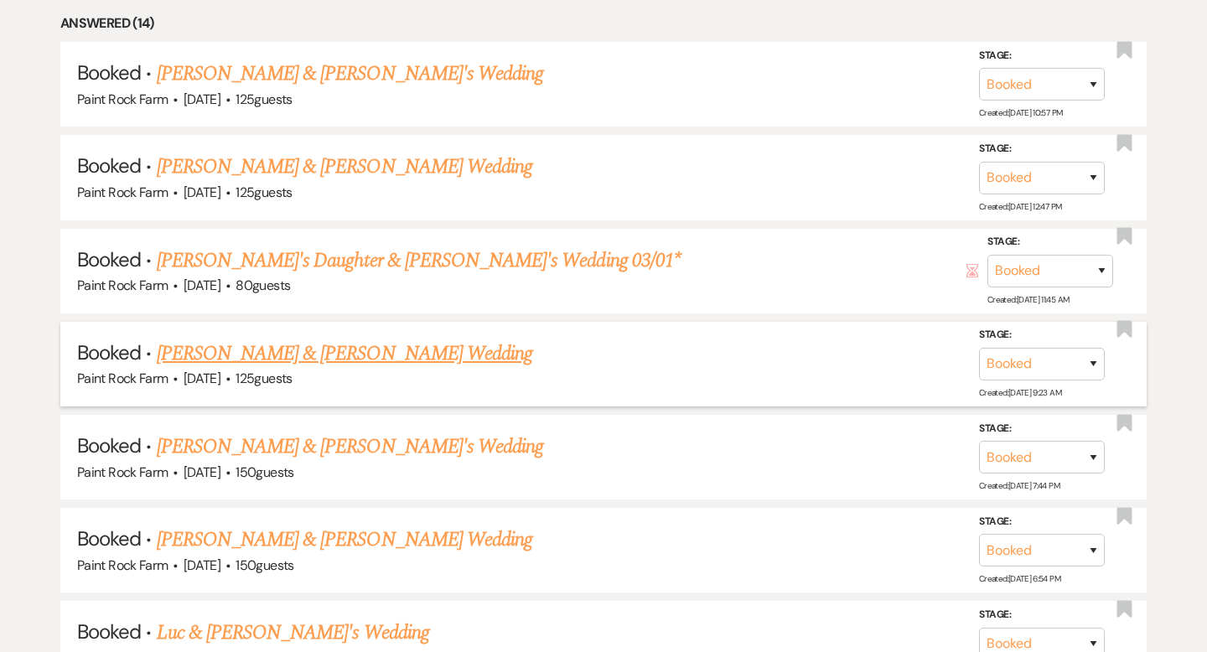
click at [354, 351] on link "[PERSON_NAME] & [PERSON_NAME] Wedding" at bounding box center [345, 354] width 376 height 30
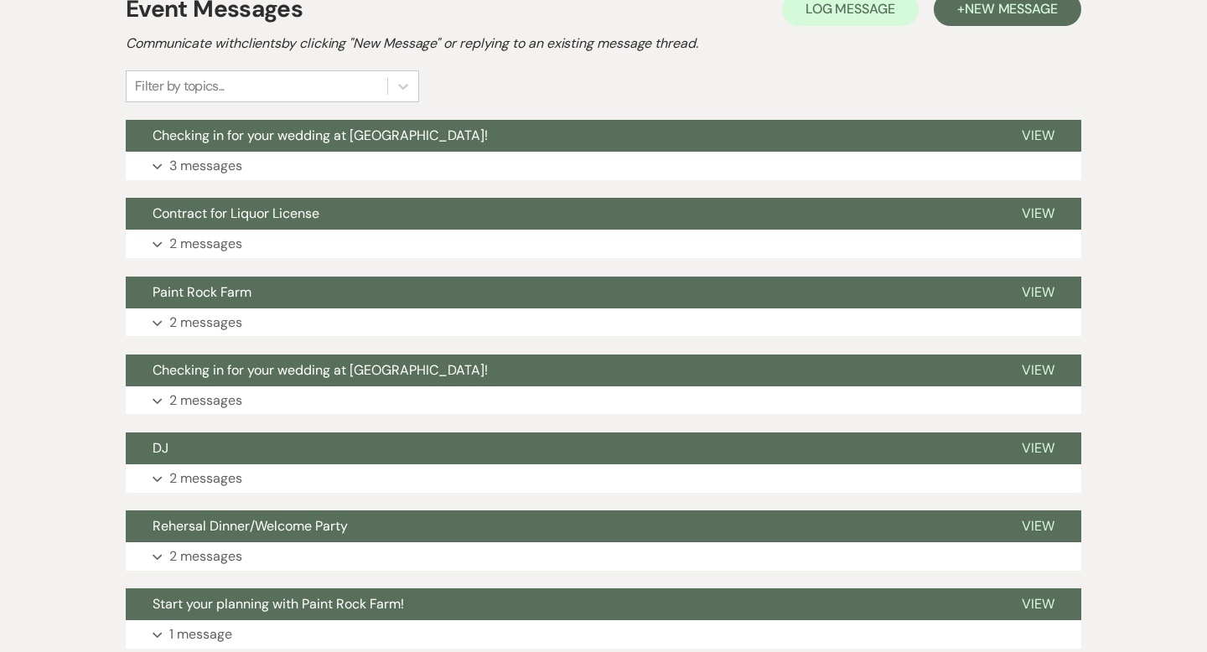
scroll to position [349, 0]
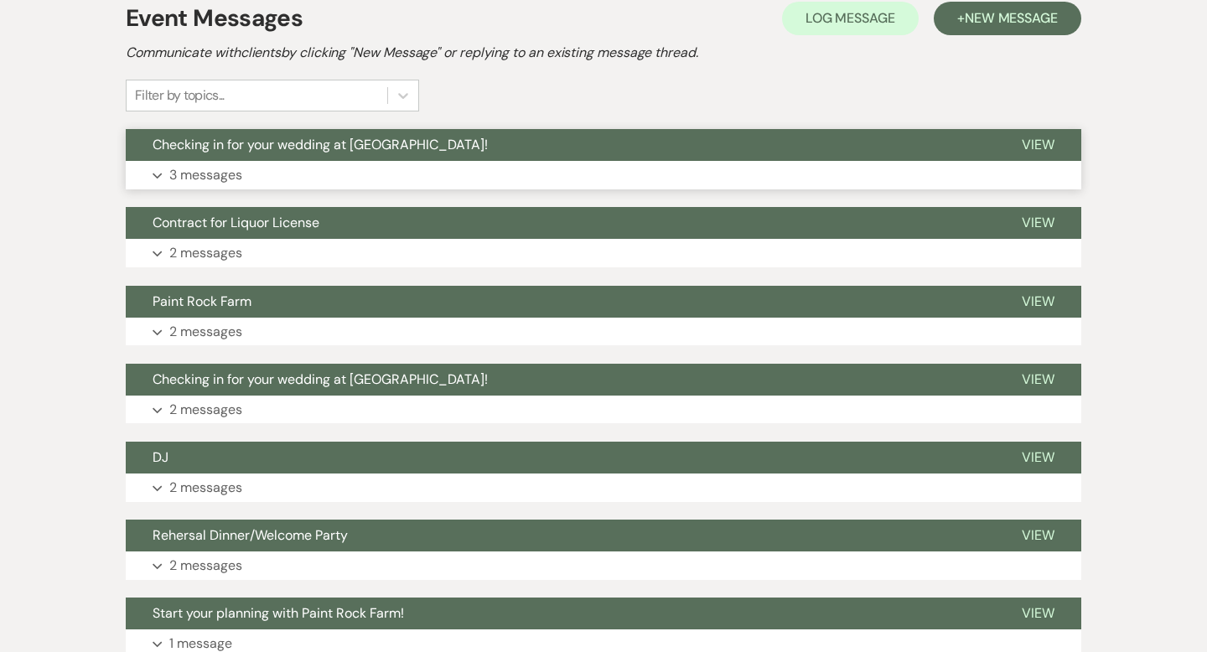
click at [202, 174] on p "3 messages" at bounding box center [205, 175] width 73 height 22
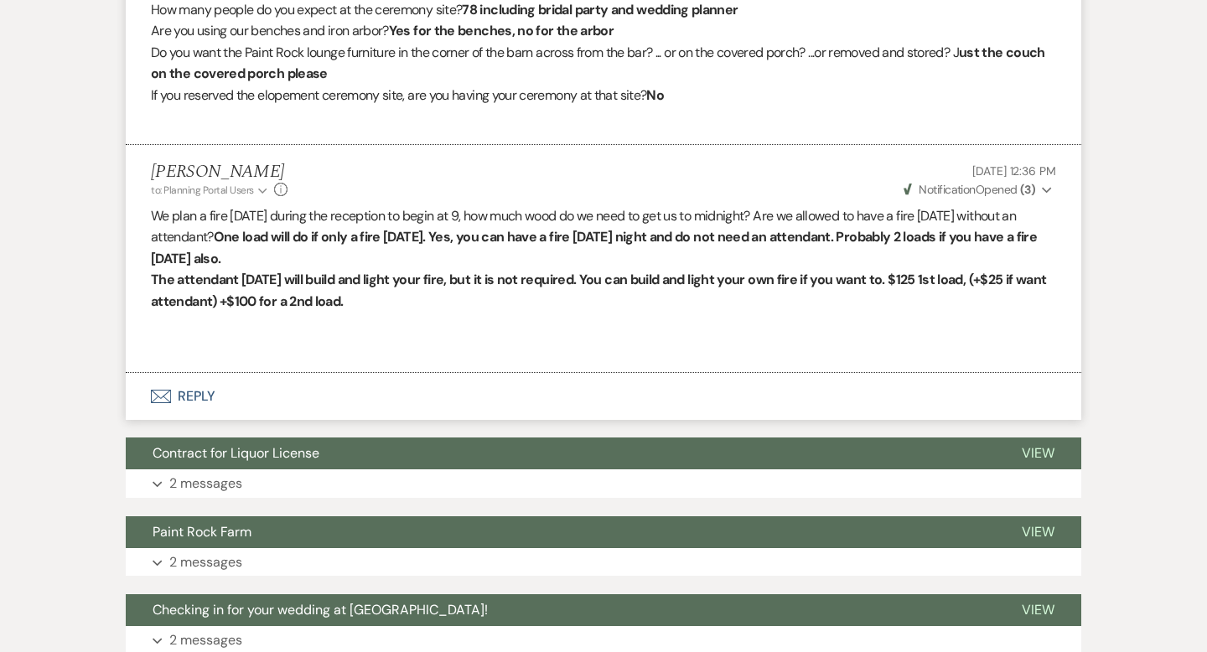
scroll to position [3110, 0]
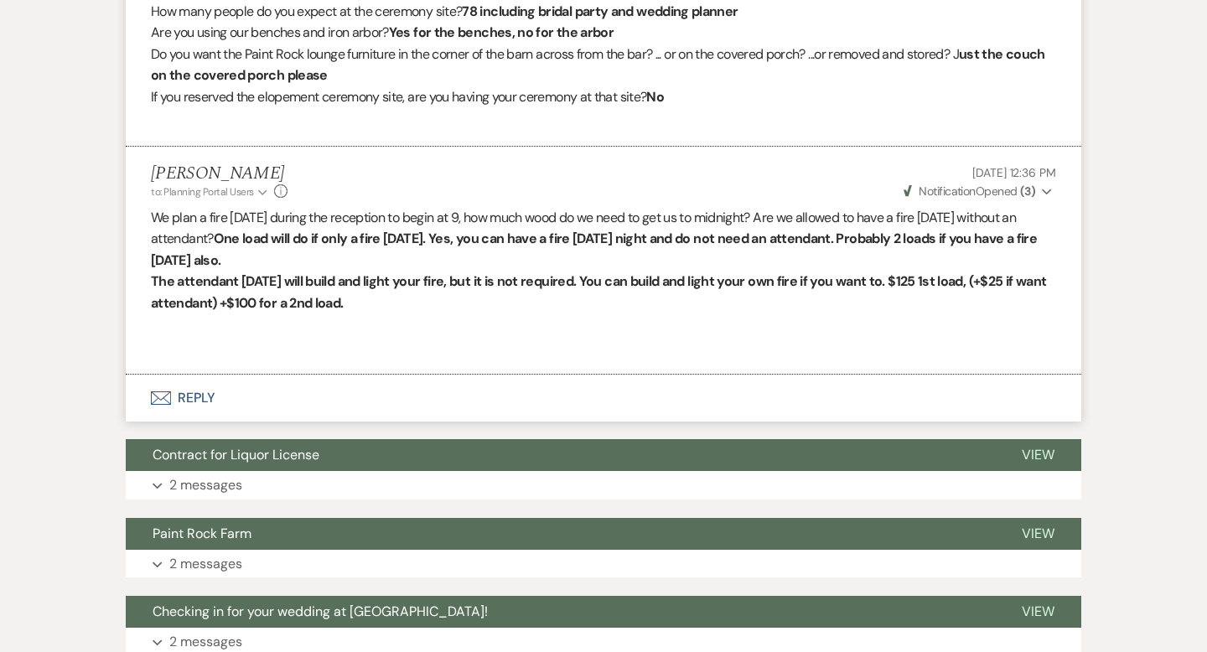
click at [191, 419] on button "Envelope Reply" at bounding box center [604, 398] width 956 height 47
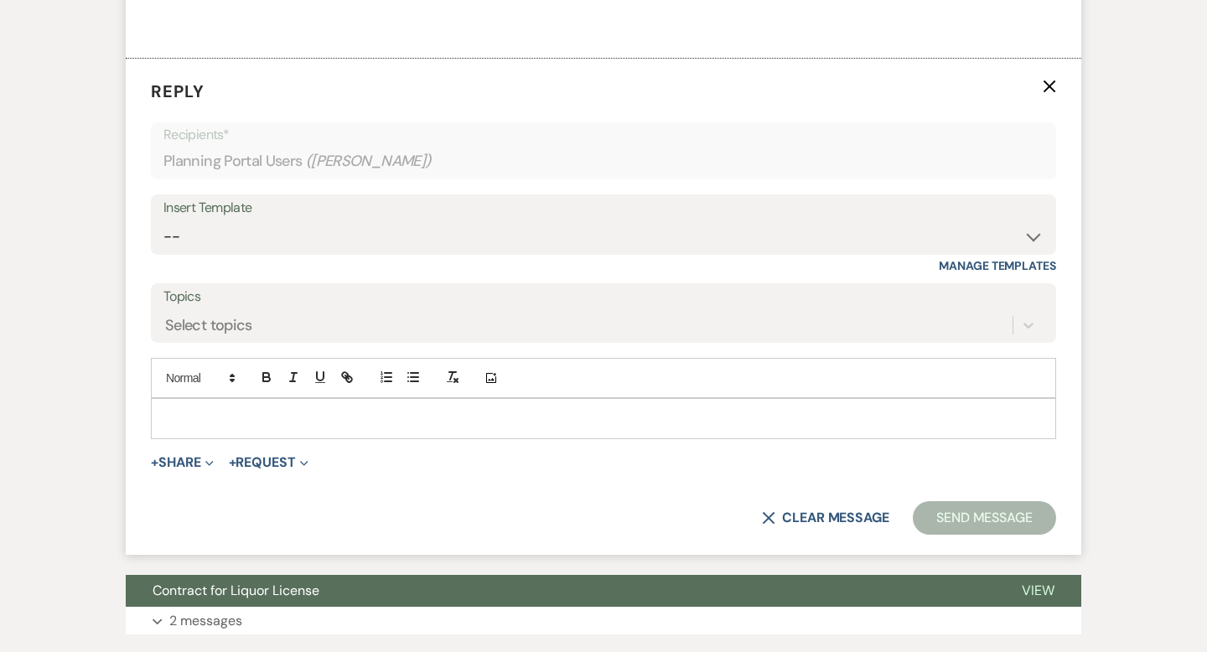
scroll to position [3427, 0]
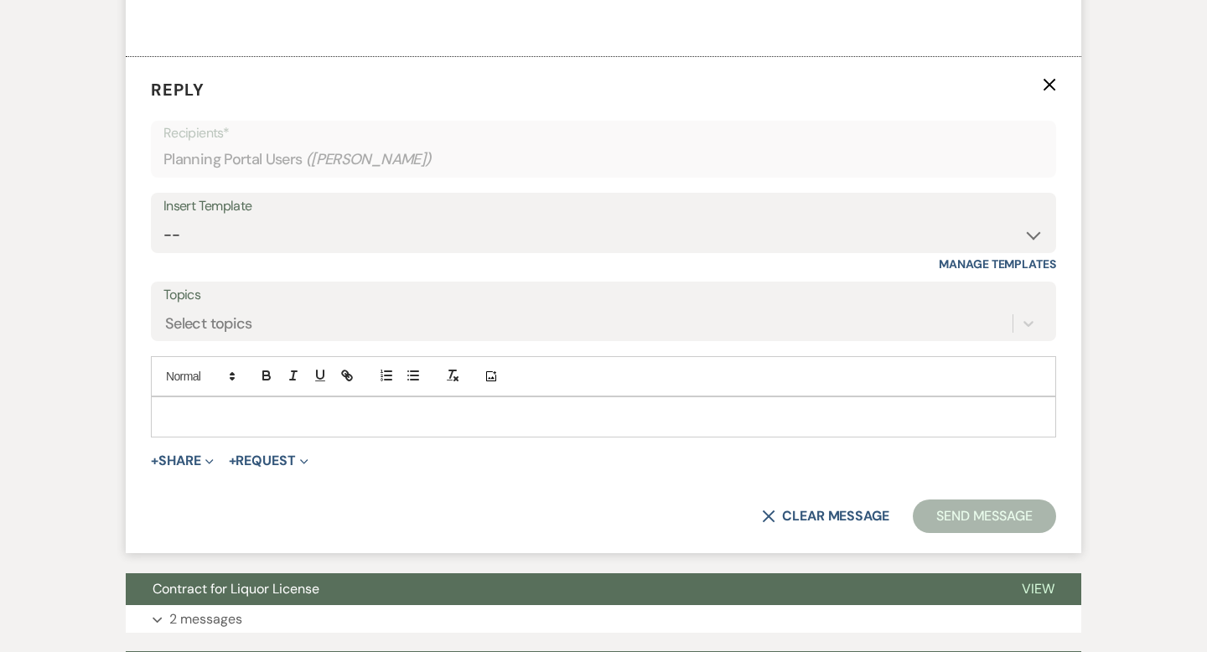
click at [180, 426] on p at bounding box center [603, 416] width 878 height 18
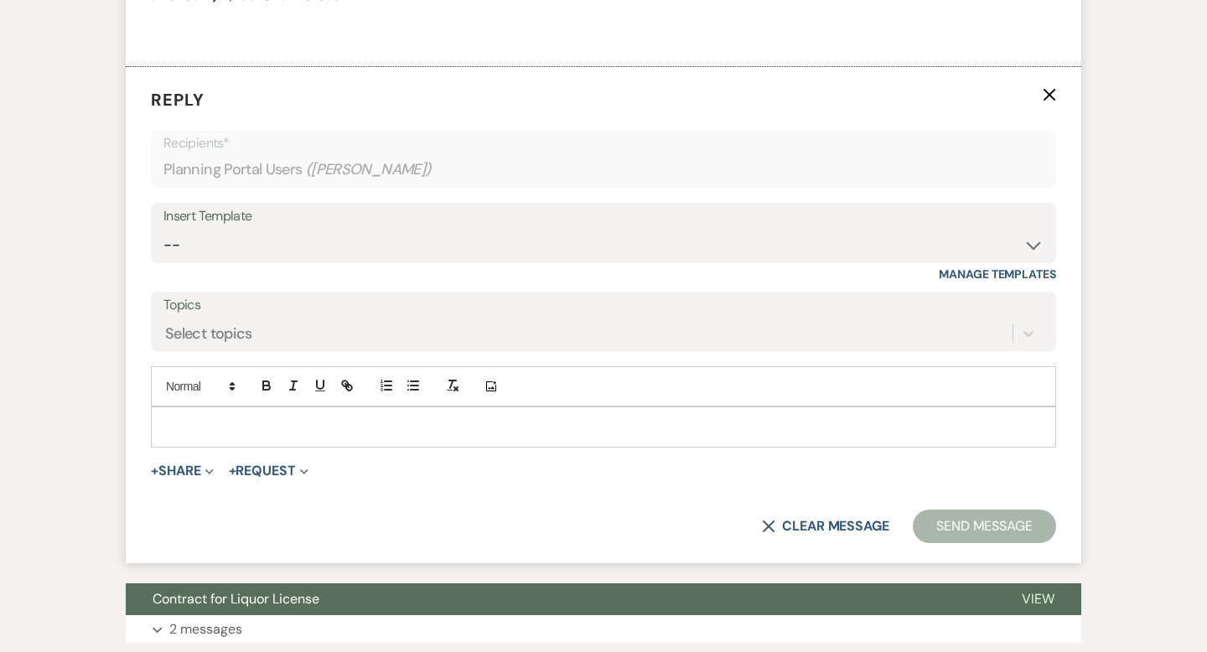
scroll to position [3418, 0]
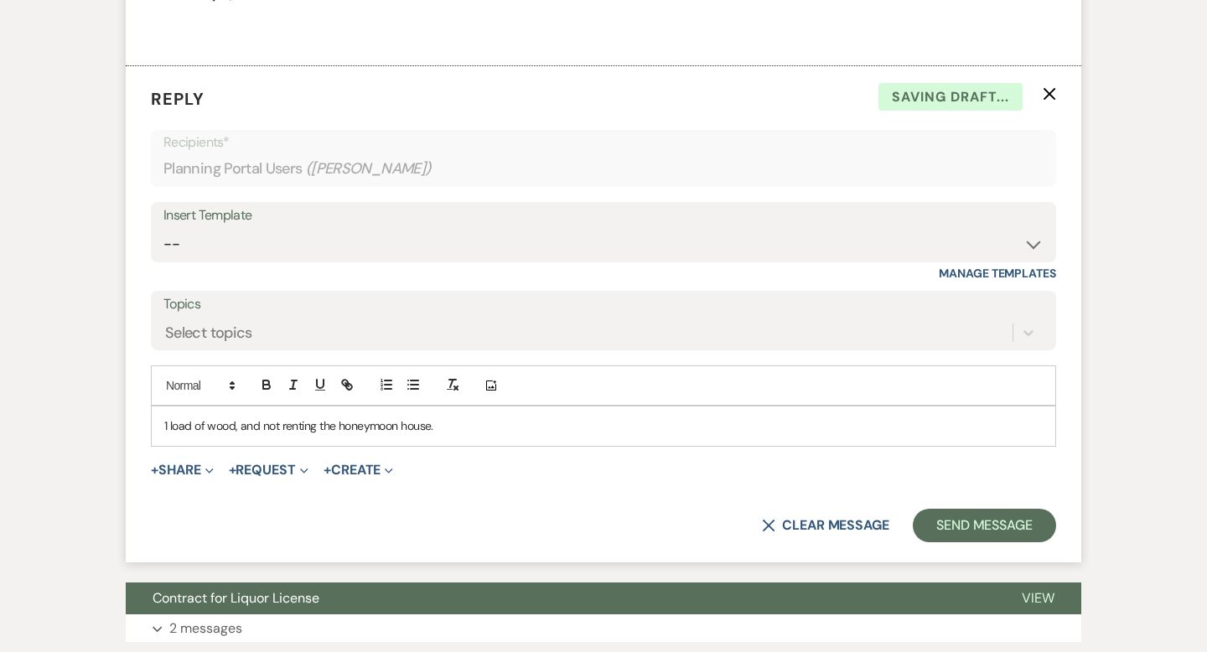
click at [163, 443] on div "1 load of wood, and not renting the honeymoon house." at bounding box center [604, 426] width 904 height 39
click at [541, 435] on p "Just to confirm, just 1 load of wood, and not renting the honeymoon house." at bounding box center [603, 426] width 878 height 18
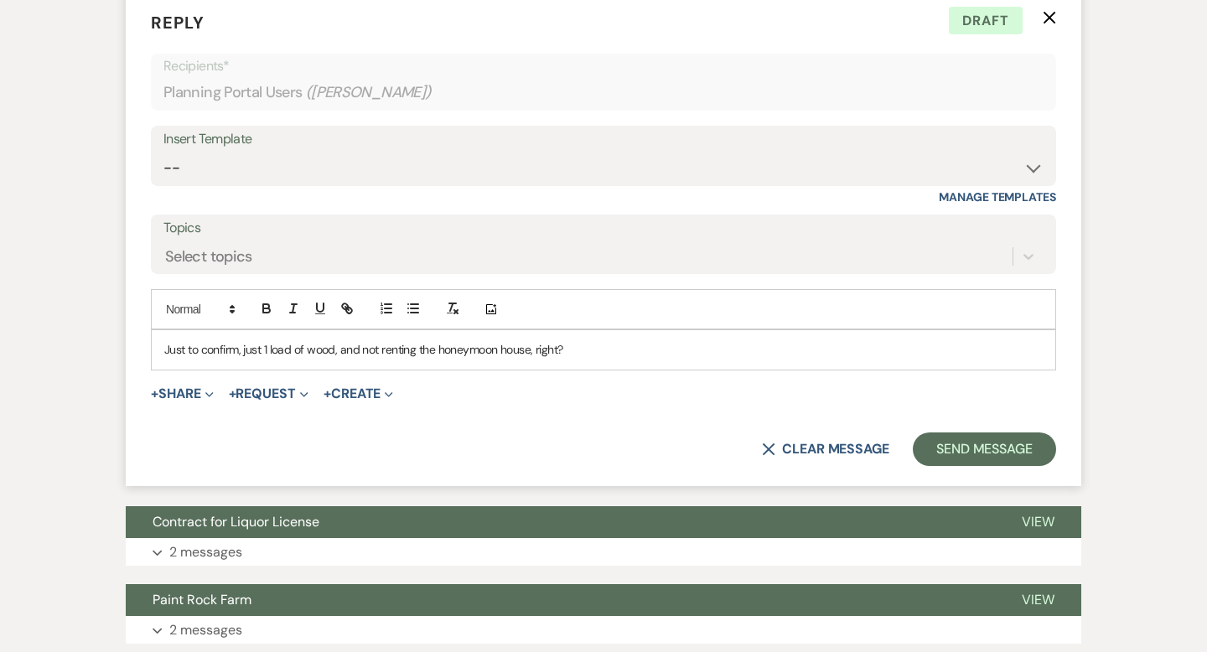
scroll to position [3495, 0]
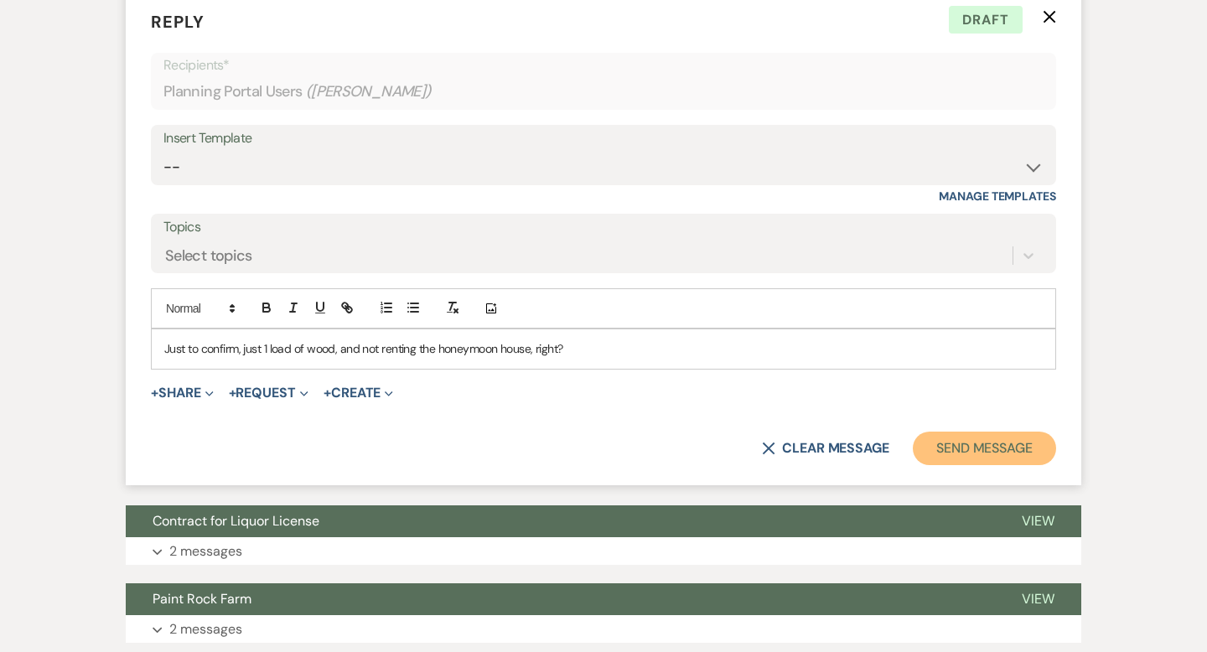
click at [958, 465] on button "Send Message" at bounding box center [984, 449] width 143 height 34
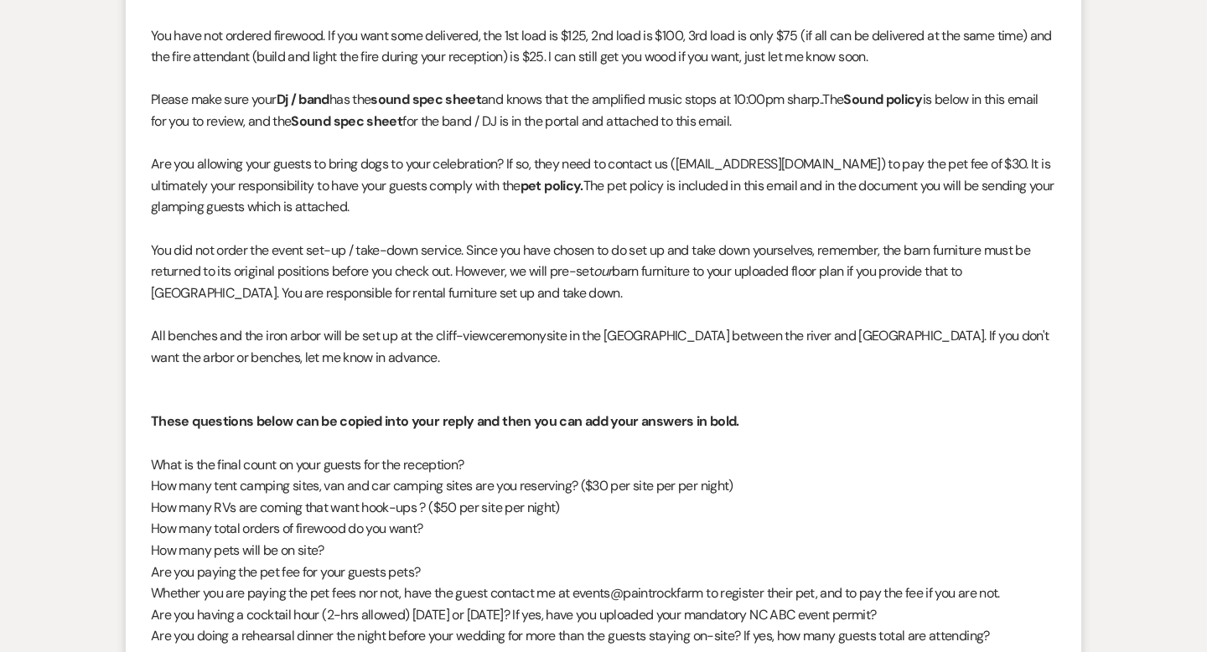
scroll to position [0, 0]
